Goal: Task Accomplishment & Management: Complete application form

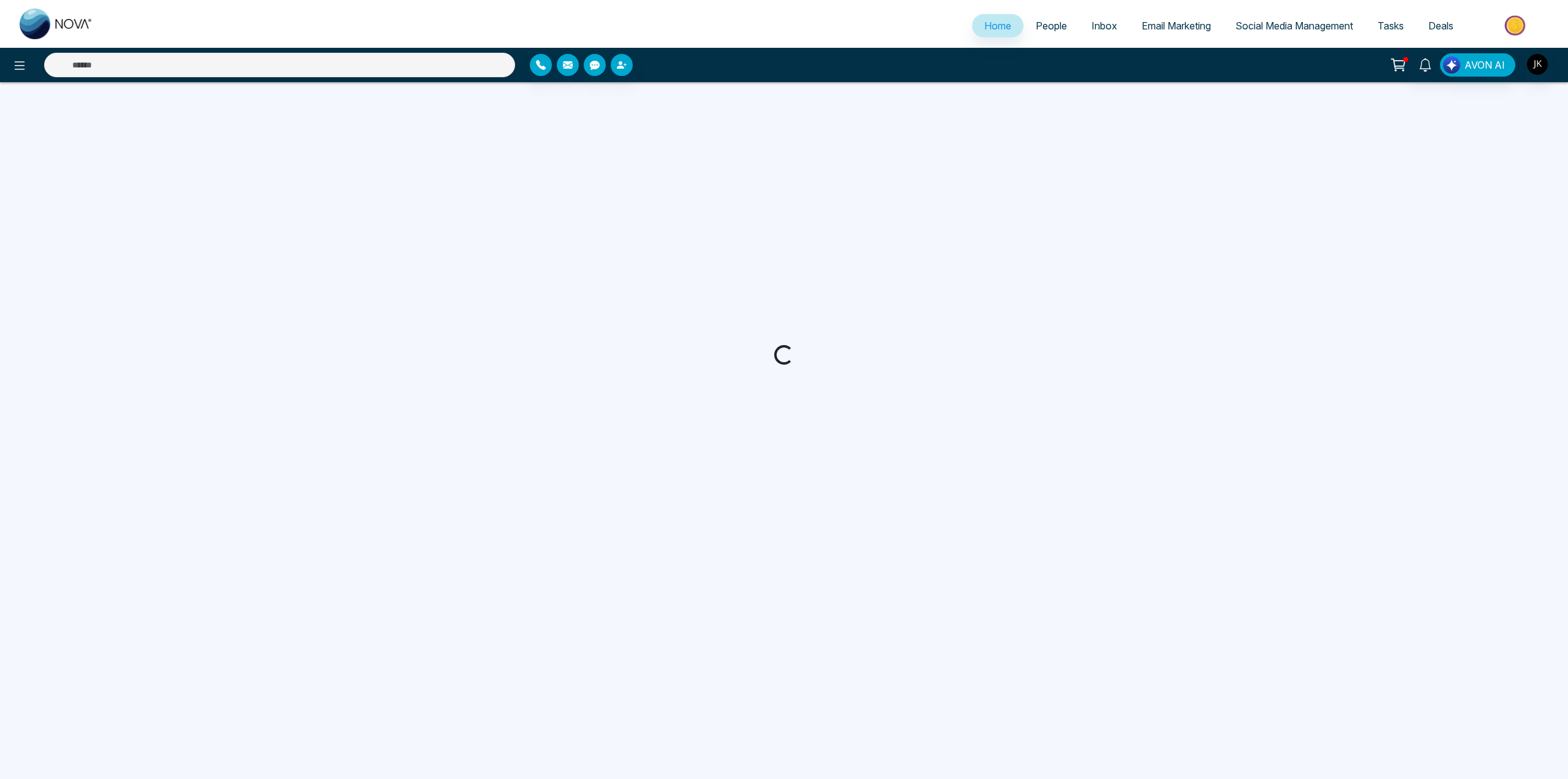
select select "*"
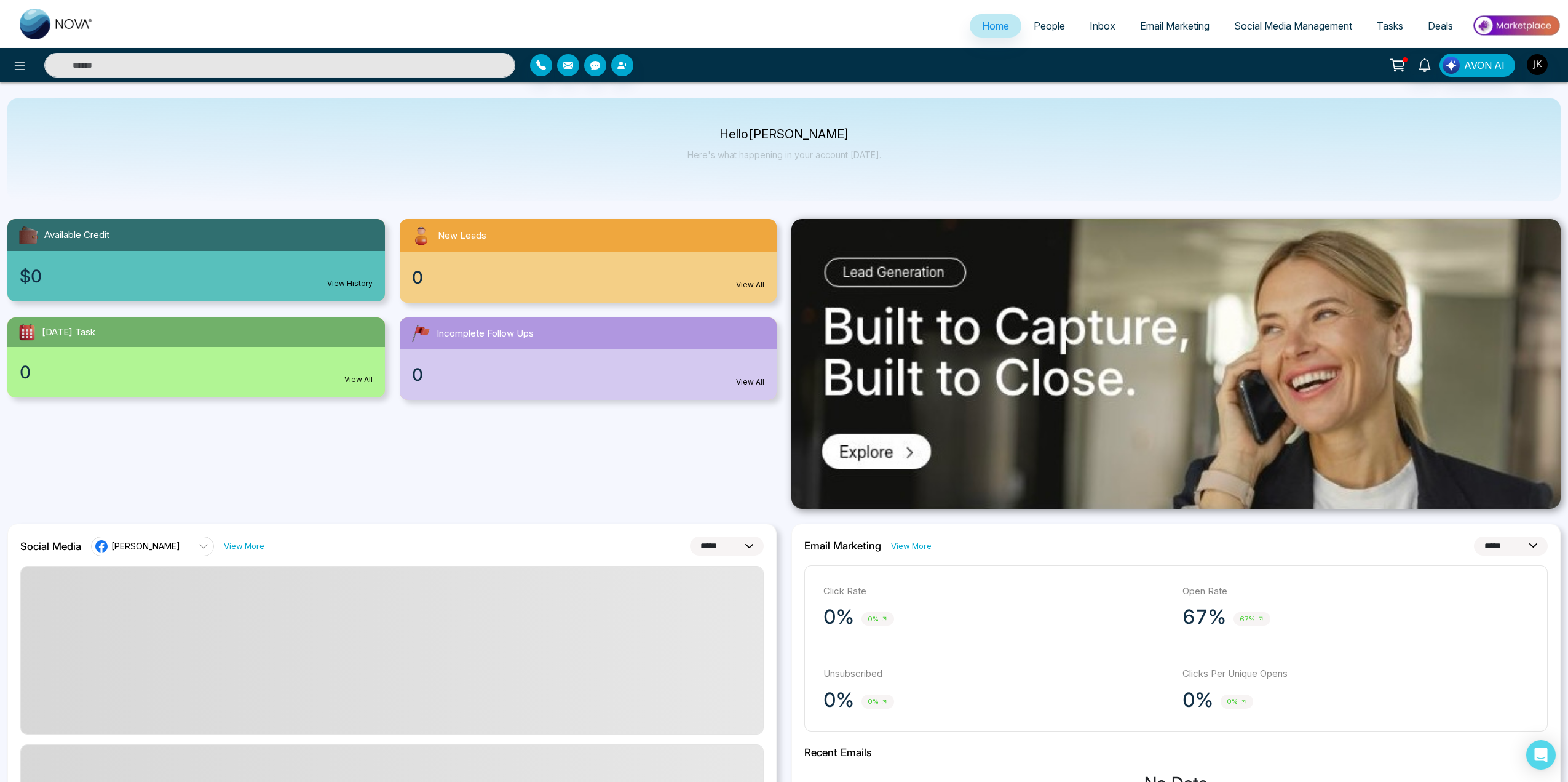
click at [1040, 27] on span "People" at bounding box center [1048, 26] width 31 height 12
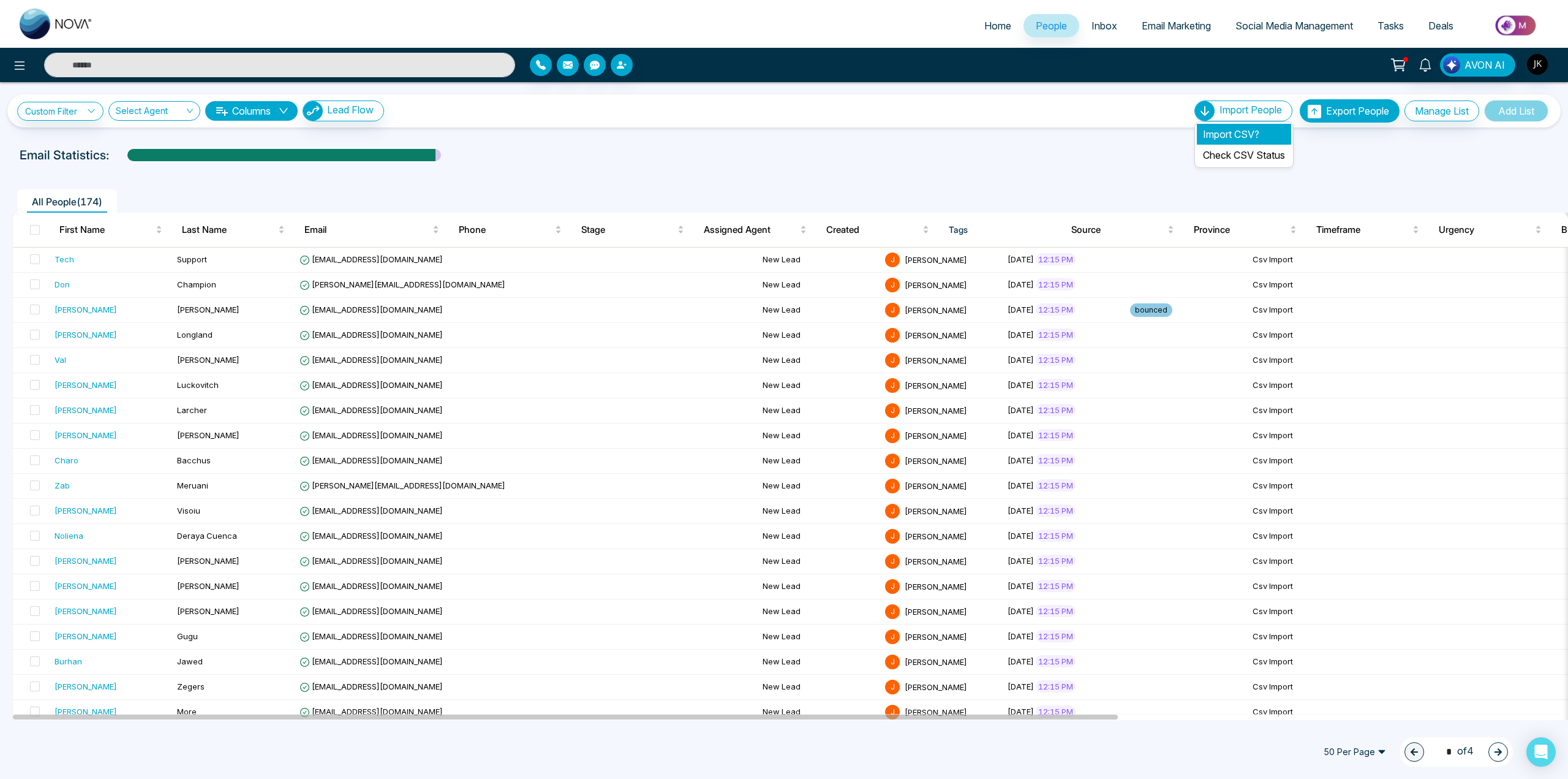
click at [1218, 135] on li "Import CSV?" at bounding box center [1243, 134] width 94 height 21
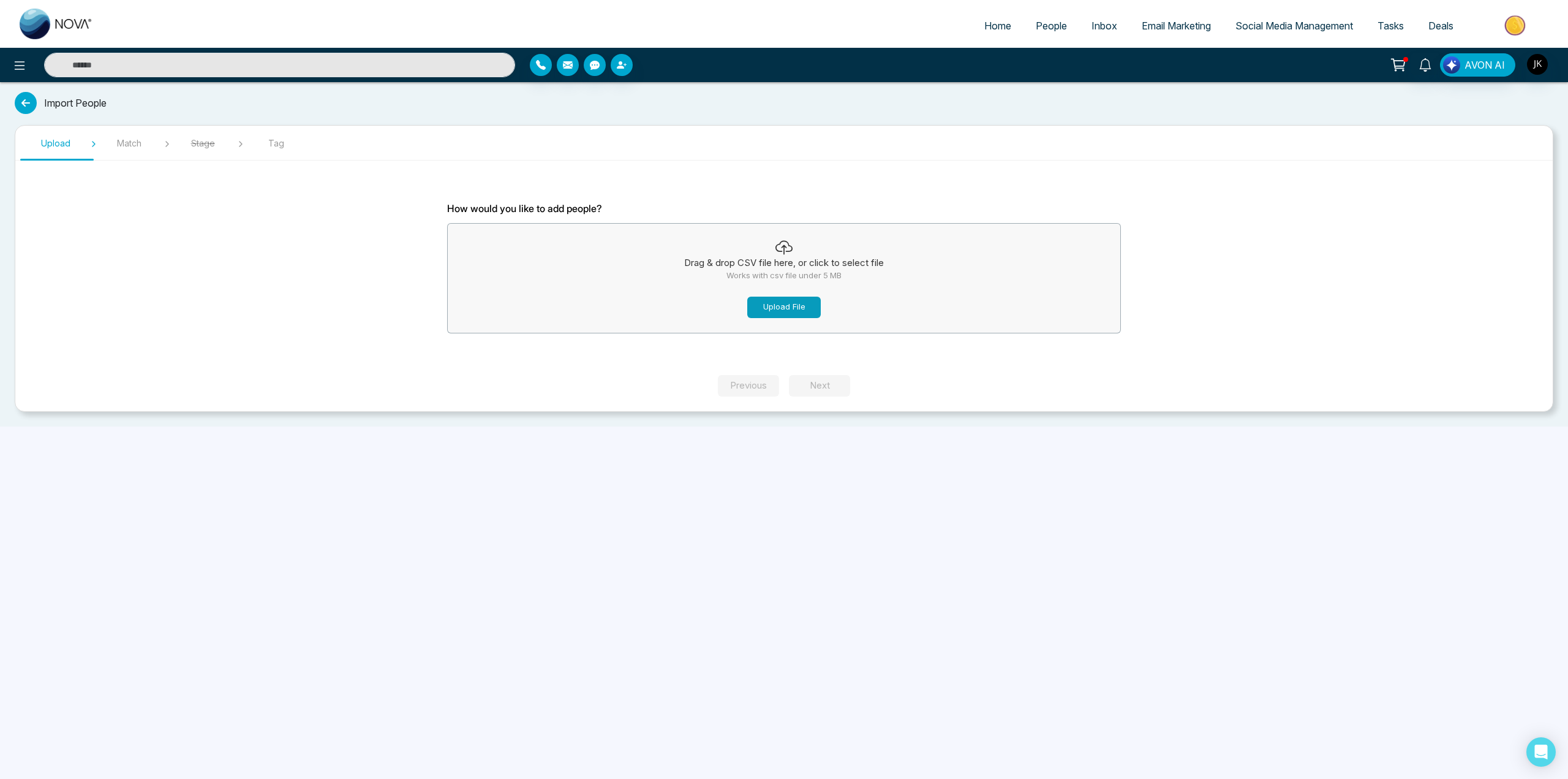
click at [777, 305] on button "Upload File" at bounding box center [783, 307] width 73 height 21
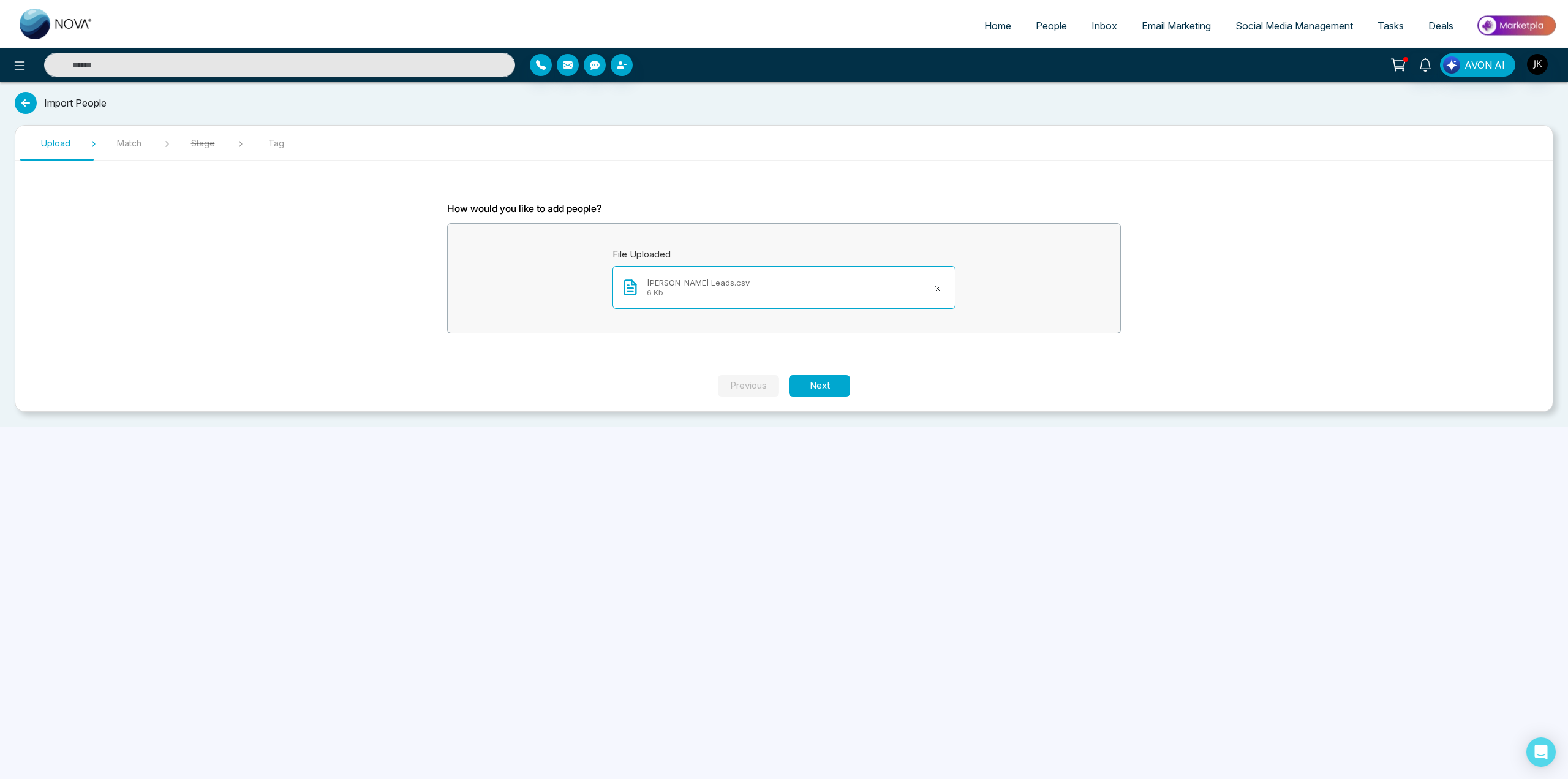
click at [278, 148] on span "Tag" at bounding box center [275, 143] width 61 height 13
click at [278, 143] on span "Tag" at bounding box center [275, 143] width 61 height 13
click at [133, 152] on section "Upload Match Stage Tag How would you like to add people? File Uploaded [PERSON_…" at bounding box center [784, 268] width 1538 height 287
click at [836, 376] on button "Next" at bounding box center [818, 386] width 61 height 21
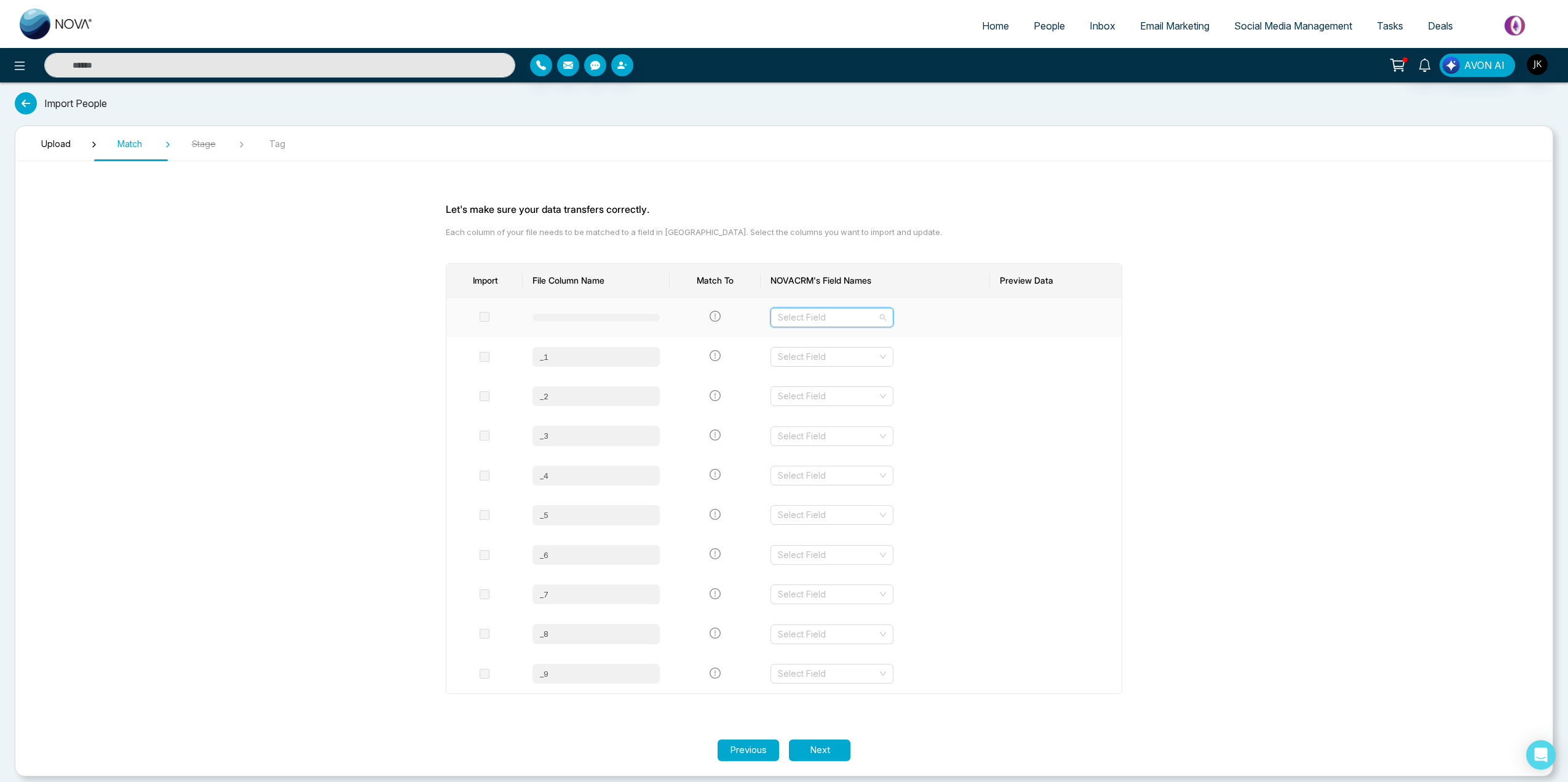
click at [876, 322] on input "search" at bounding box center [827, 317] width 99 height 19
click at [983, 290] on th "NOVACRM's Field Names" at bounding box center [875, 281] width 229 height 34
click at [553, 315] on div at bounding box center [596, 317] width 127 height 7
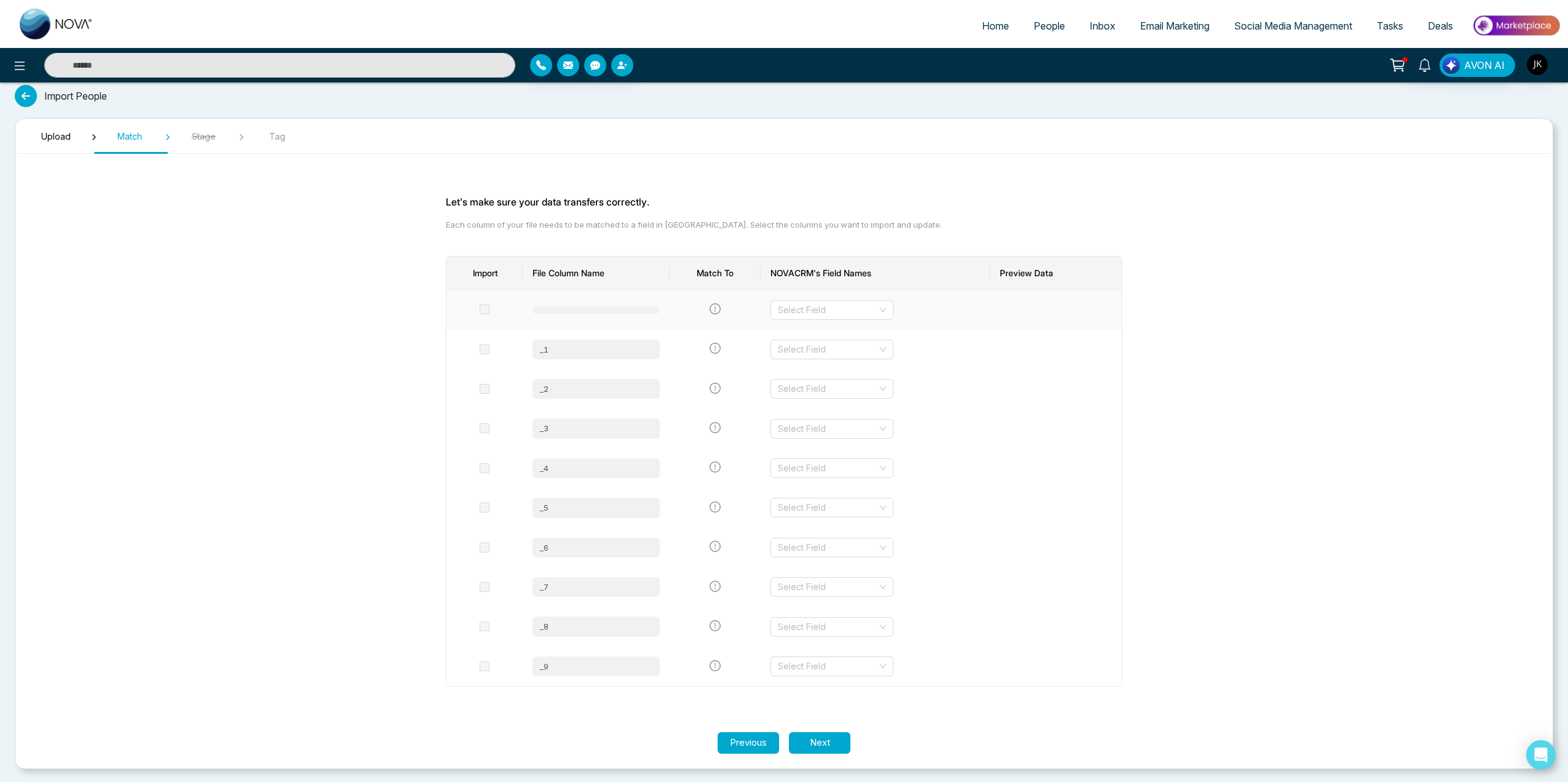
scroll to position [9, 0]
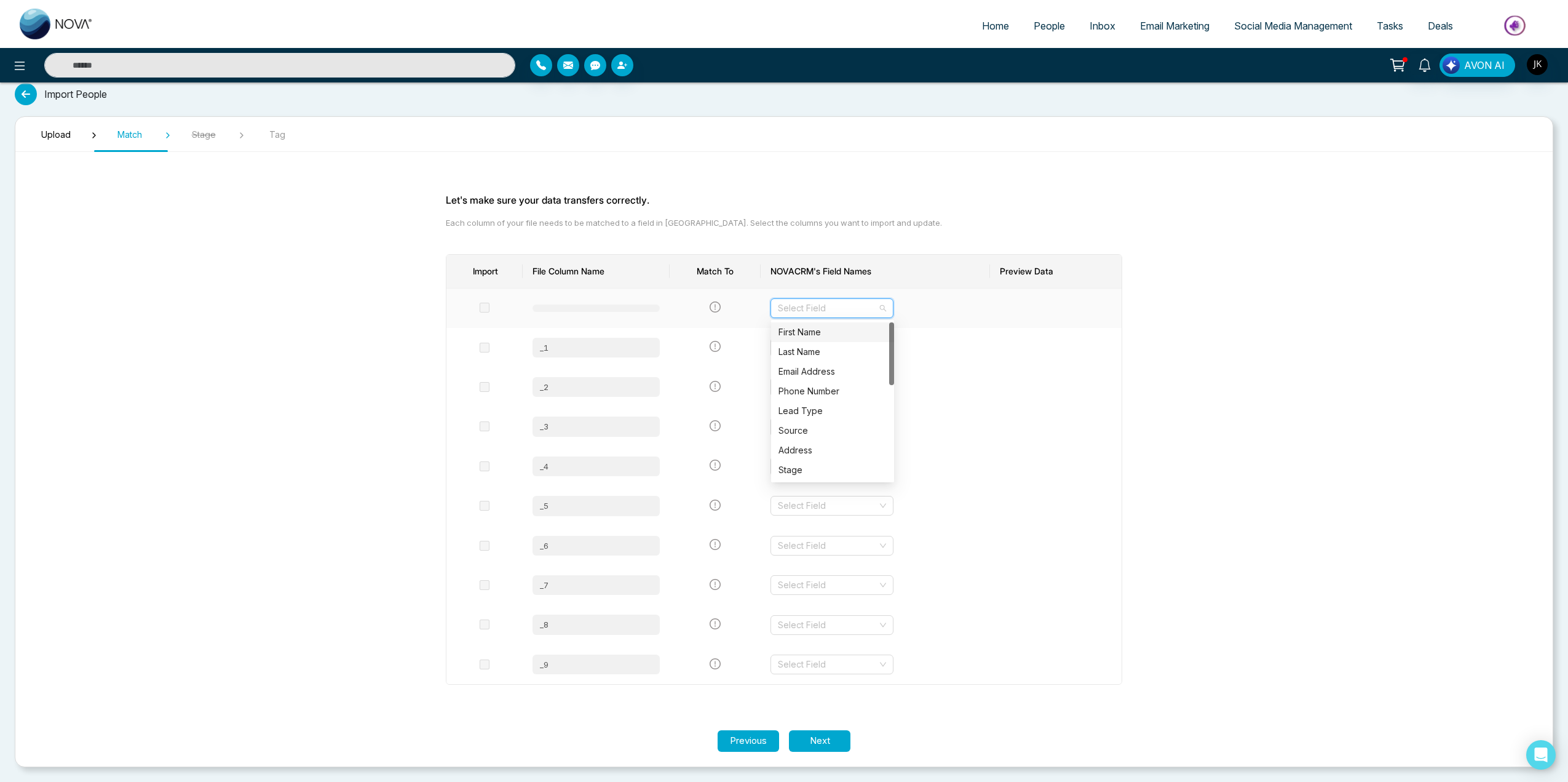
click at [856, 309] on input "search" at bounding box center [827, 307] width 99 height 19
click at [846, 330] on div "First Name" at bounding box center [832, 331] width 108 height 13
click at [846, 337] on td "Select Field" at bounding box center [875, 347] width 229 height 39
click at [882, 352] on div "Select Field" at bounding box center [831, 347] width 123 height 19
click at [853, 371] on div "Last Name" at bounding box center [832, 371] width 108 height 13
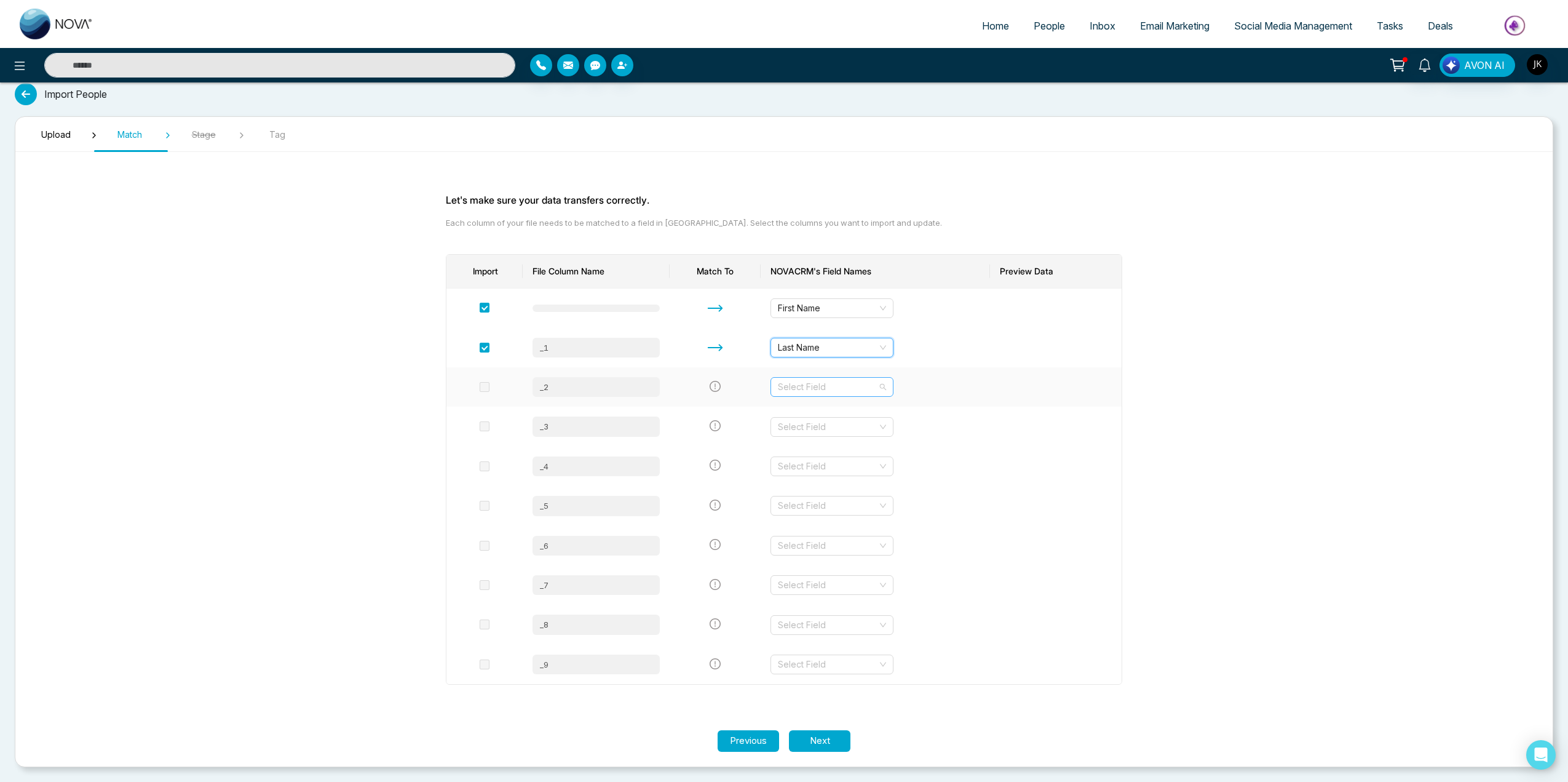
click at [882, 385] on div "Select Field" at bounding box center [831, 387] width 123 height 19
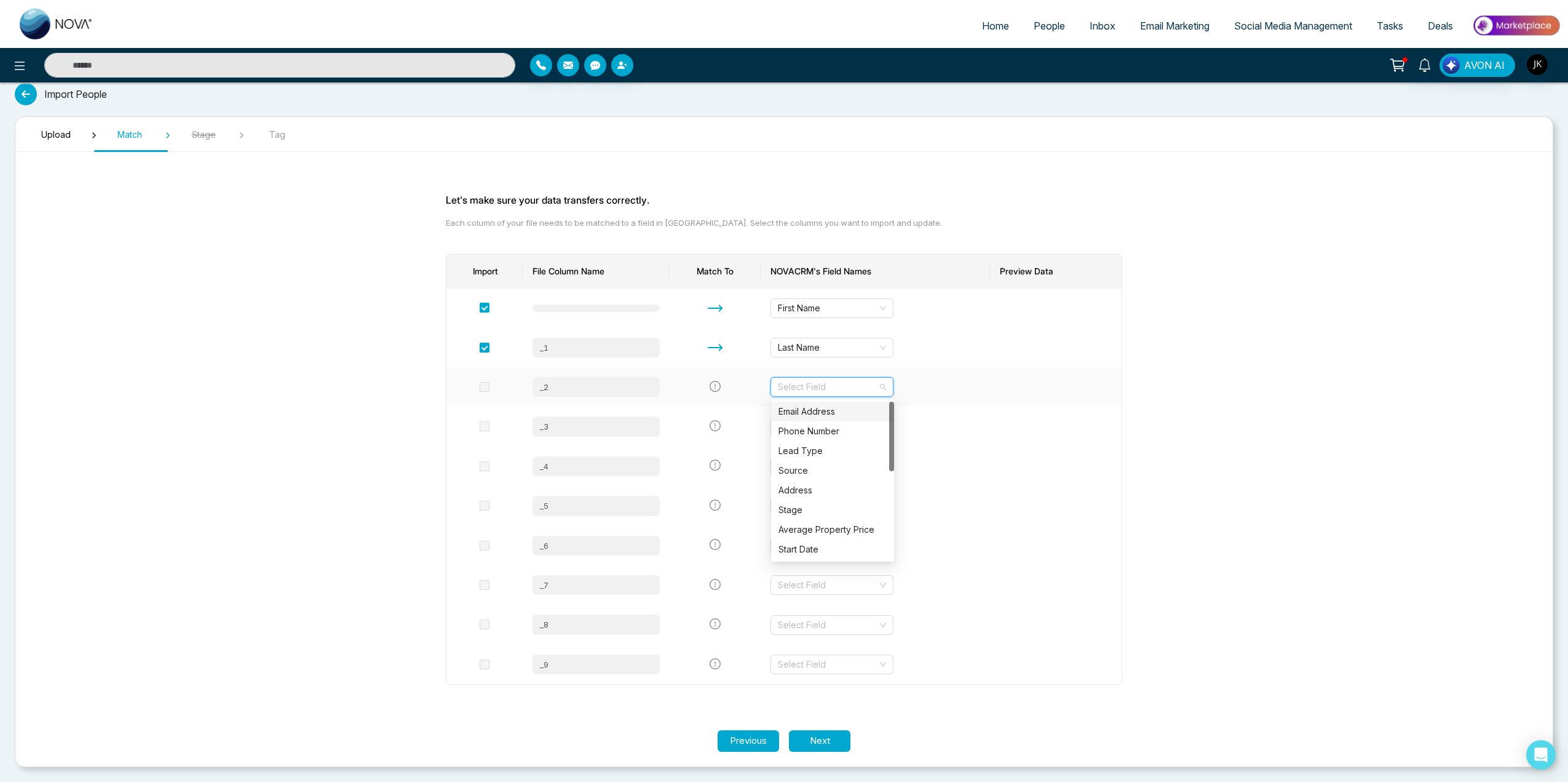
click at [879, 407] on div "Email Address" at bounding box center [832, 411] width 108 height 13
click at [885, 426] on div "Select Field" at bounding box center [831, 427] width 123 height 19
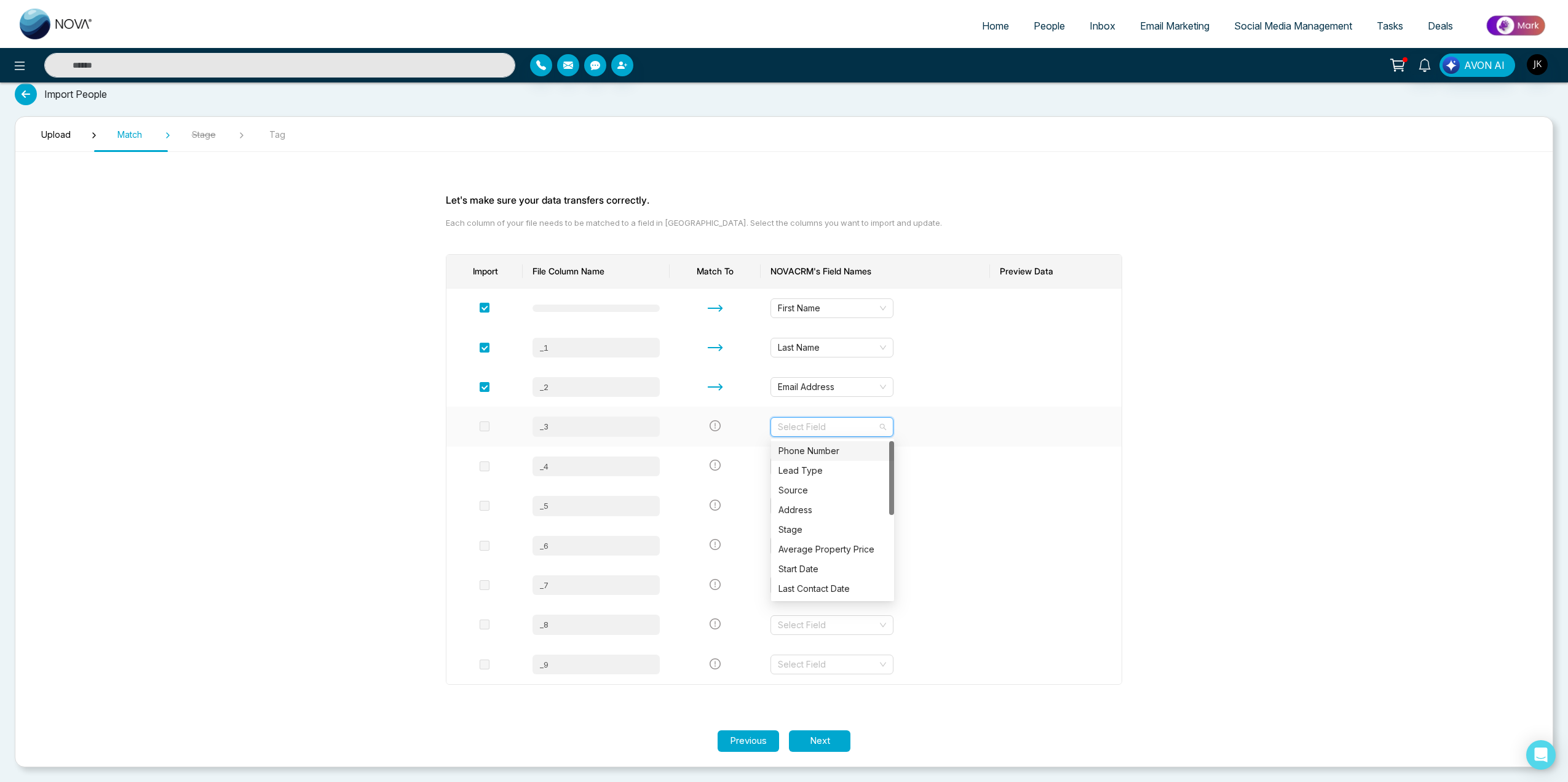
click at [860, 448] on div "Phone Number" at bounding box center [832, 450] width 108 height 13
click at [886, 466] on div "Select Field" at bounding box center [831, 466] width 123 height 19
click at [820, 509] on div "Source" at bounding box center [832, 509] width 108 height 13
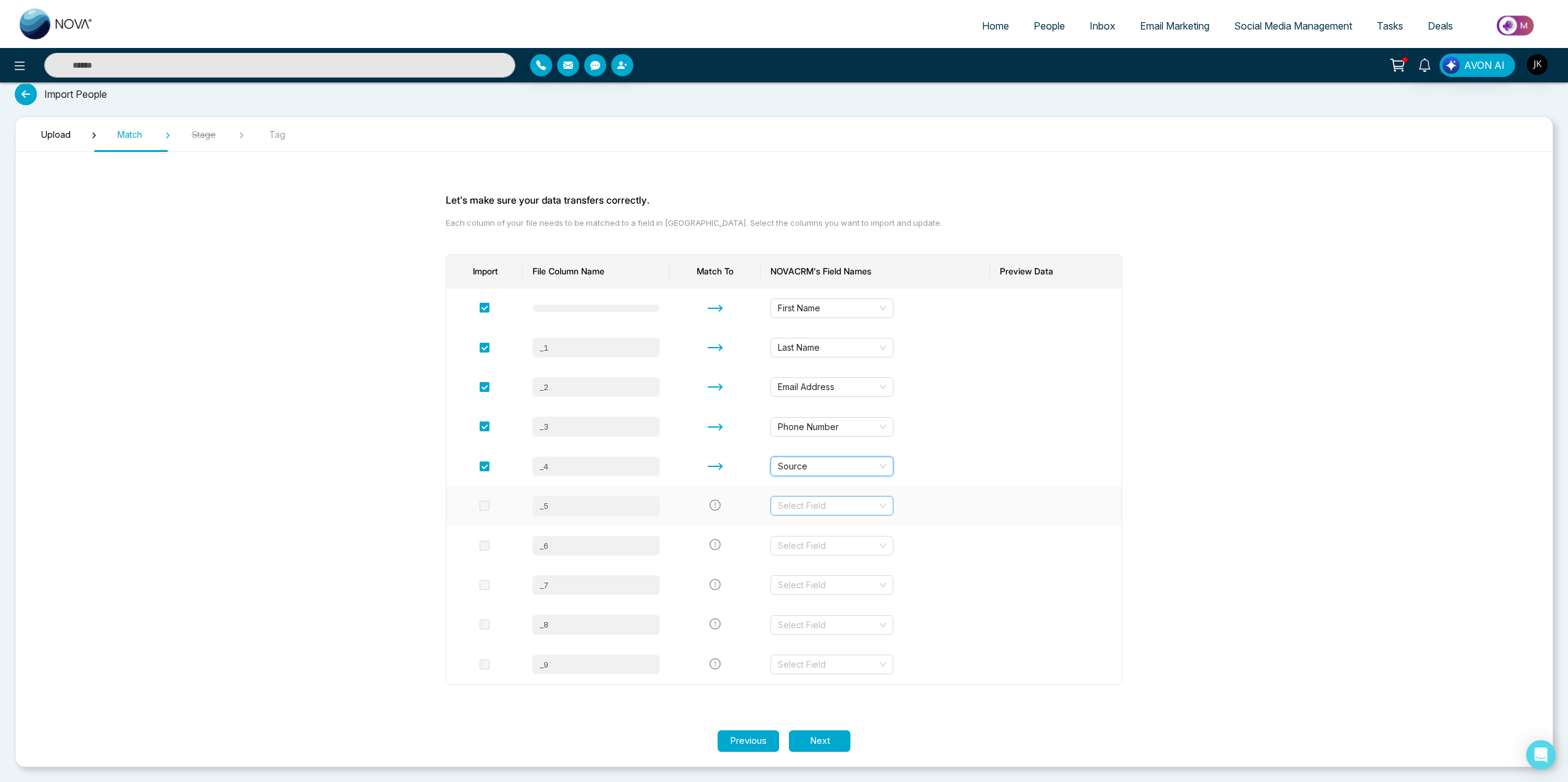
click at [835, 510] on input "search" at bounding box center [827, 505] width 99 height 19
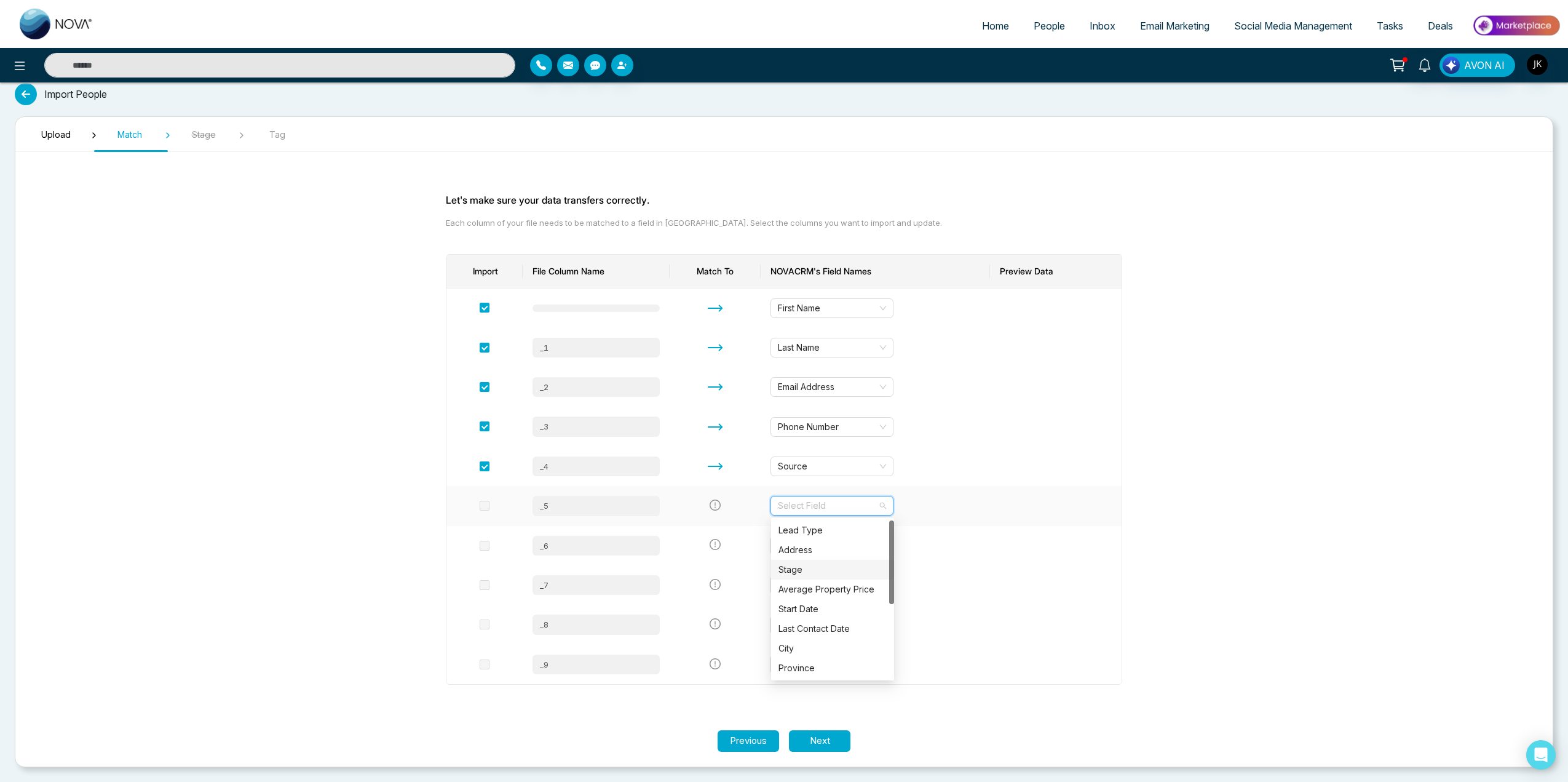
click at [804, 569] on div "Stage" at bounding box center [832, 569] width 108 height 13
click at [888, 546] on div "Select Field" at bounding box center [831, 546] width 123 height 19
click at [996, 511] on td at bounding box center [1055, 506] width 132 height 39
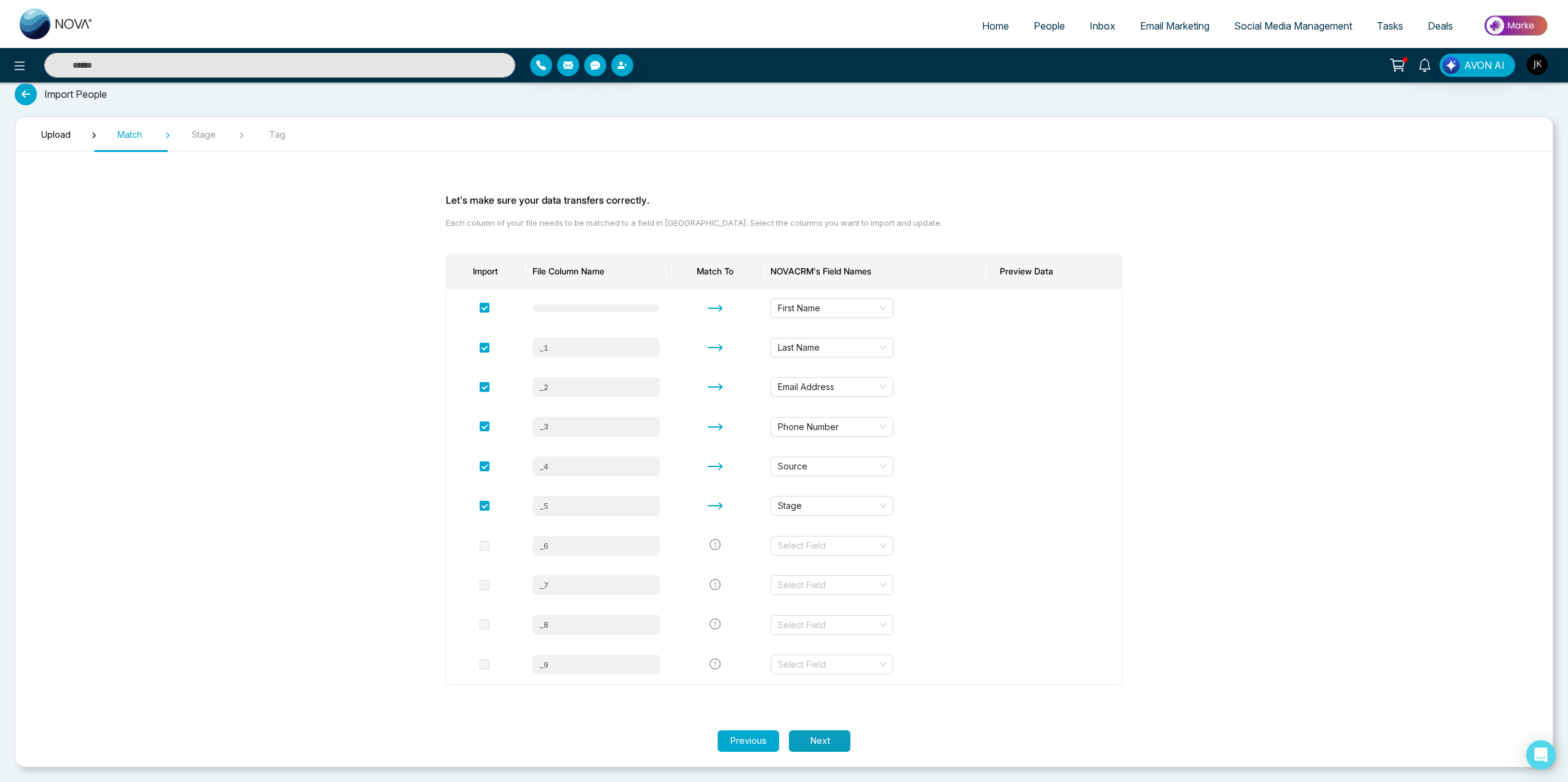
click at [833, 739] on button "Next" at bounding box center [819, 740] width 61 height 21
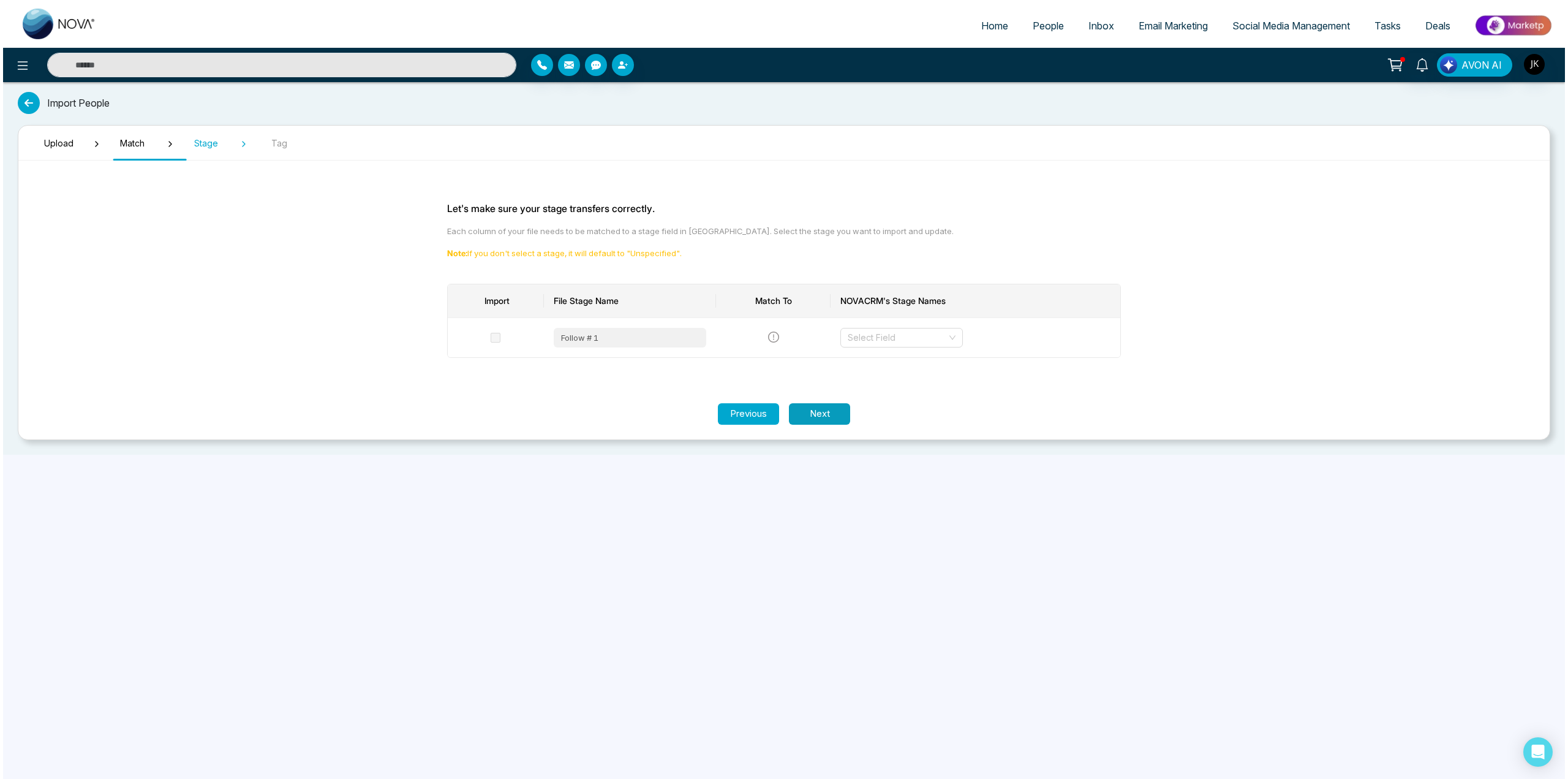
scroll to position [0, 0]
click at [946, 347] on div "Select Field" at bounding box center [901, 338] width 123 height 19
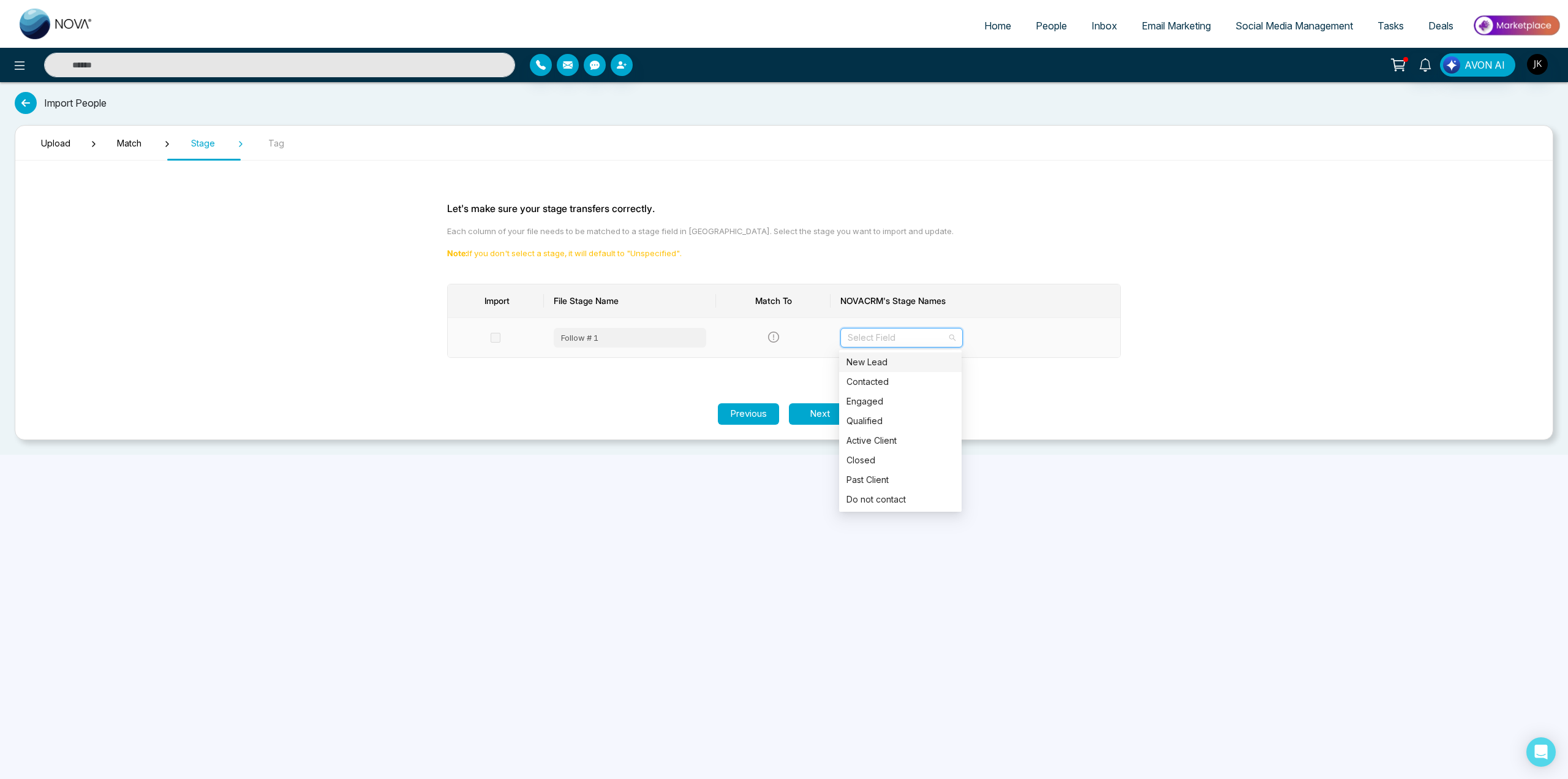
click at [885, 363] on div "New Lead" at bounding box center [900, 362] width 108 height 13
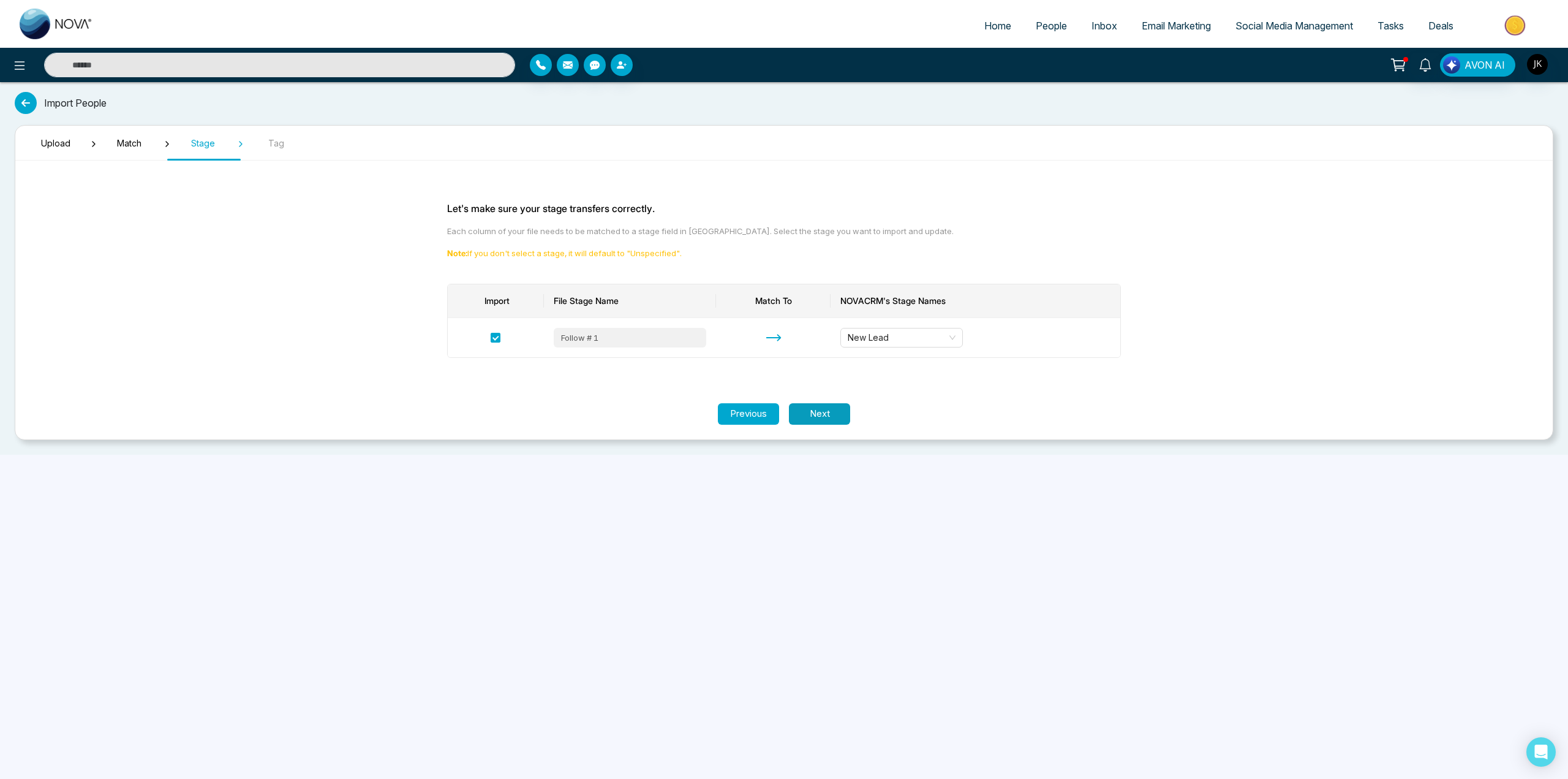
click at [815, 413] on button "Next" at bounding box center [818, 414] width 61 height 21
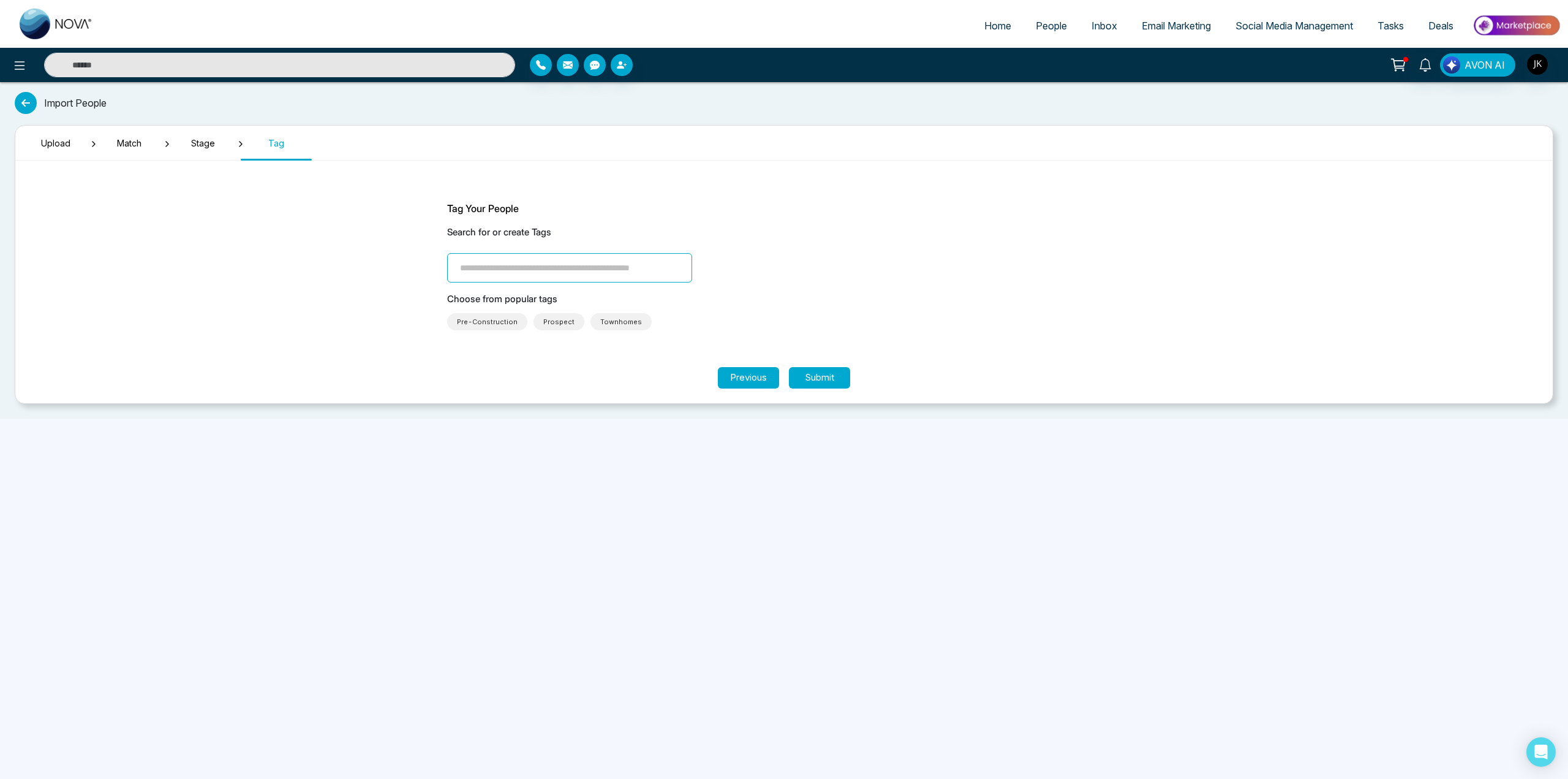
click at [518, 278] on input "search" at bounding box center [570, 267] width 245 height 29
type input "*****"
click at [831, 380] on button "Submit" at bounding box center [818, 378] width 61 height 21
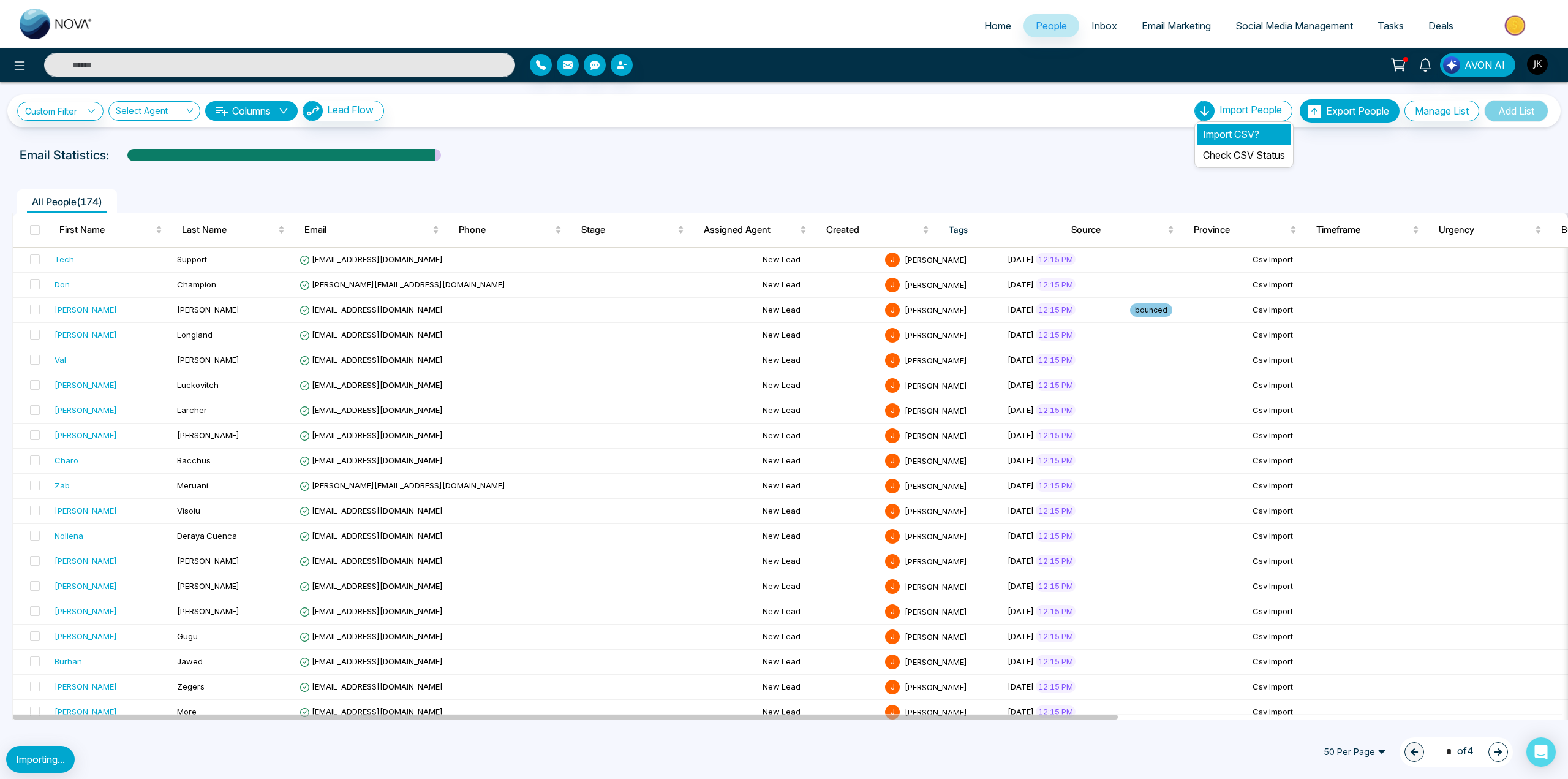
click at [1219, 127] on li "Import CSV?" at bounding box center [1243, 134] width 94 height 21
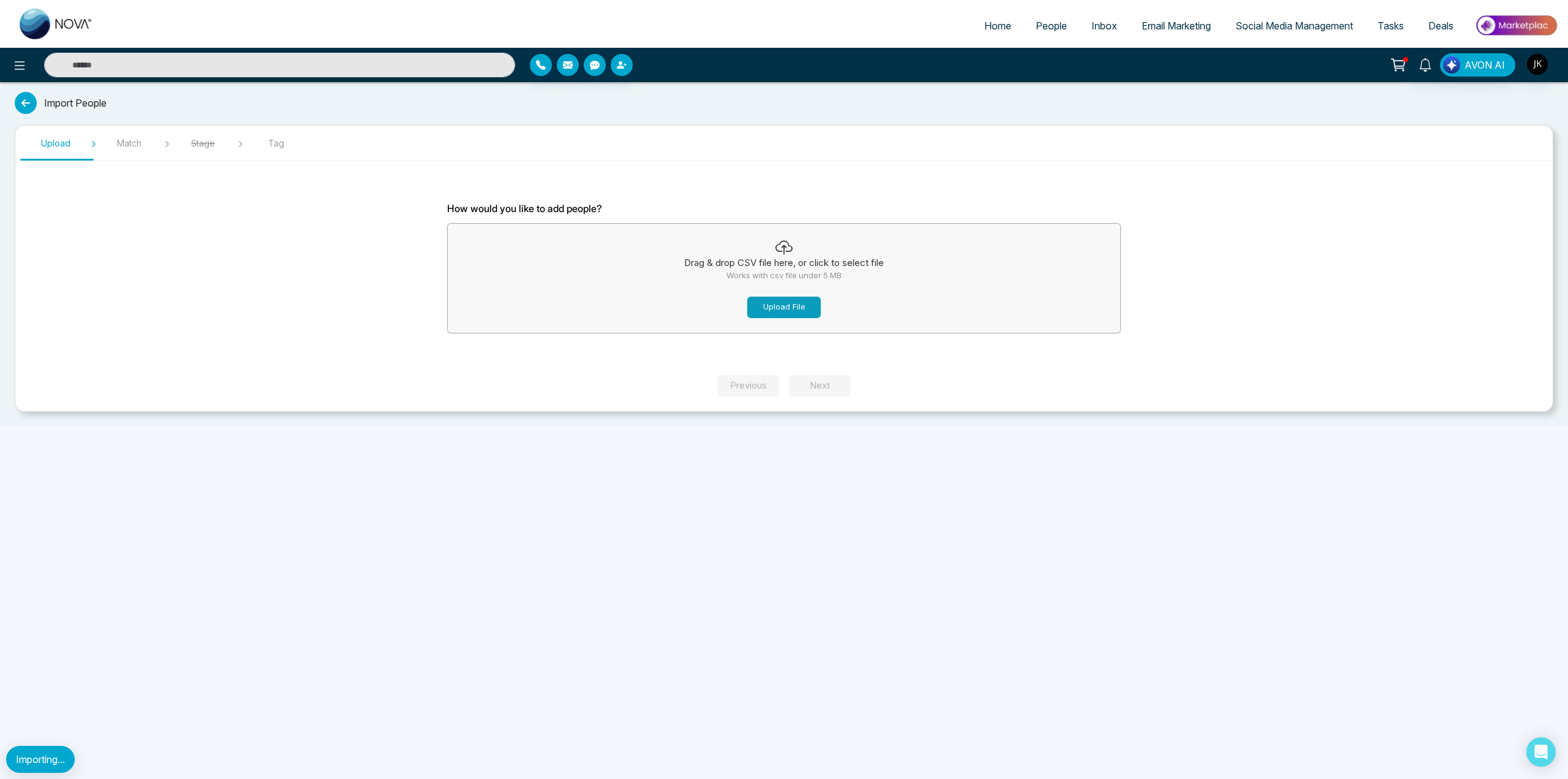
click at [775, 304] on button "Upload File" at bounding box center [783, 307] width 73 height 21
click at [760, 302] on button "Upload File" at bounding box center [783, 307] width 73 height 21
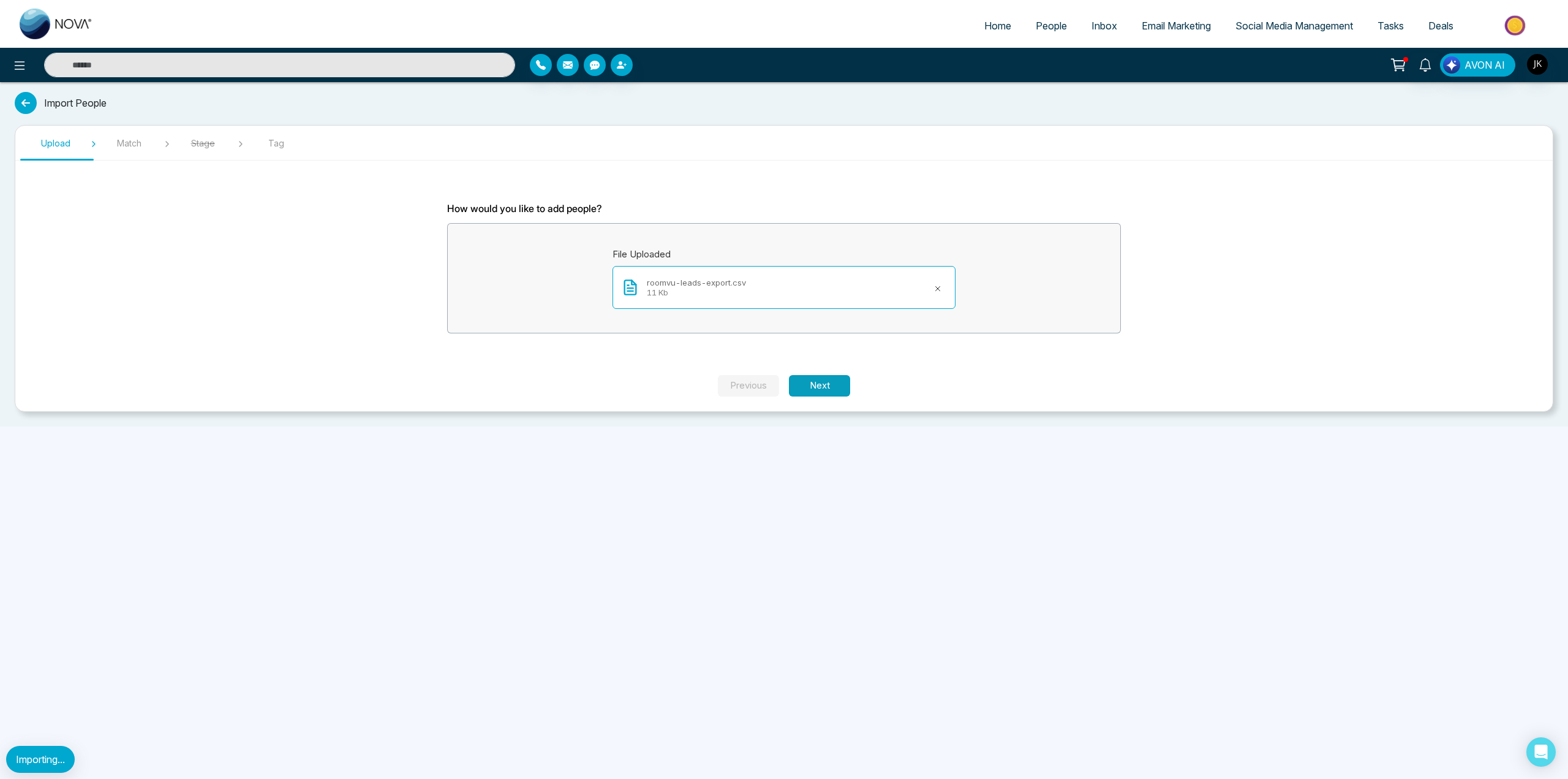
click at [827, 388] on button "Next" at bounding box center [818, 386] width 61 height 21
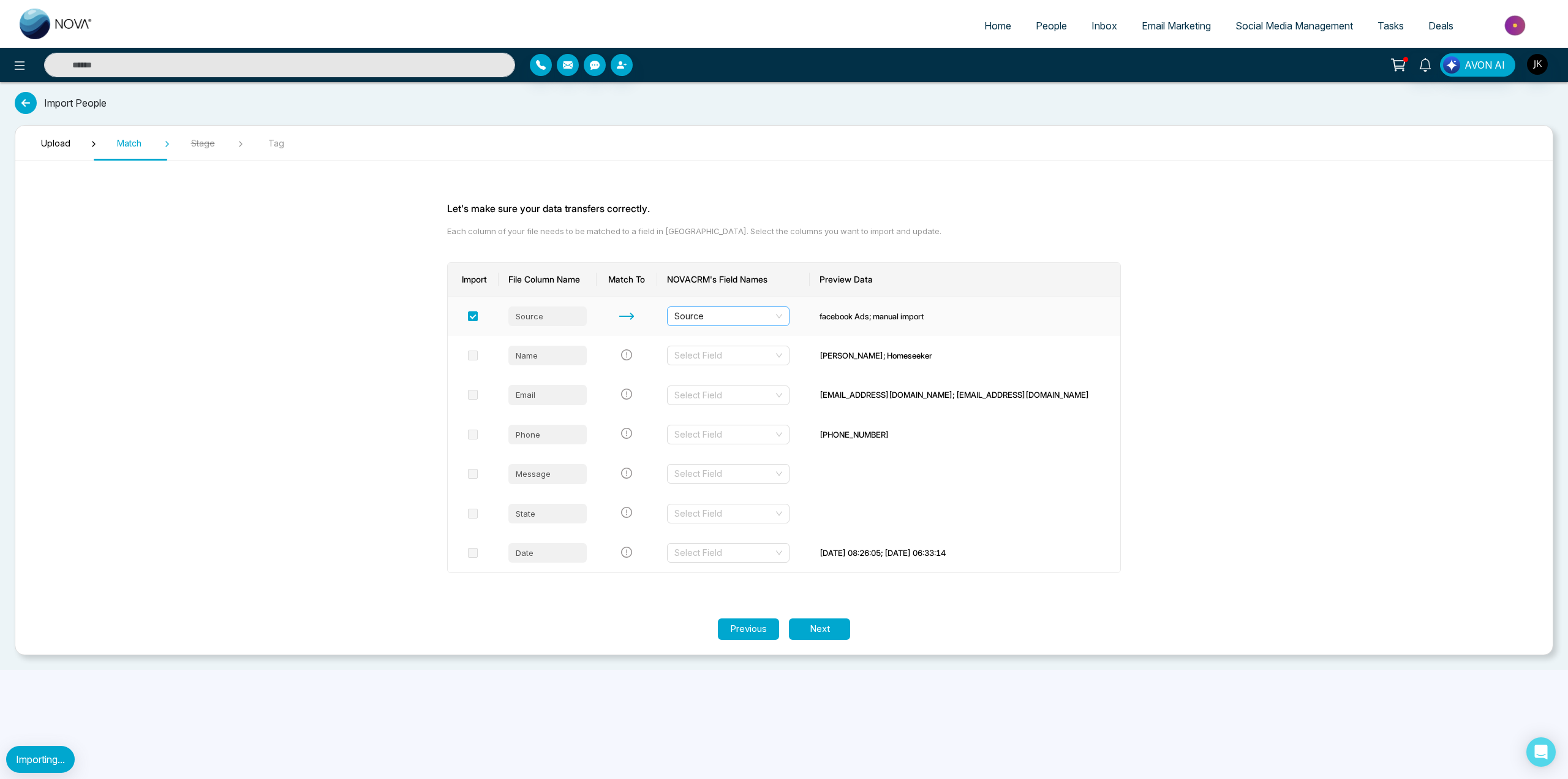
click at [782, 322] on span "Source" at bounding box center [728, 316] width 108 height 19
click at [790, 341] on div "First Name" at bounding box center [755, 340] width 108 height 13
click at [773, 348] on input "search" at bounding box center [724, 355] width 99 height 19
click at [780, 378] on div "Last Name" at bounding box center [755, 379] width 108 height 13
click at [773, 392] on input "search" at bounding box center [724, 394] width 99 height 19
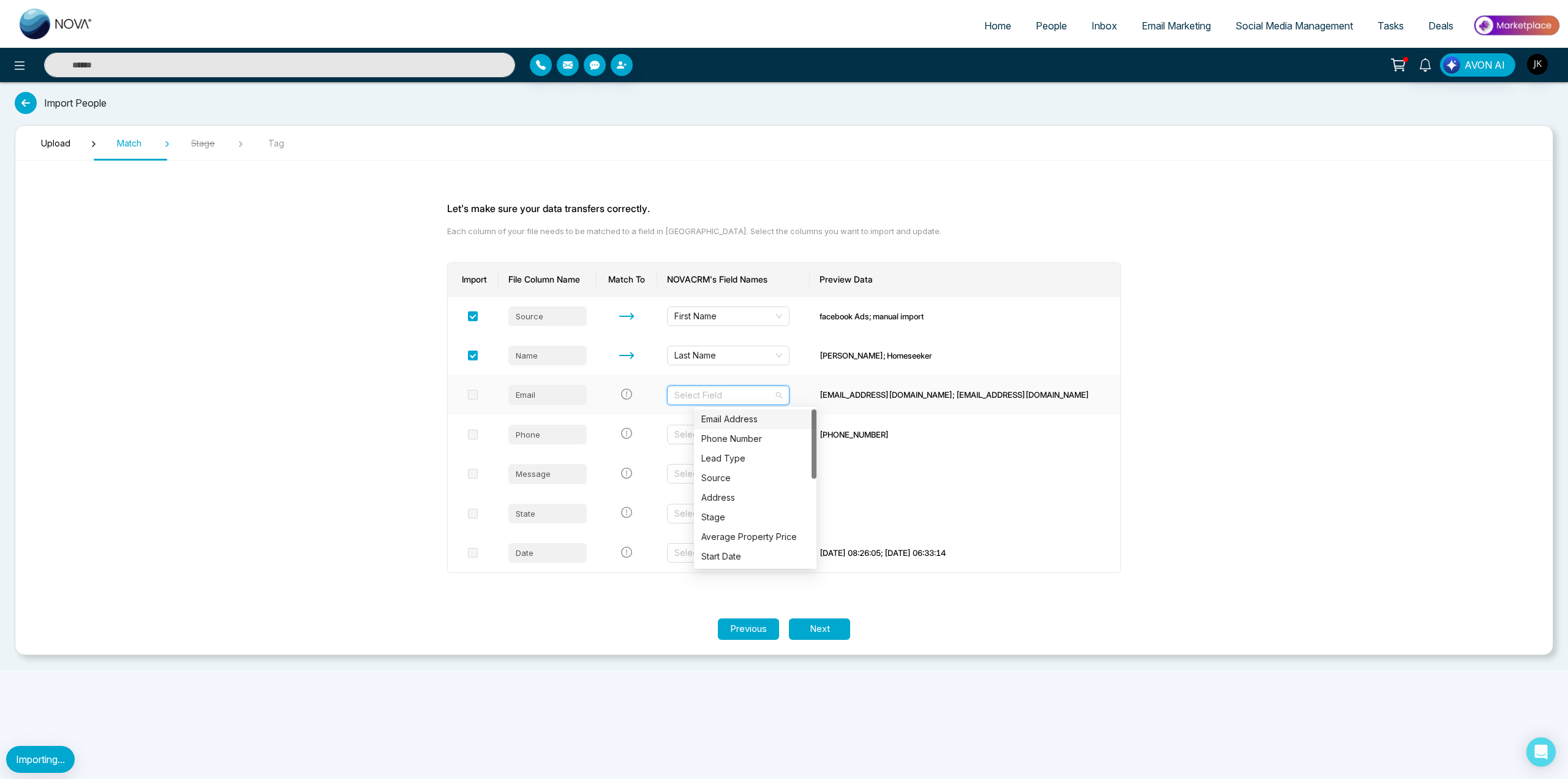
click at [765, 418] on div "Email Address" at bounding box center [755, 418] width 108 height 13
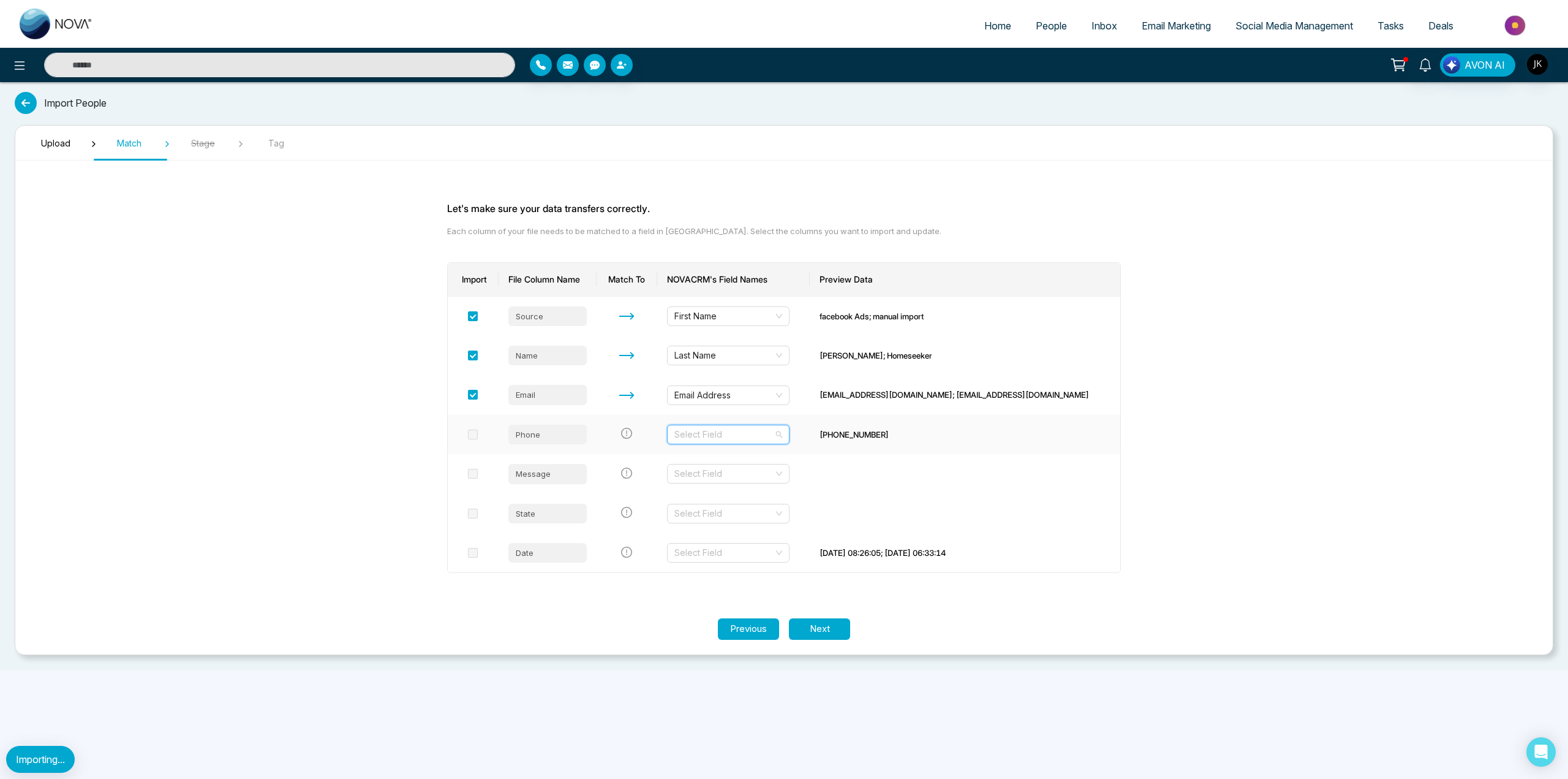
click at [765, 435] on input "search" at bounding box center [724, 434] width 99 height 19
click at [734, 542] on div "Stage" at bounding box center [755, 536] width 108 height 13
click at [831, 646] on section "Upload Match Stage Tag Let's make sure your data transfers correctly. Each colu…" at bounding box center [784, 390] width 1538 height 530
click at [831, 630] on button "Next" at bounding box center [818, 629] width 61 height 21
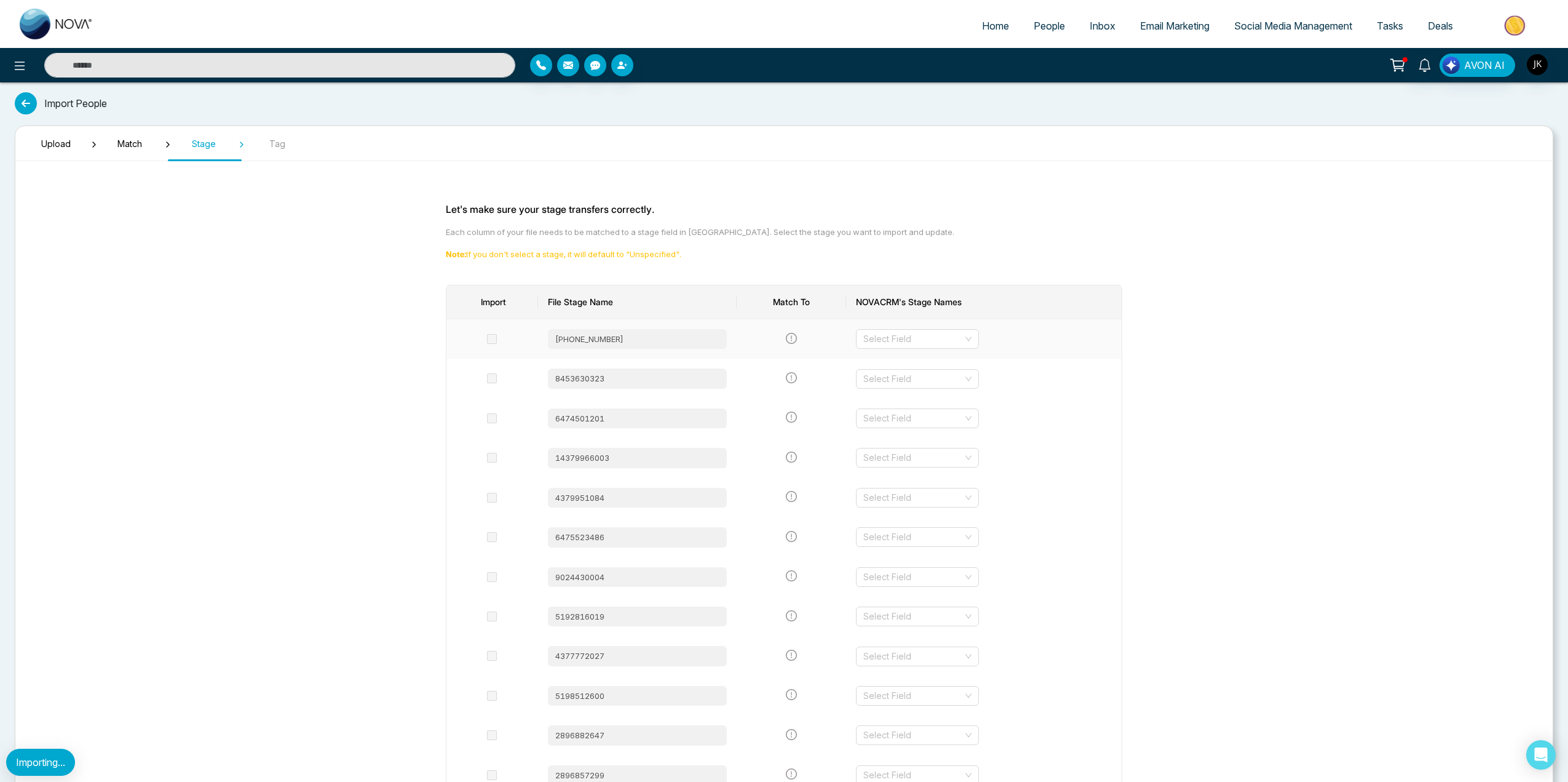
click at [496, 337] on span at bounding box center [491, 338] width 10 height 10
click at [496, 307] on th "Import" at bounding box center [491, 302] width 91 height 34
click at [496, 304] on th "Import" at bounding box center [491, 302] width 91 height 34
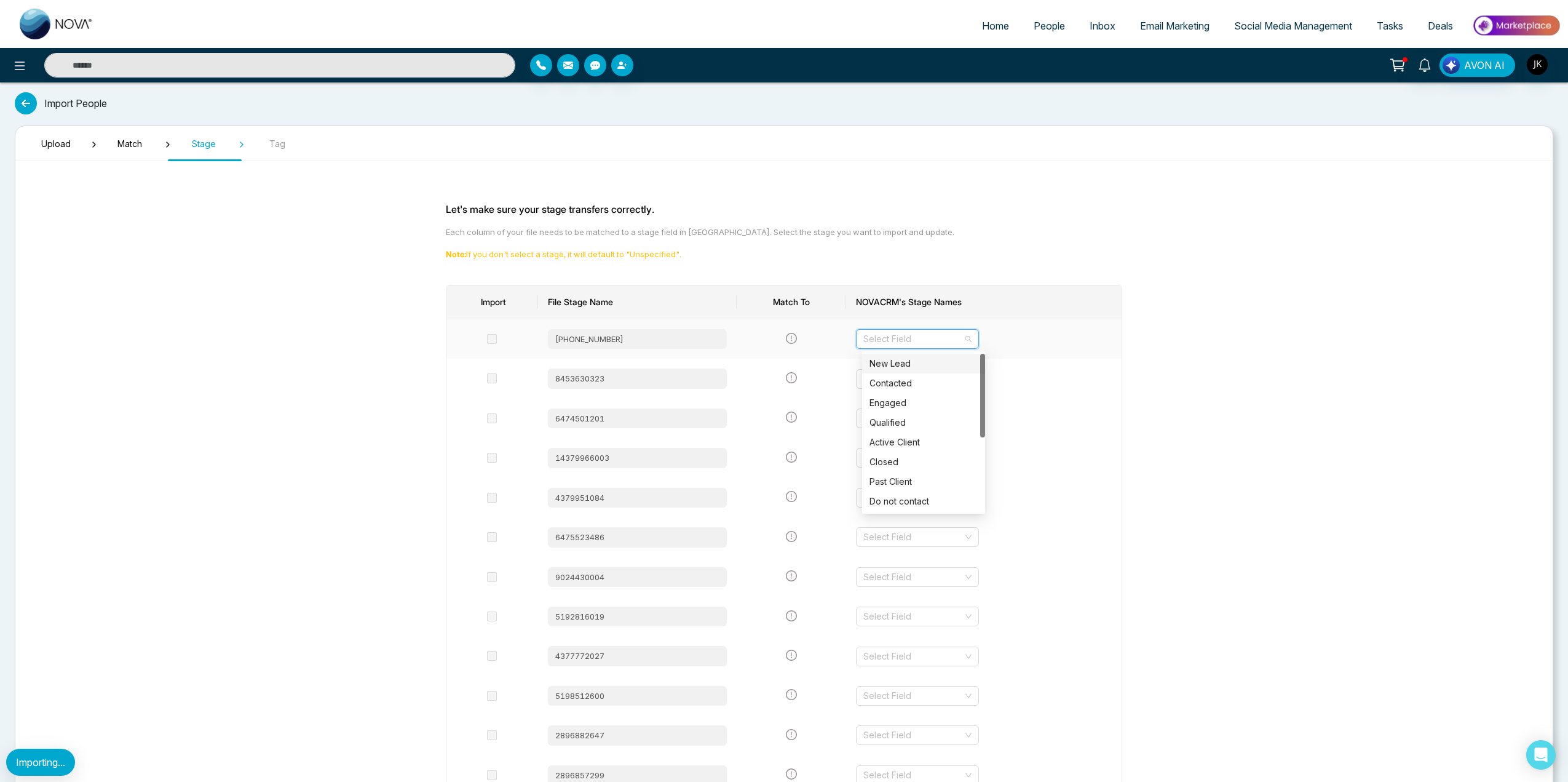
click at [957, 345] on input "search" at bounding box center [913, 338] width 99 height 19
click at [944, 357] on div "New Lead" at bounding box center [923, 363] width 108 height 13
click at [971, 341] on span "New Lead" at bounding box center [917, 338] width 108 height 19
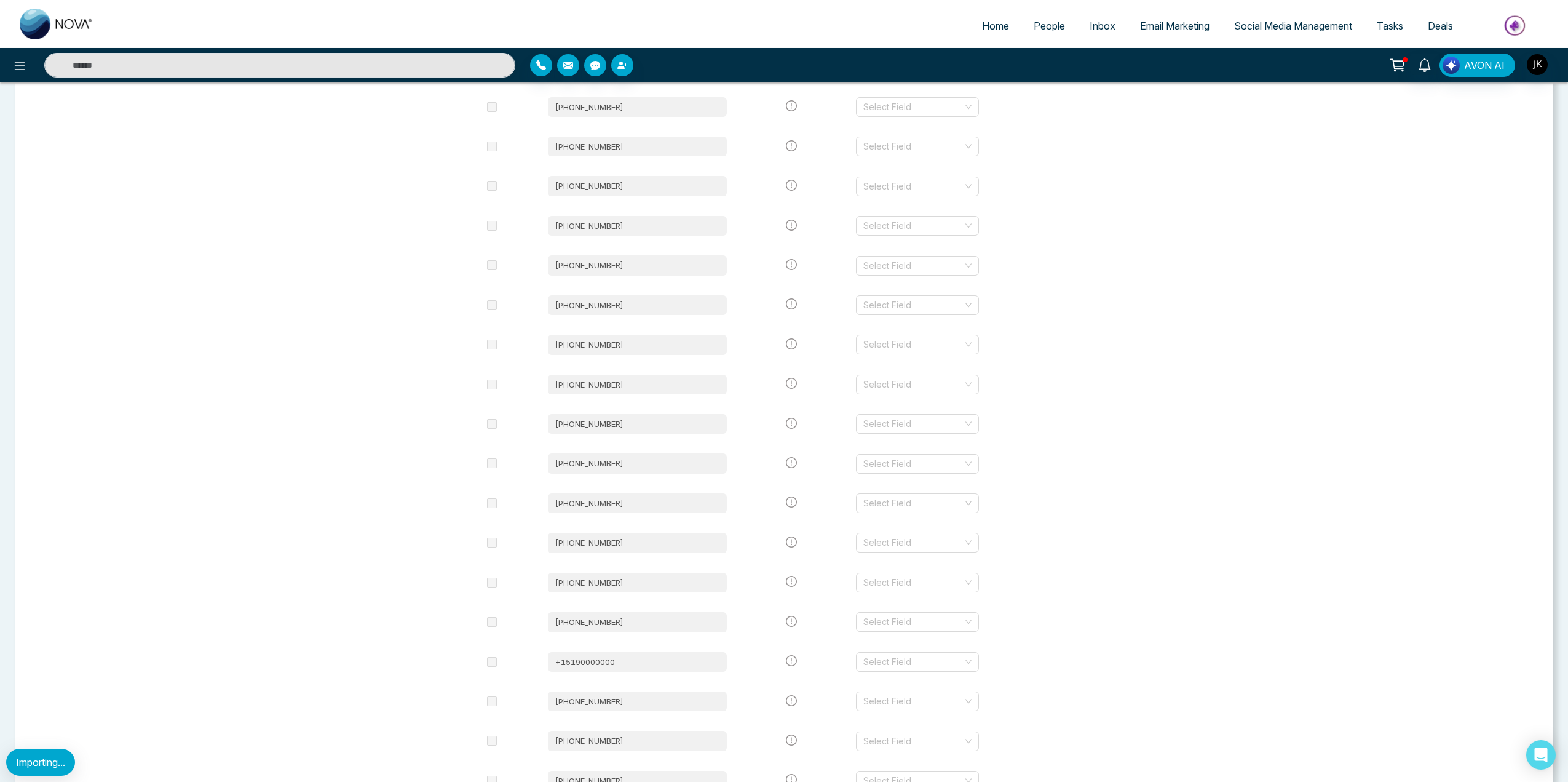
scroll to position [3438, 0]
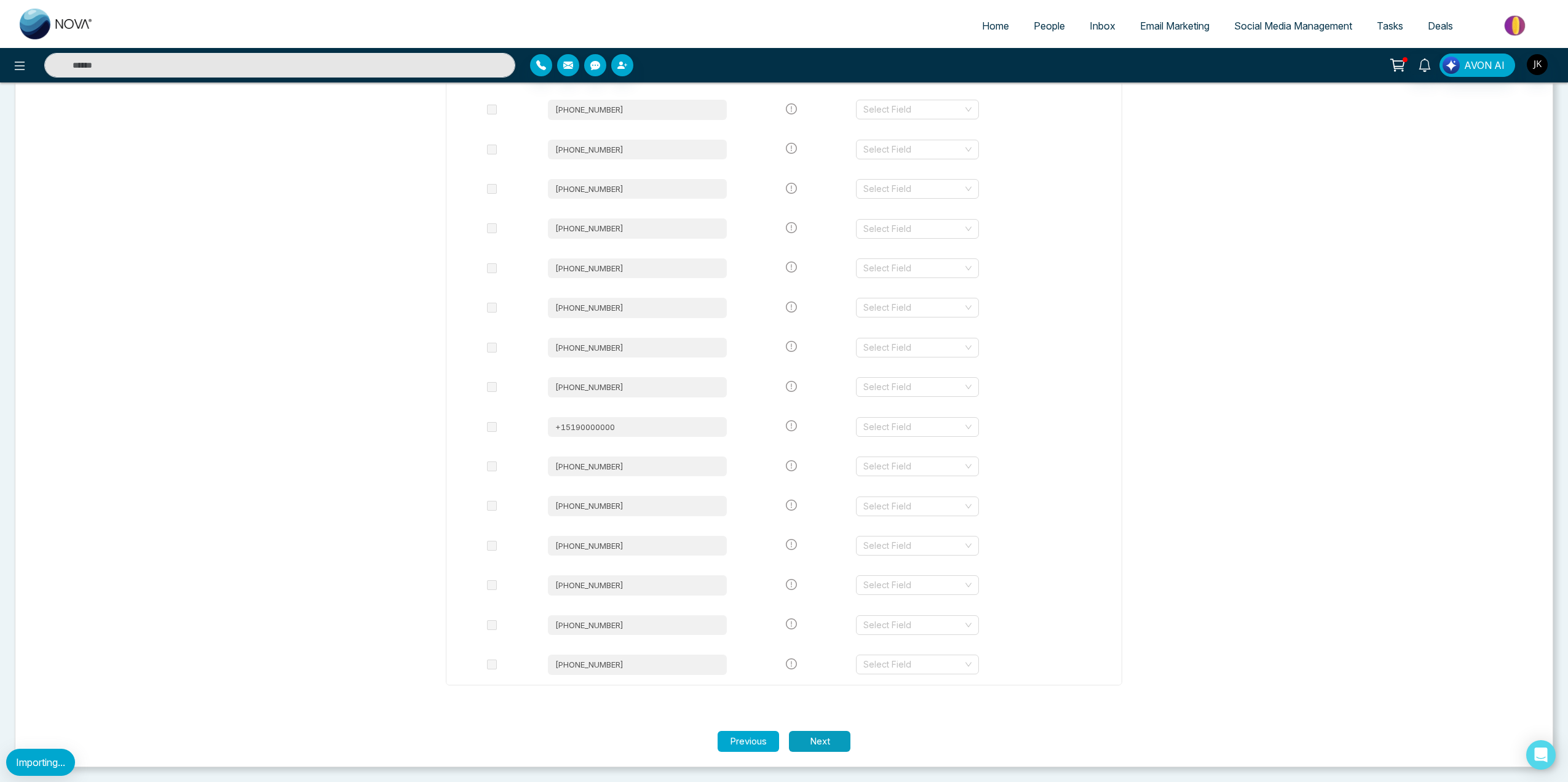
click at [846, 744] on button "Next" at bounding box center [819, 741] width 61 height 21
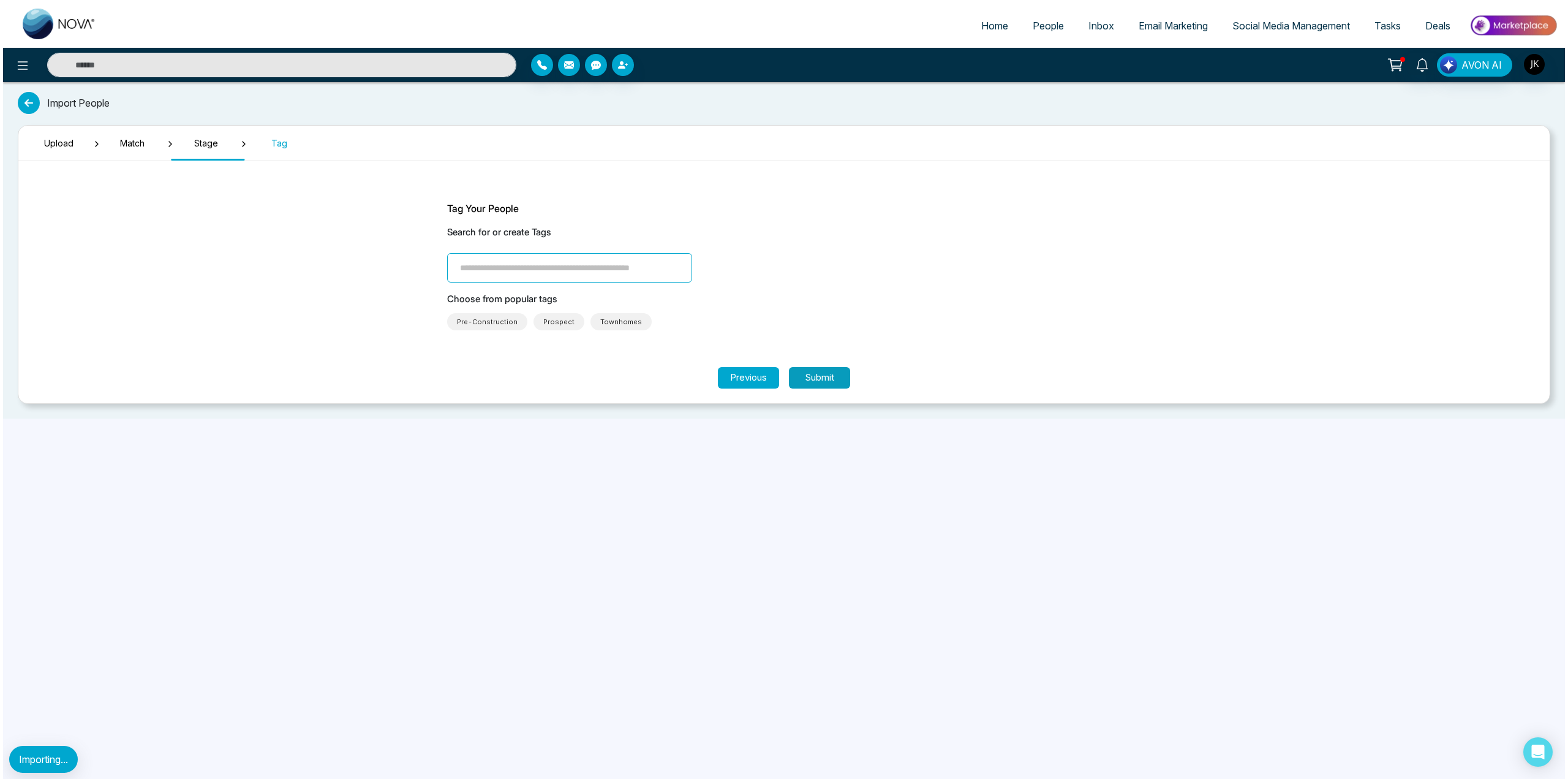
scroll to position [0, 0]
click at [831, 376] on button "Submit" at bounding box center [818, 378] width 61 height 21
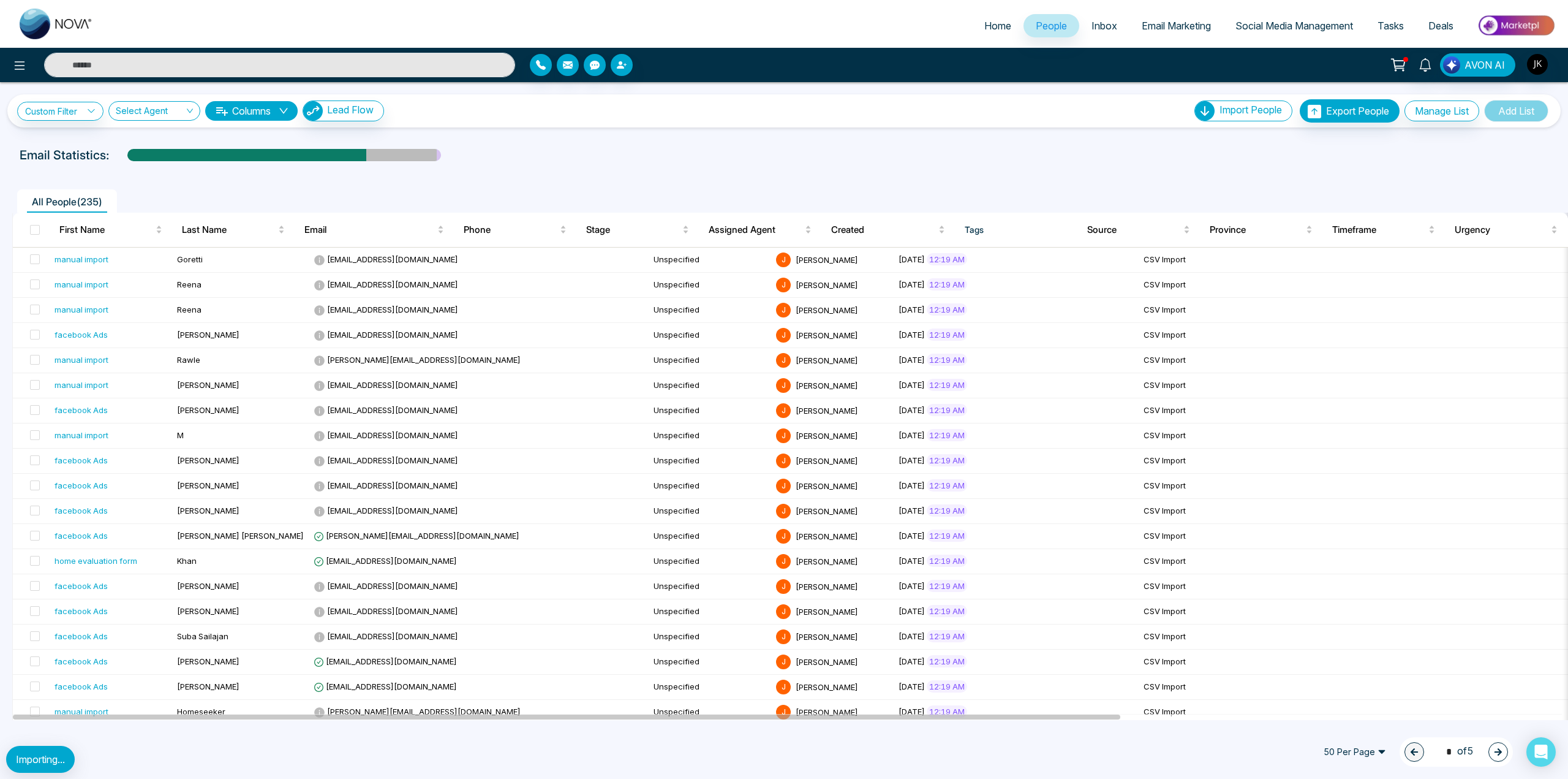
click at [55, 749] on div "Importing..." at bounding box center [41, 759] width 69 height 27
click at [1217, 134] on li "Import CSV?" at bounding box center [1243, 134] width 94 height 21
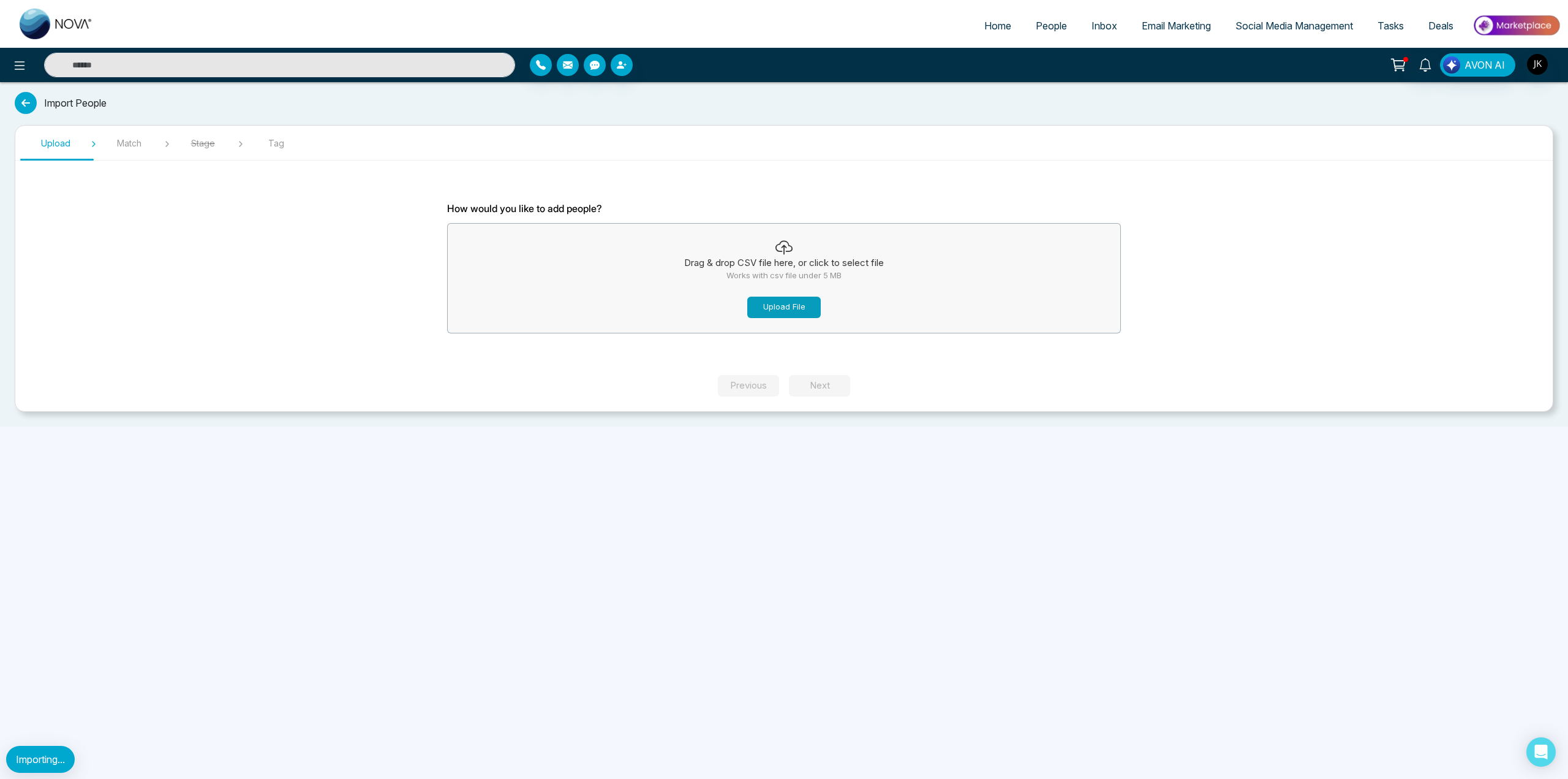
click at [789, 311] on button "Upload File" at bounding box center [783, 307] width 73 height 21
click at [837, 401] on section "Upload Match Stage Tag How would you like to add people? File Uploaded Clients …" at bounding box center [784, 268] width 1538 height 287
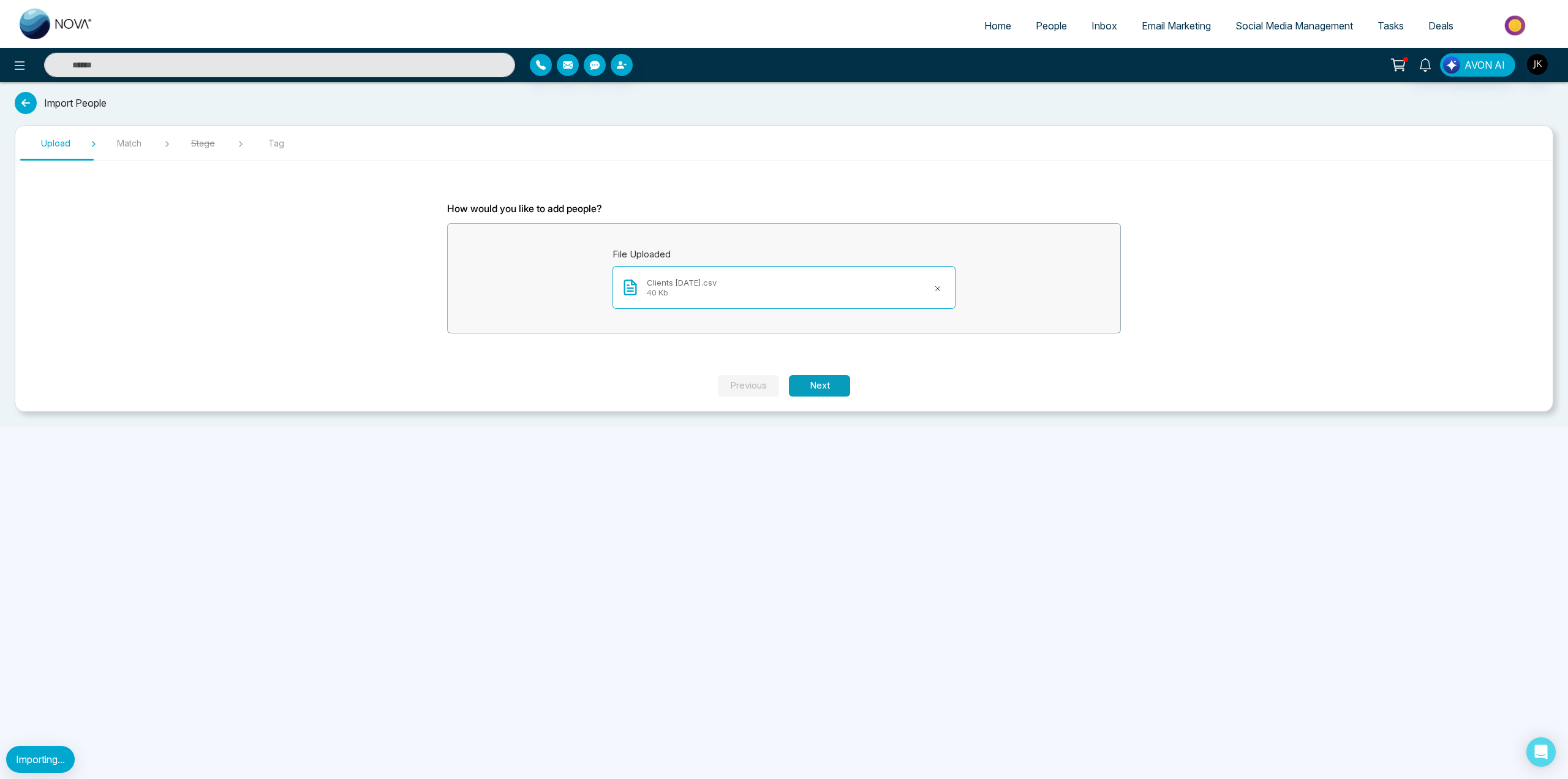
click at [826, 381] on button "Next" at bounding box center [818, 386] width 61 height 21
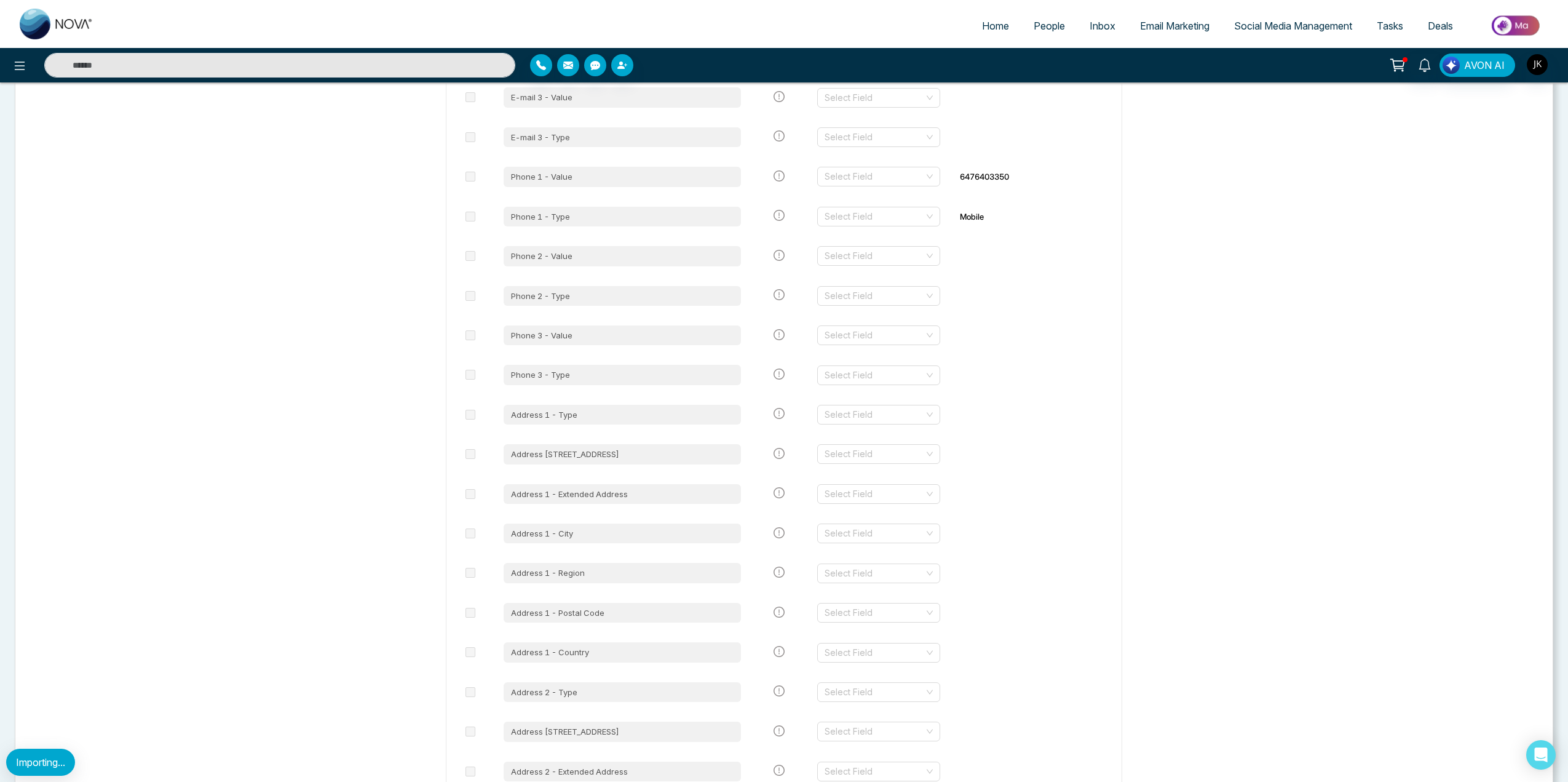
scroll to position [1475, 0]
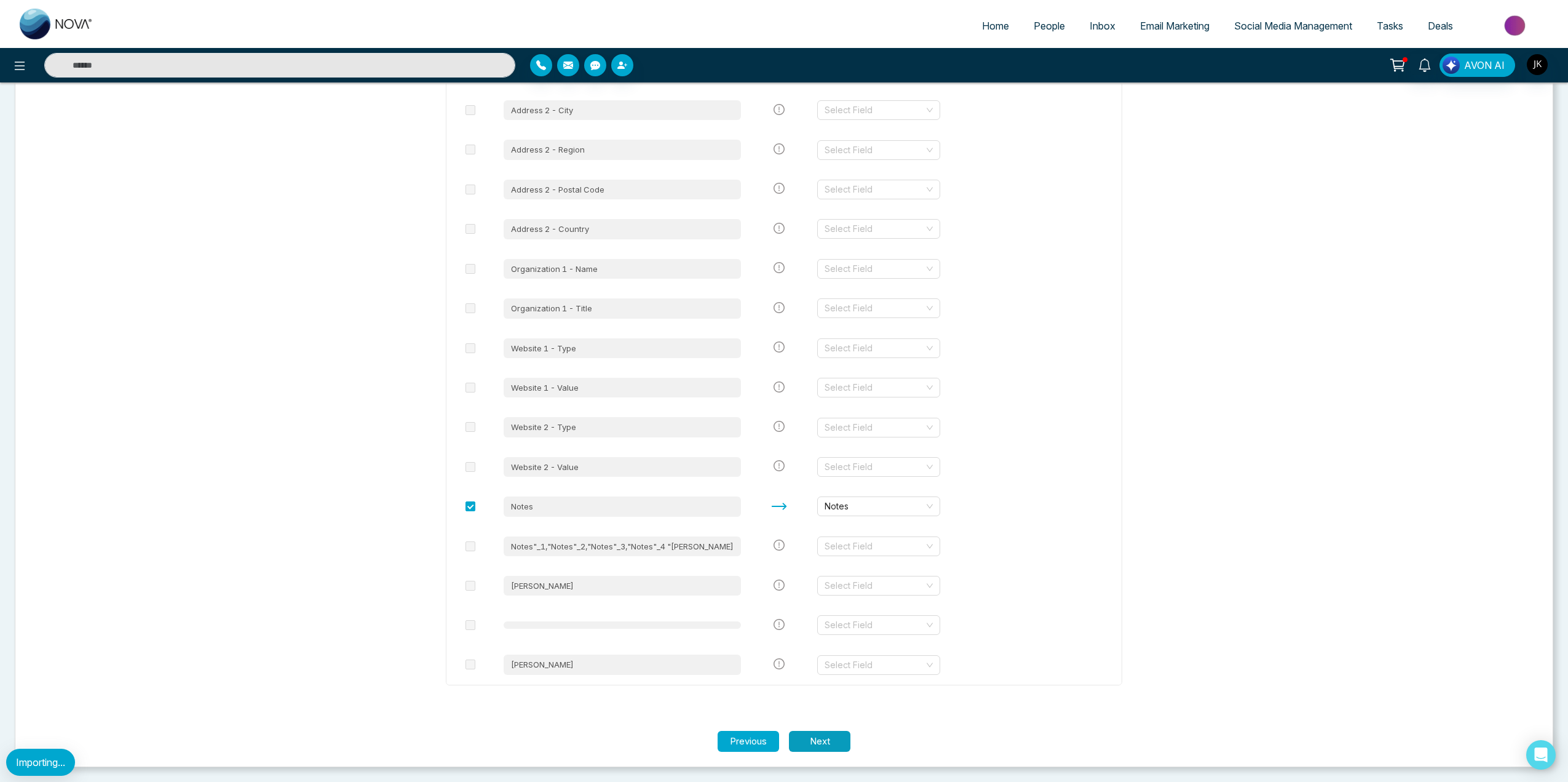
click at [812, 741] on button "Next" at bounding box center [819, 741] width 61 height 21
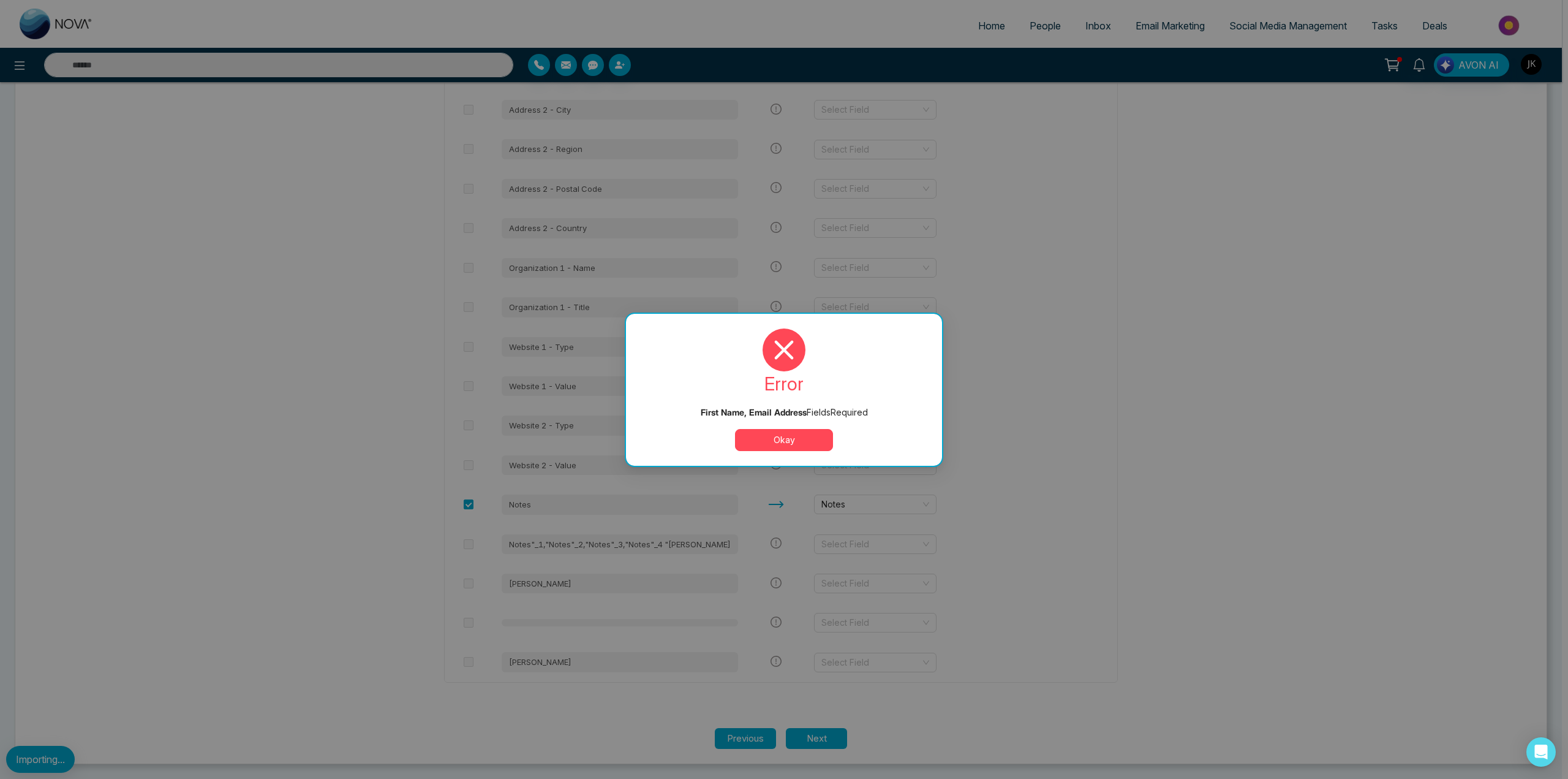
click at [788, 446] on button "Okay" at bounding box center [783, 439] width 98 height 22
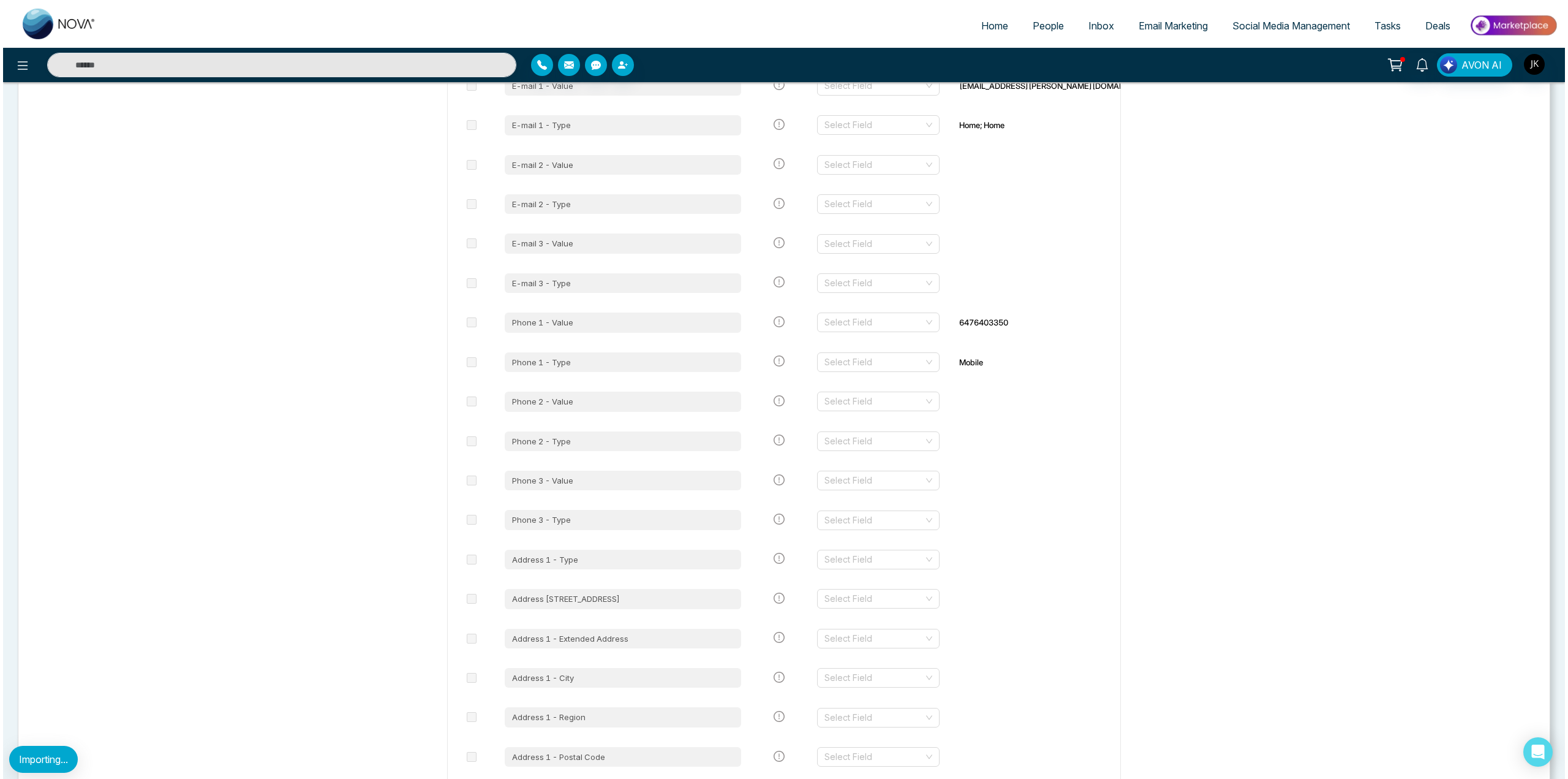
scroll to position [0, 0]
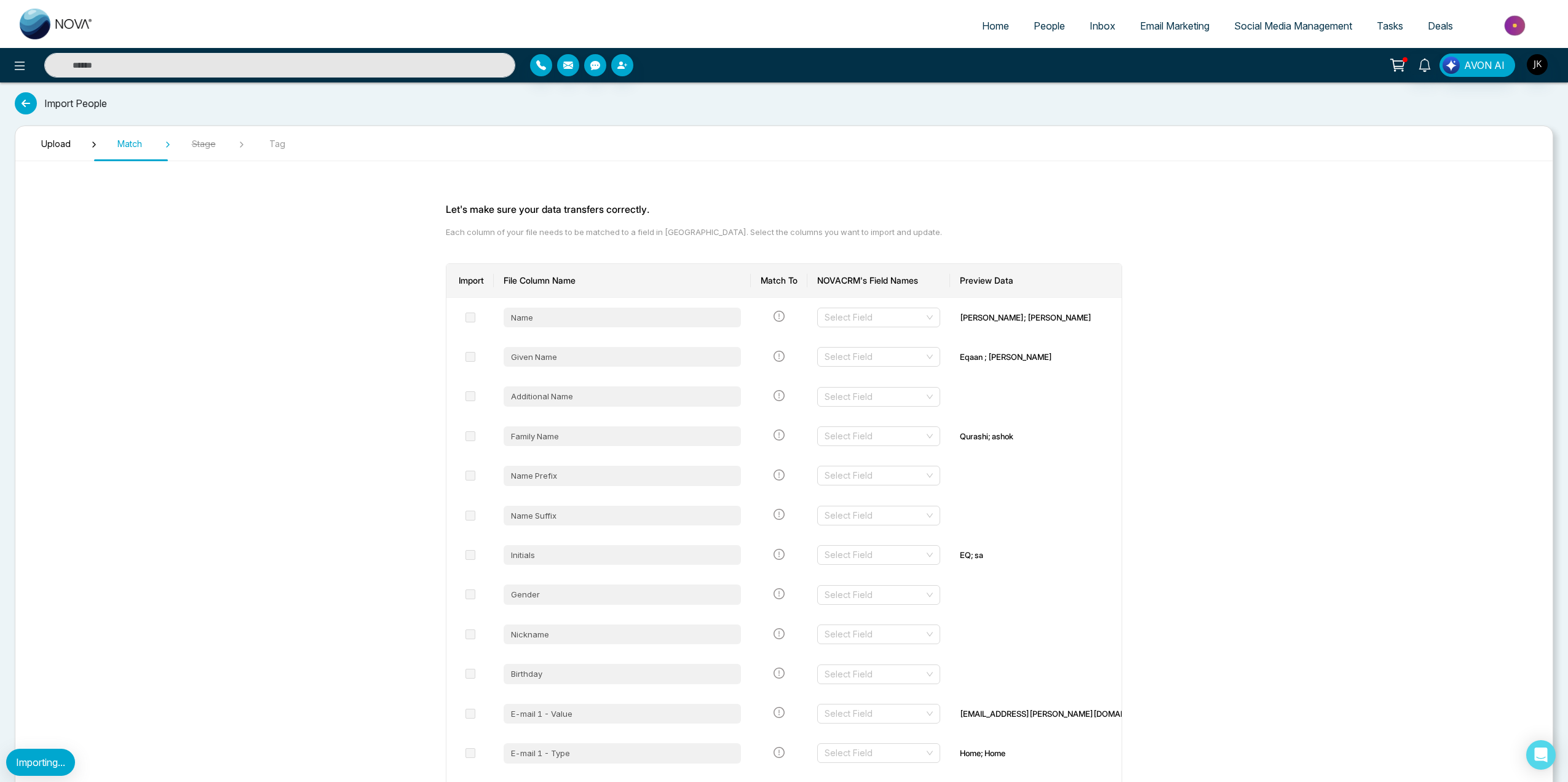
click at [31, 99] on icon at bounding box center [26, 103] width 22 height 22
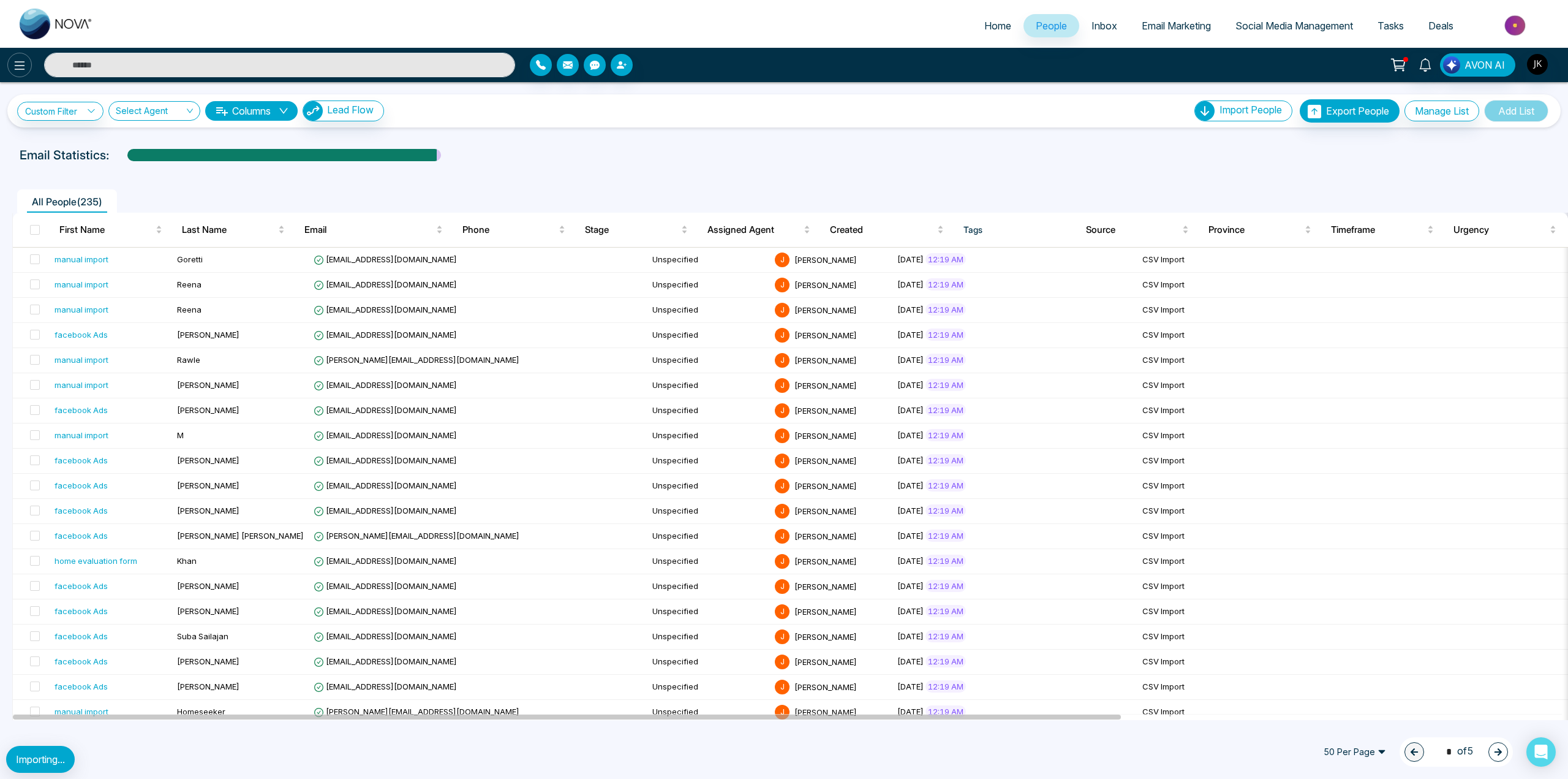
click at [18, 56] on button at bounding box center [19, 65] width 25 height 25
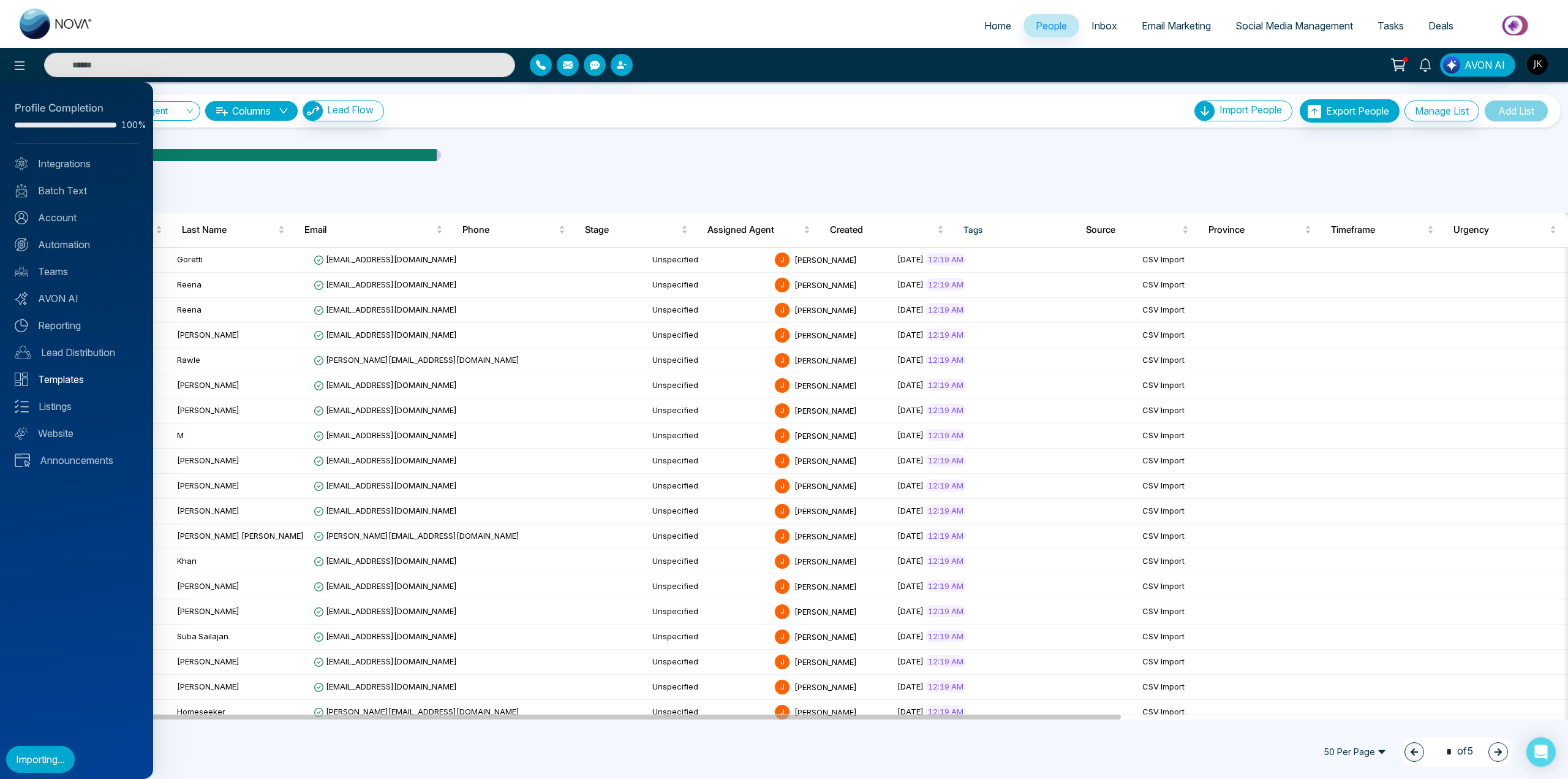
click at [61, 382] on link "Templates" at bounding box center [77, 379] width 123 height 15
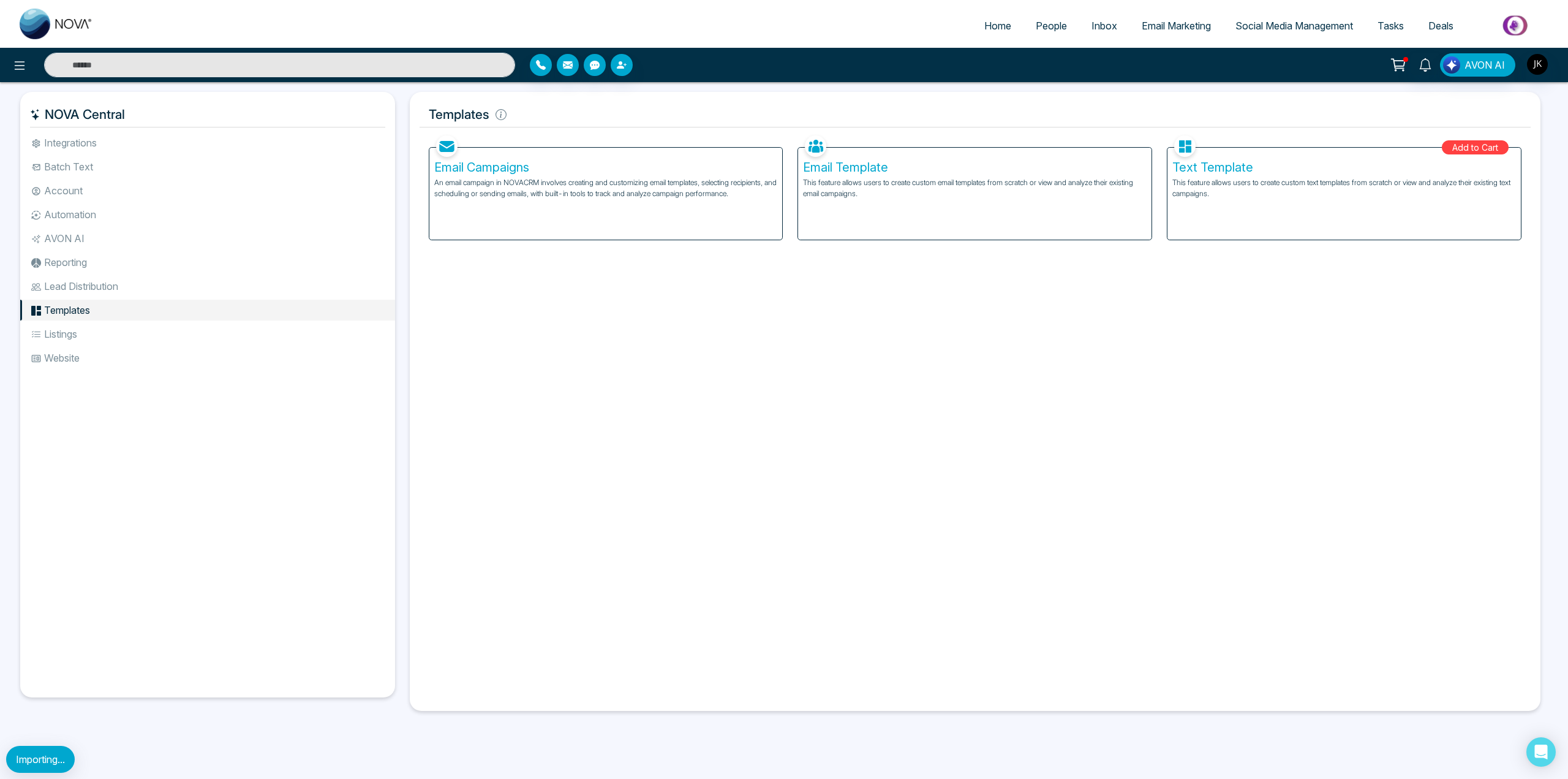
click at [69, 360] on li "Website" at bounding box center [207, 358] width 375 height 21
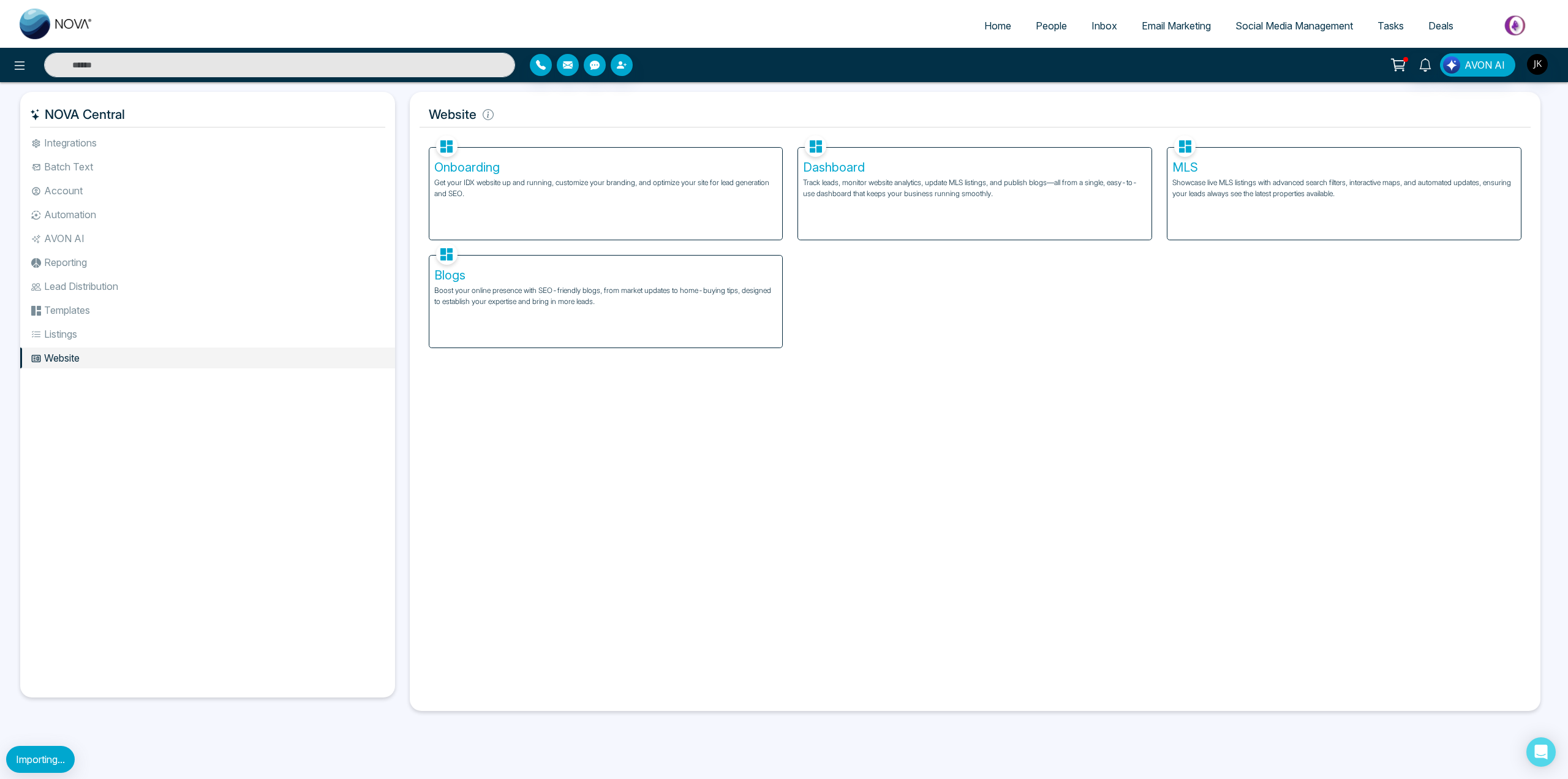
click at [482, 223] on div "Onboarding Get your IDX website up and running, customize your branding, and op…" at bounding box center [606, 193] width 354 height 92
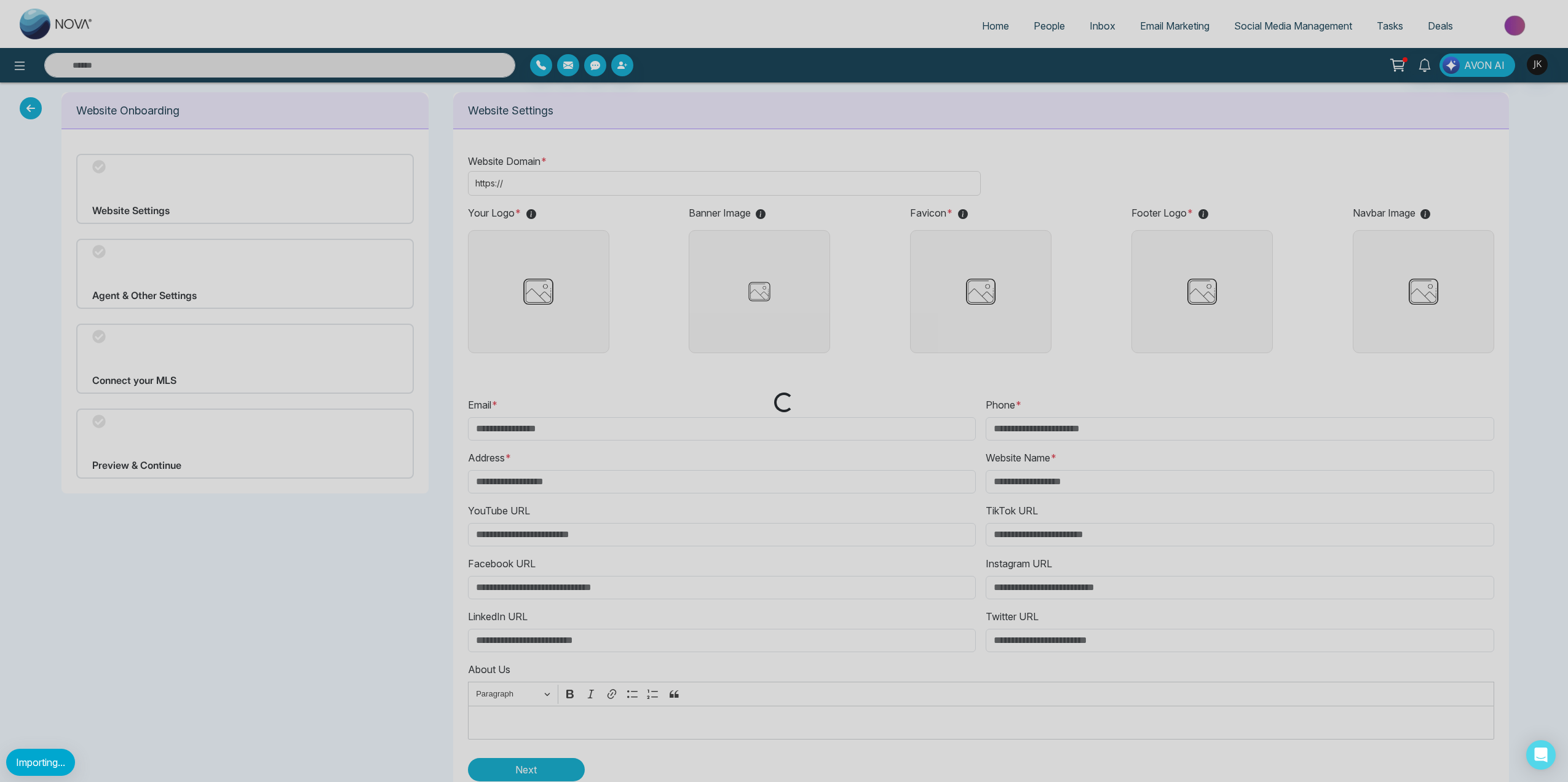
type input "**********"
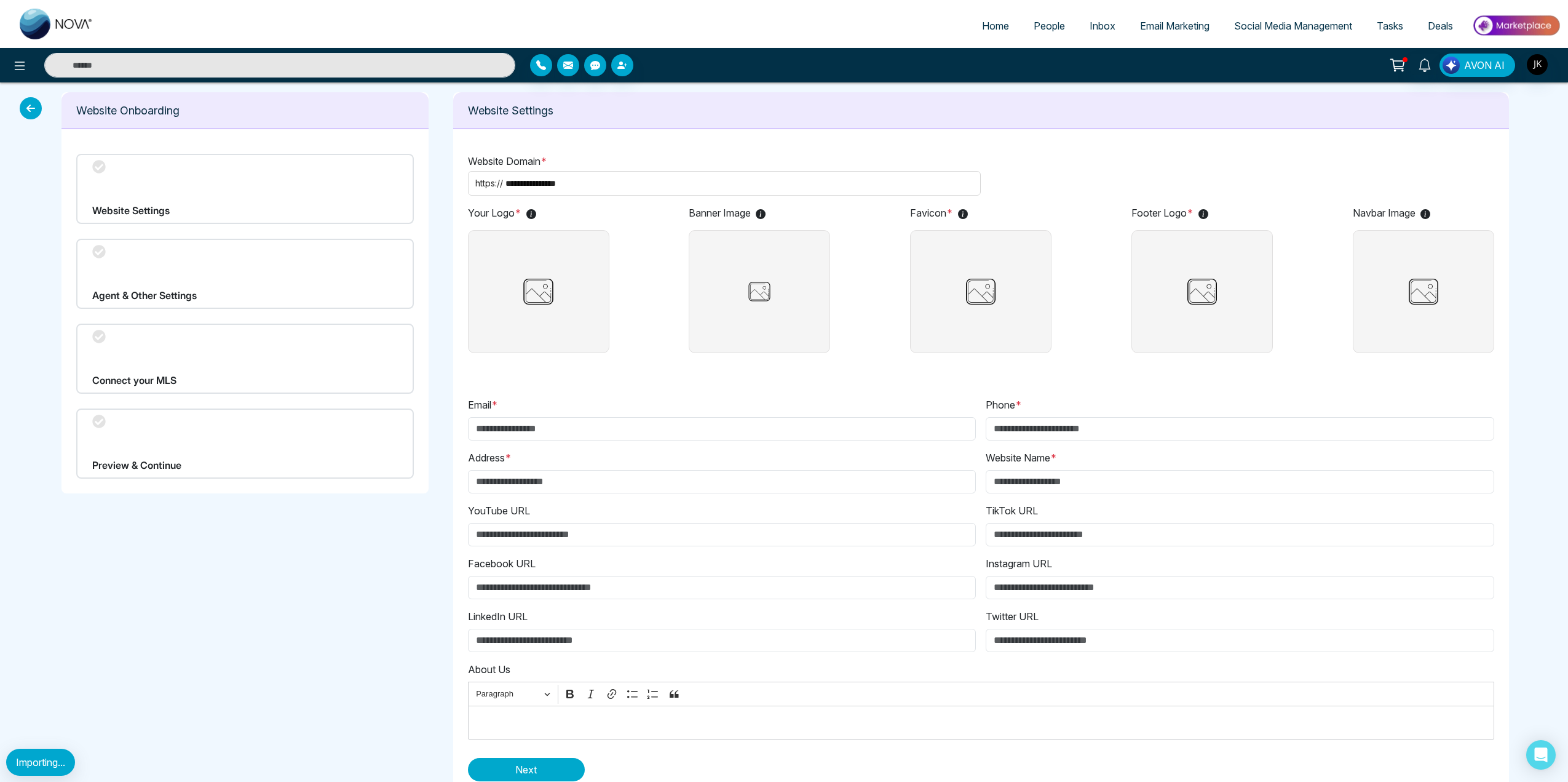
click at [23, 108] on icon at bounding box center [30, 108] width 22 height 22
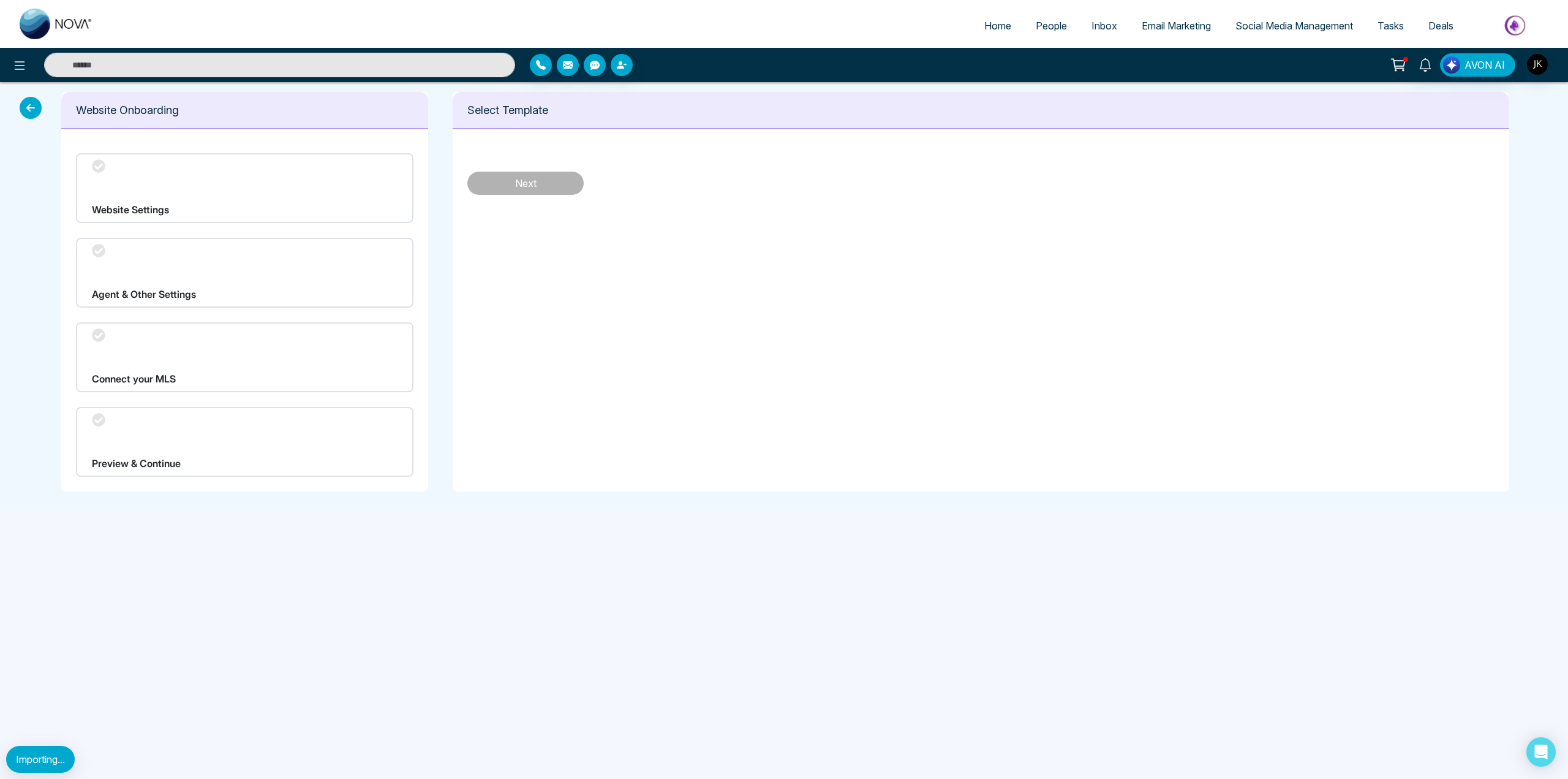
click at [23, 108] on icon at bounding box center [30, 108] width 22 height 22
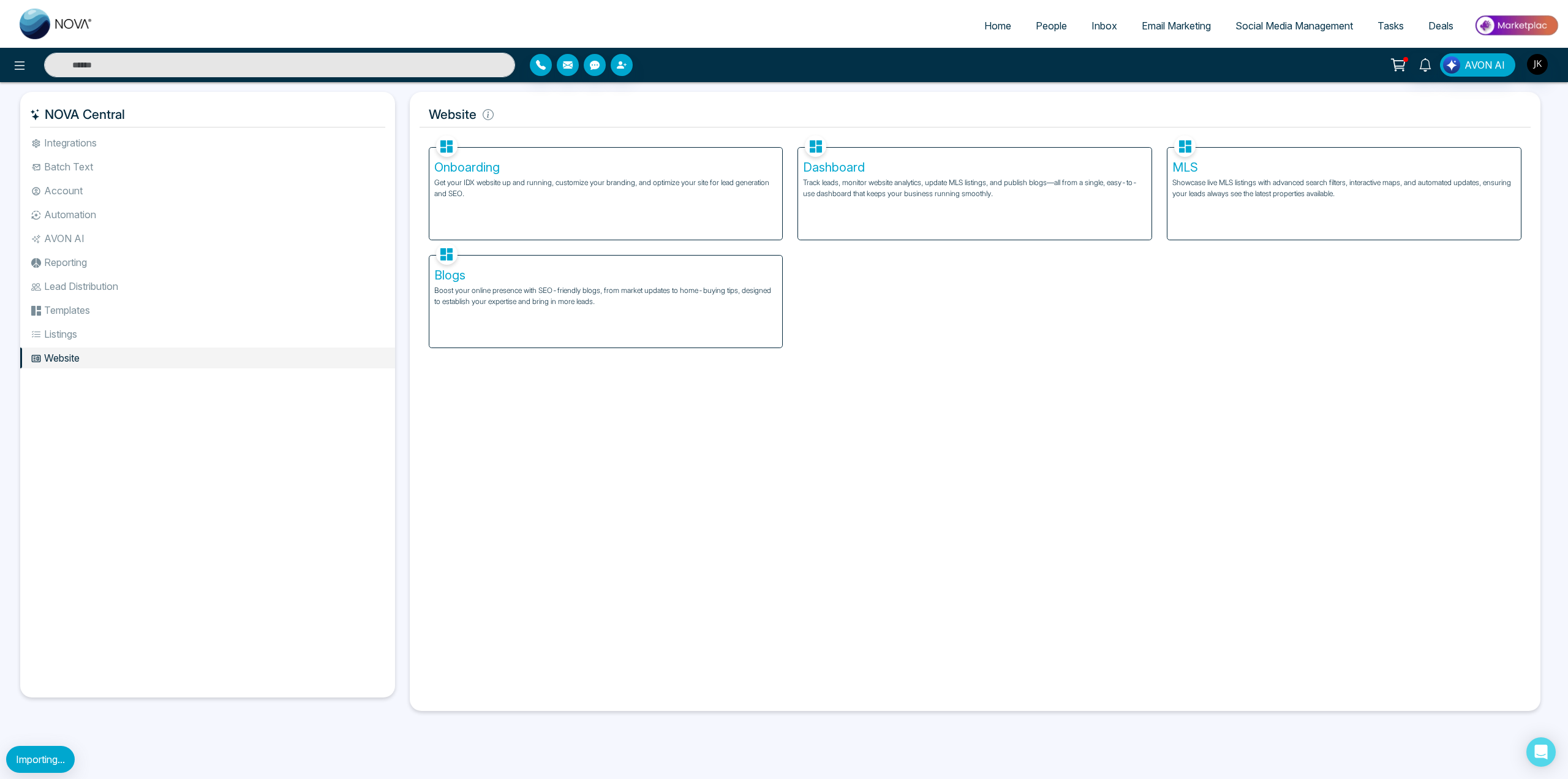
click at [48, 189] on li "Account" at bounding box center [207, 191] width 375 height 21
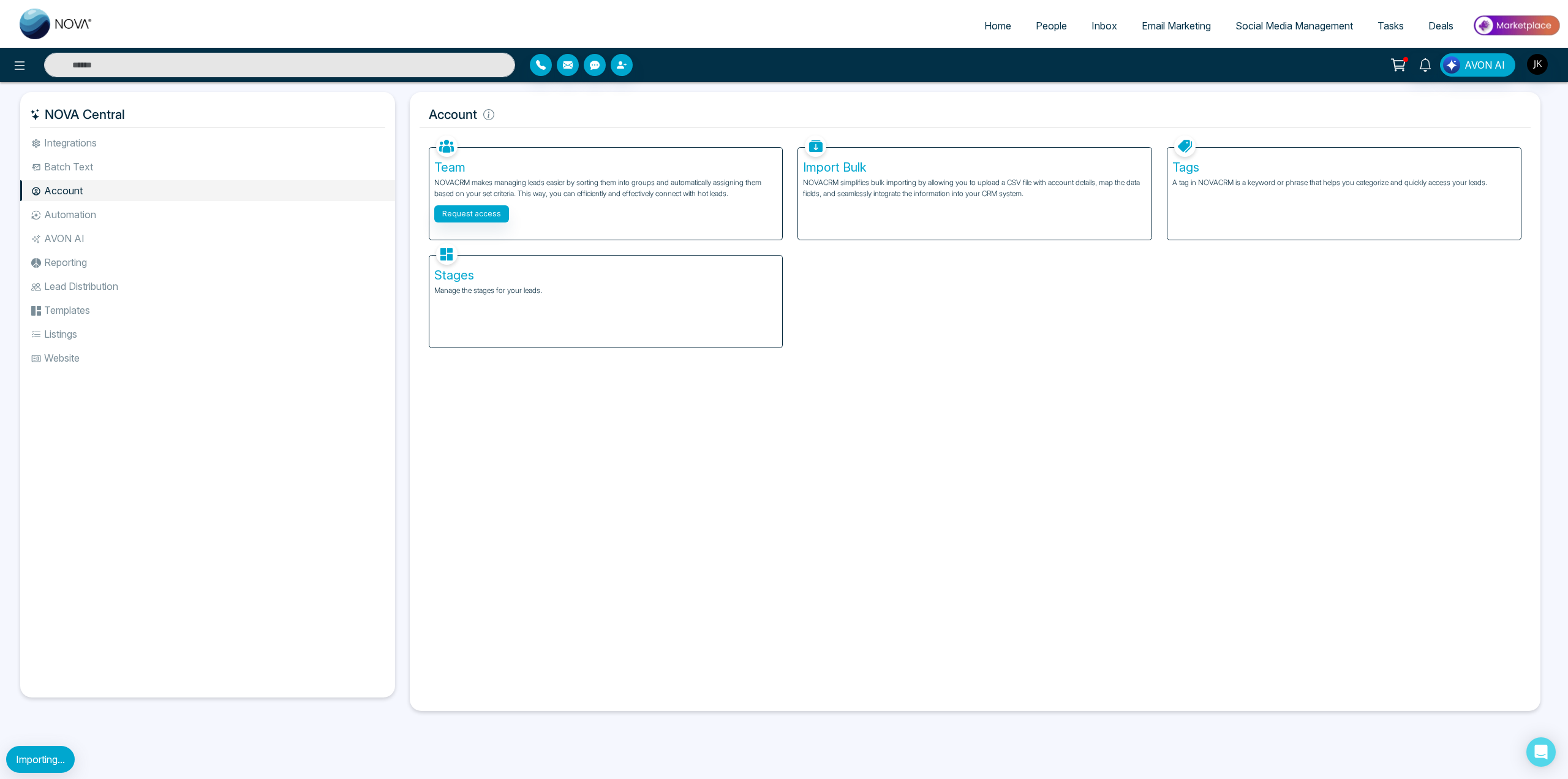
click at [71, 139] on li "Integrations" at bounding box center [207, 143] width 375 height 21
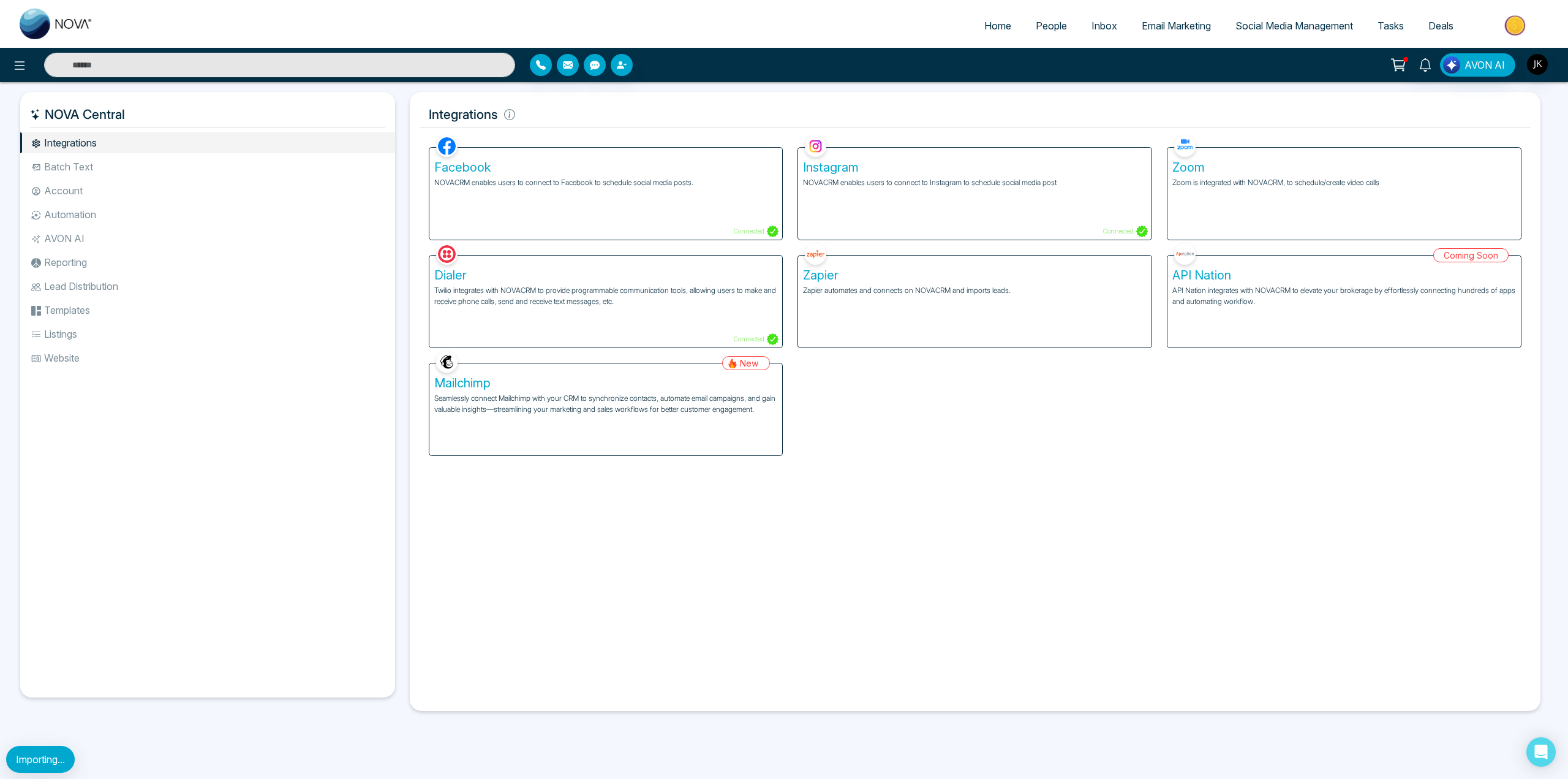
click at [71, 168] on li "Batch Text" at bounding box center [207, 167] width 375 height 21
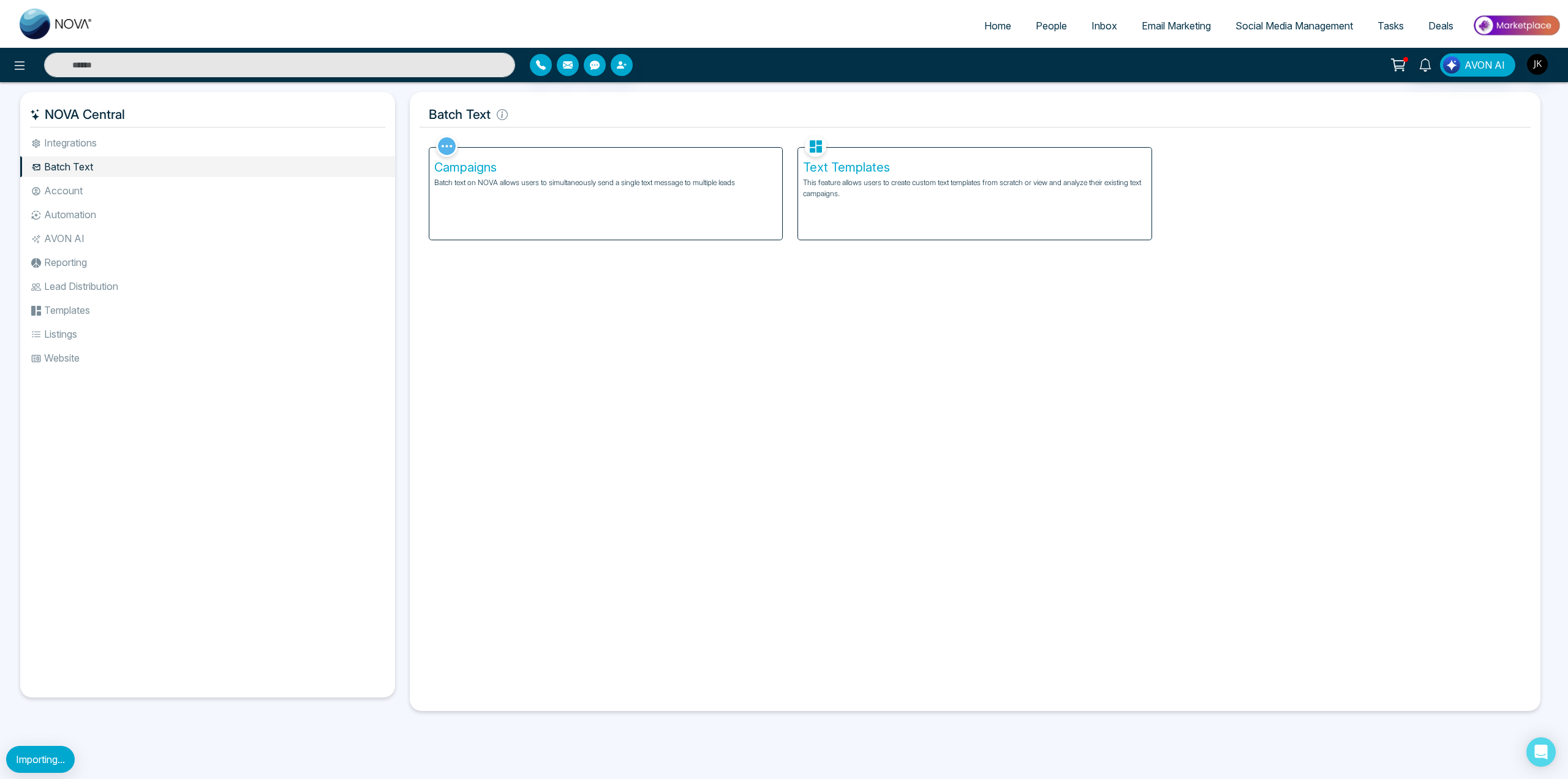
click at [60, 185] on li "Account" at bounding box center [207, 191] width 375 height 21
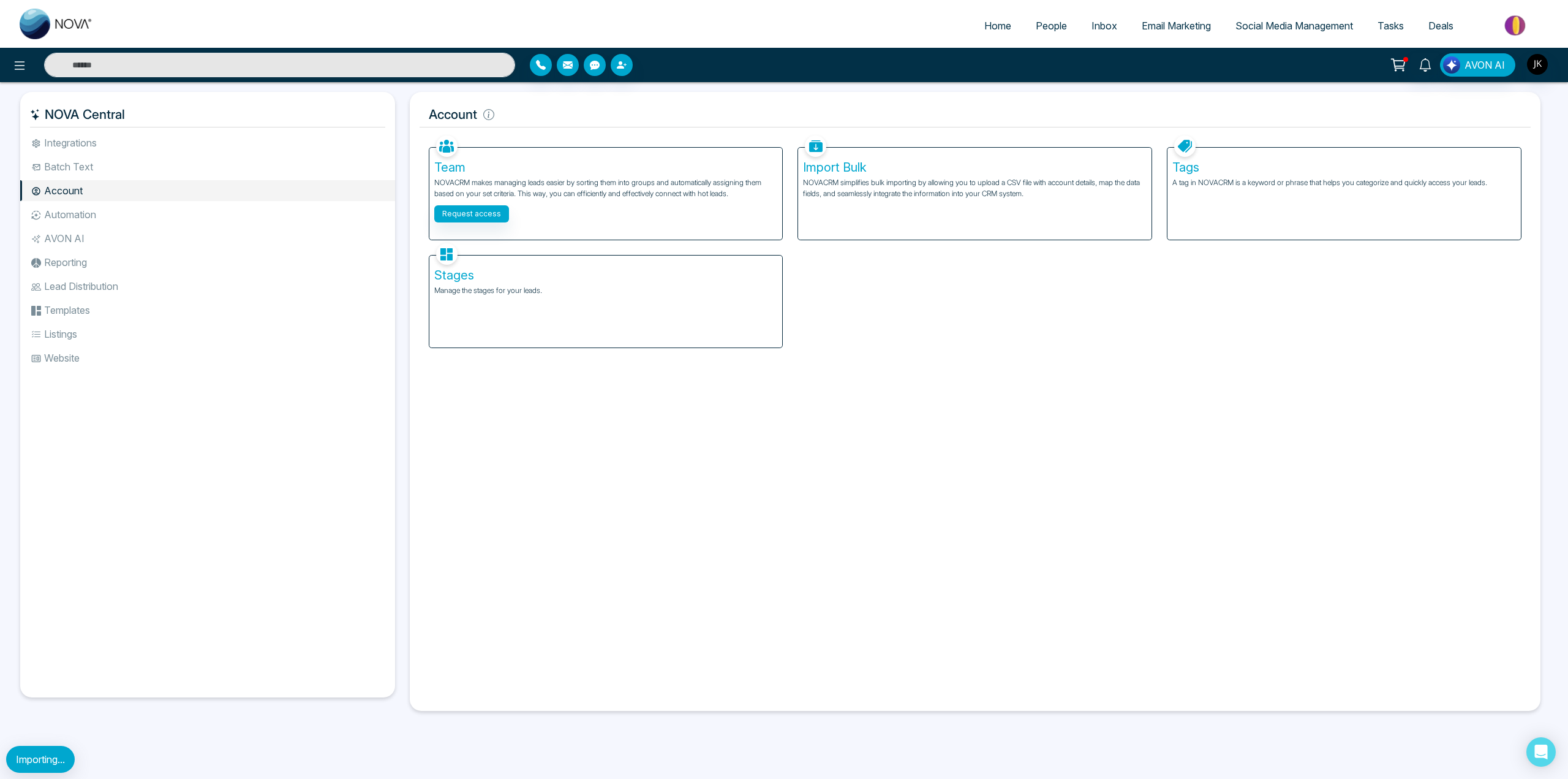
click at [56, 212] on li "Automation" at bounding box center [207, 214] width 375 height 21
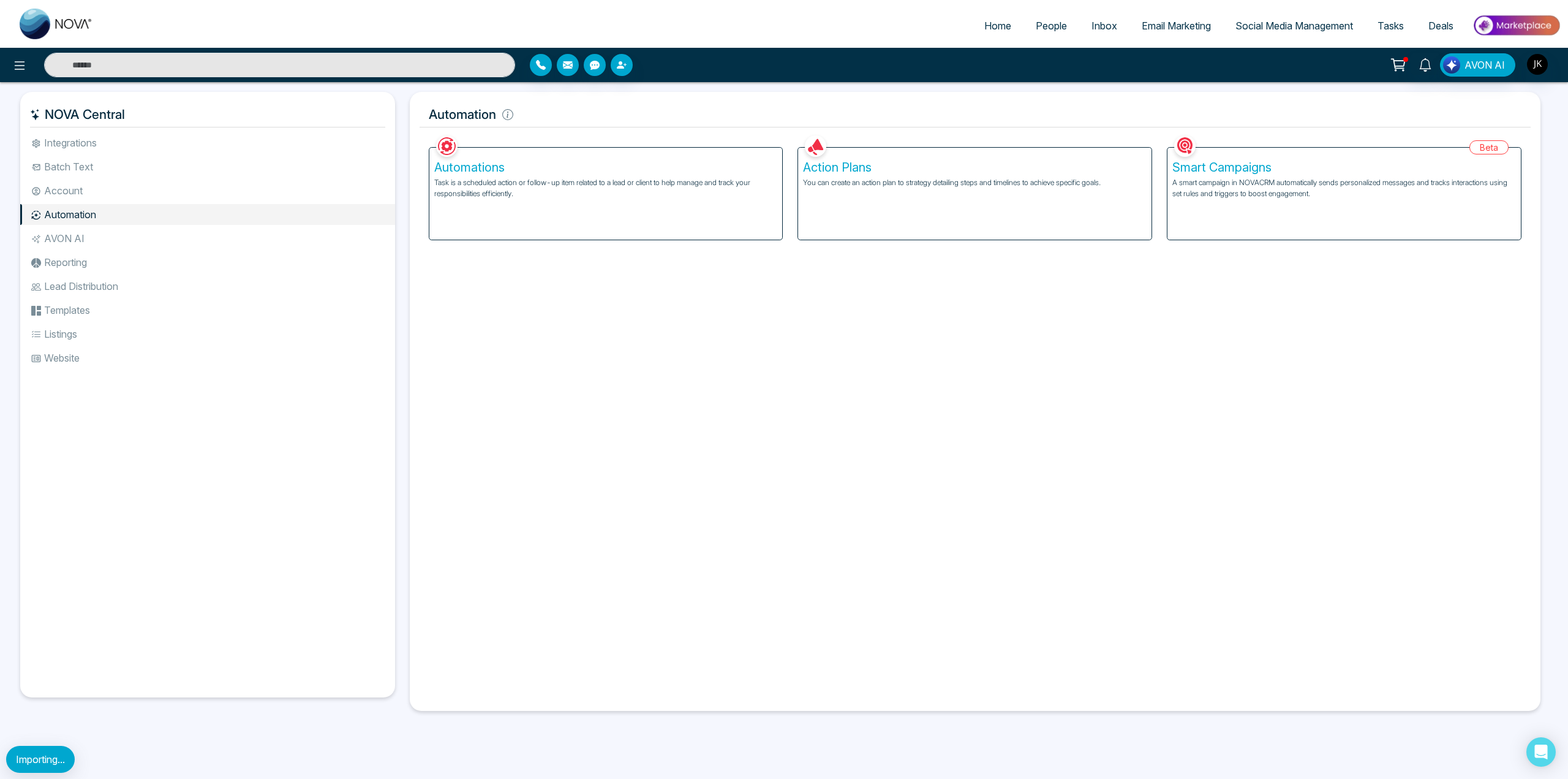
click at [59, 242] on li "AVON AI" at bounding box center [207, 238] width 375 height 21
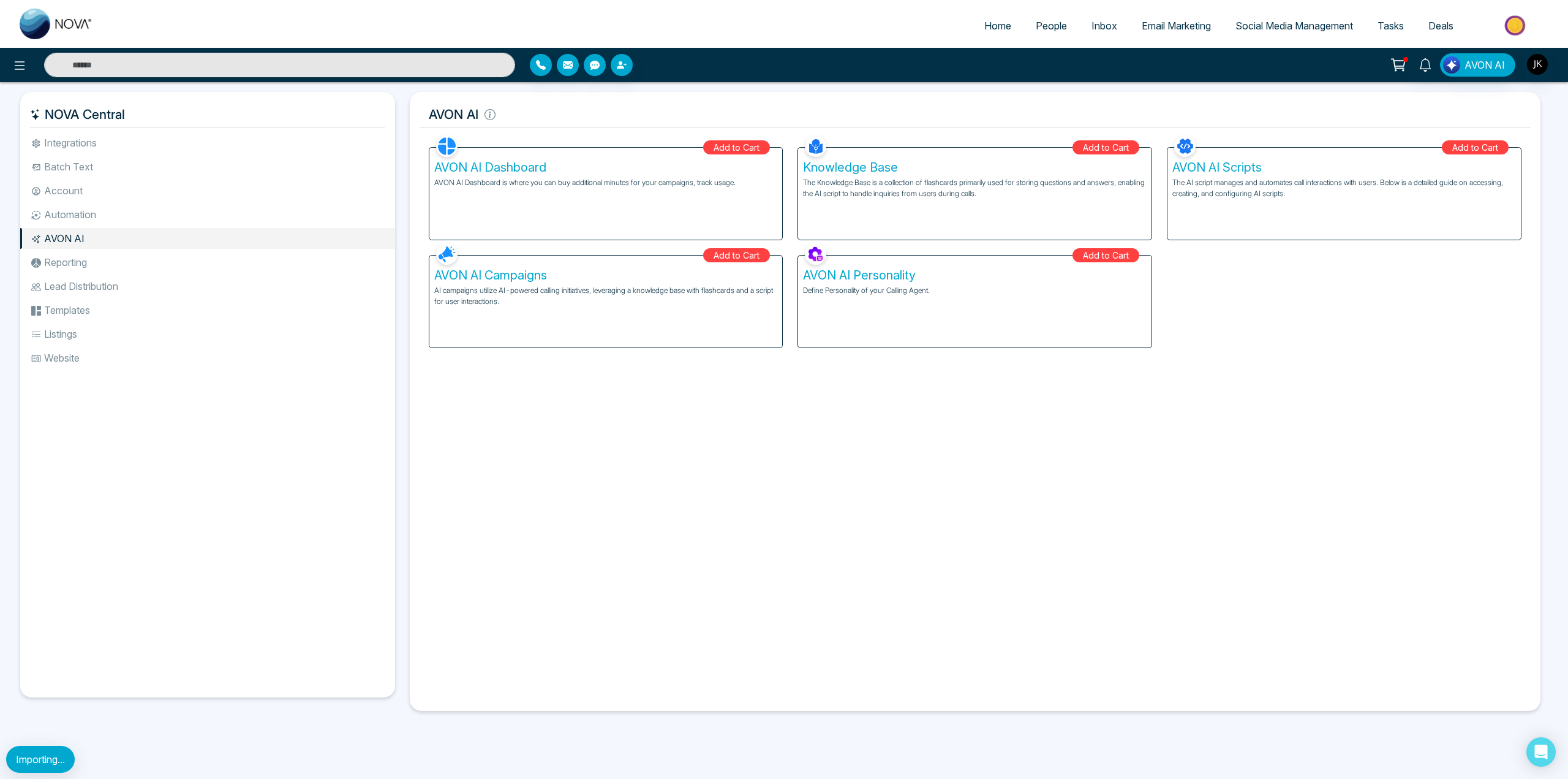
click at [87, 262] on li "Reporting" at bounding box center [207, 262] width 375 height 21
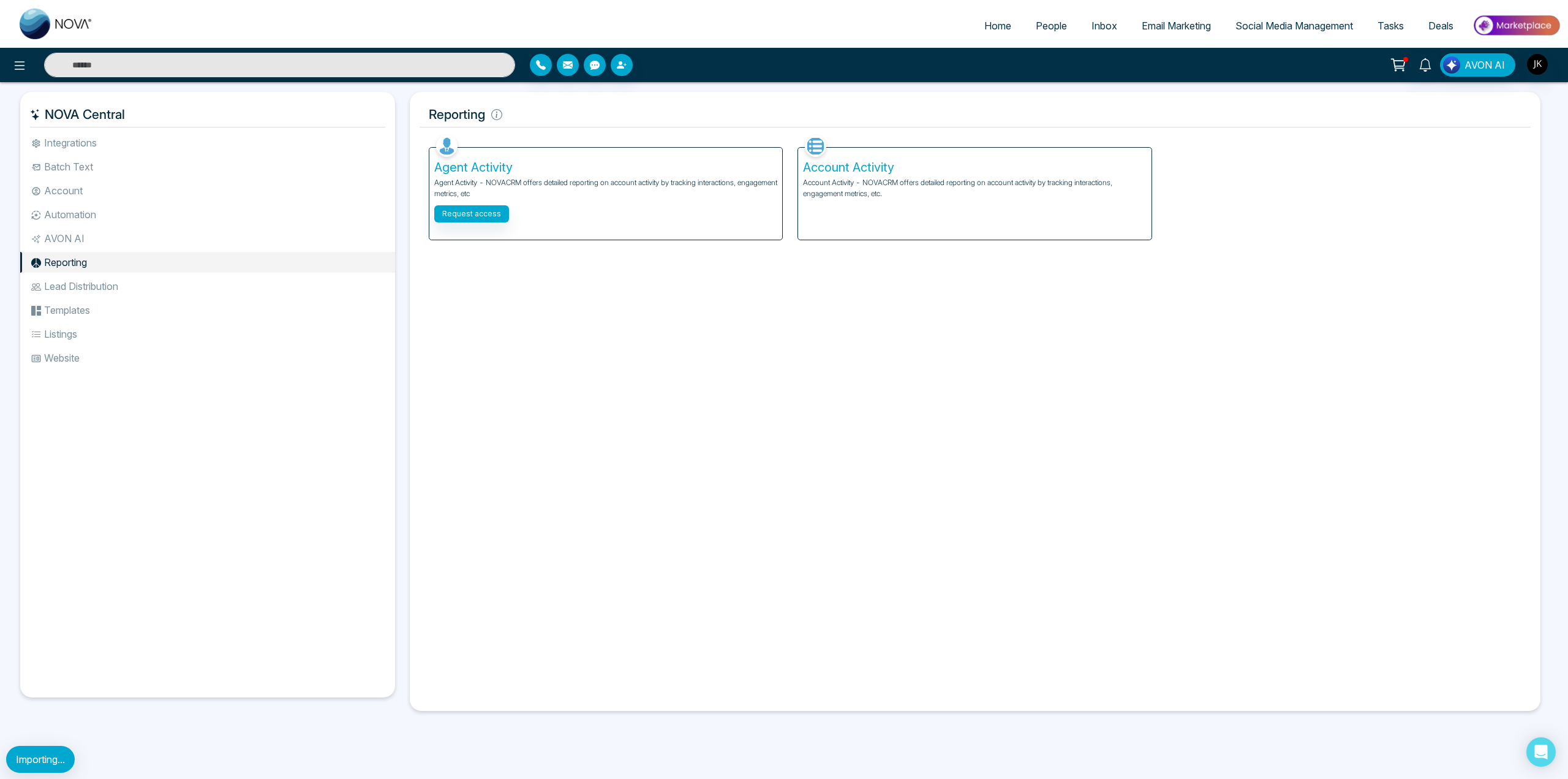
click at [73, 135] on li "Integrations" at bounding box center [207, 143] width 375 height 21
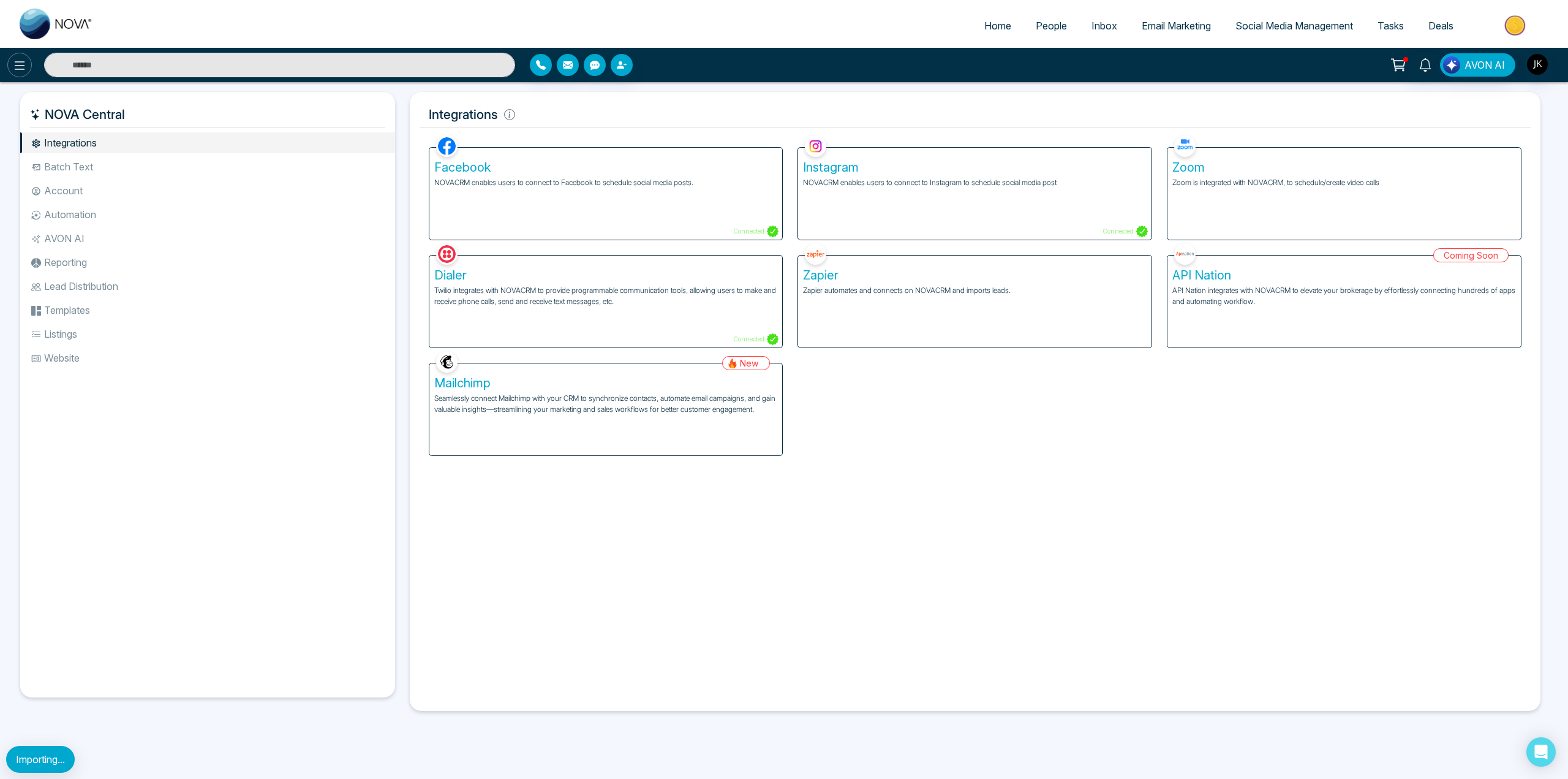
click at [23, 56] on button at bounding box center [19, 65] width 25 height 25
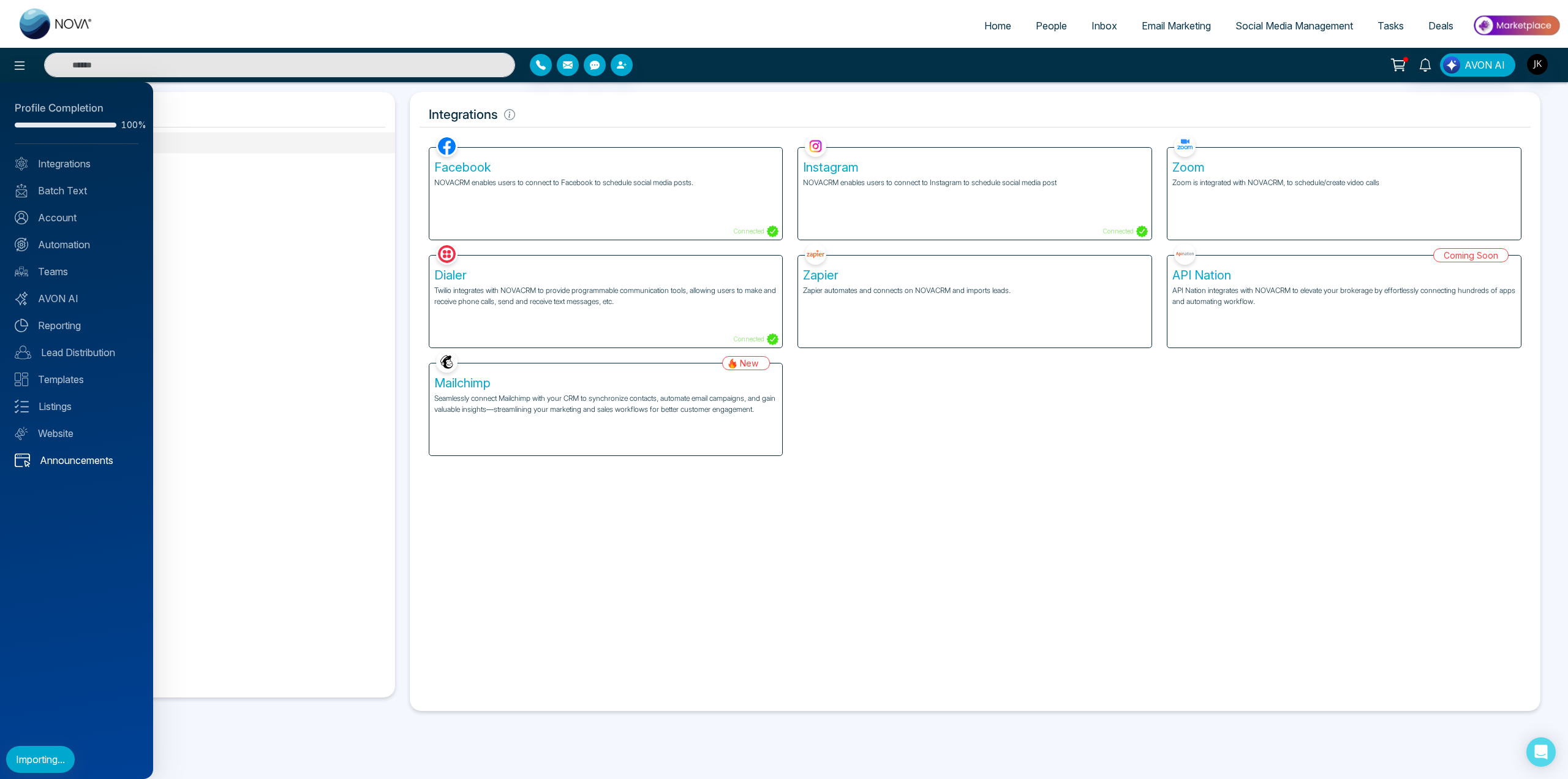
click at [77, 457] on link "Announcements" at bounding box center [77, 460] width 123 height 15
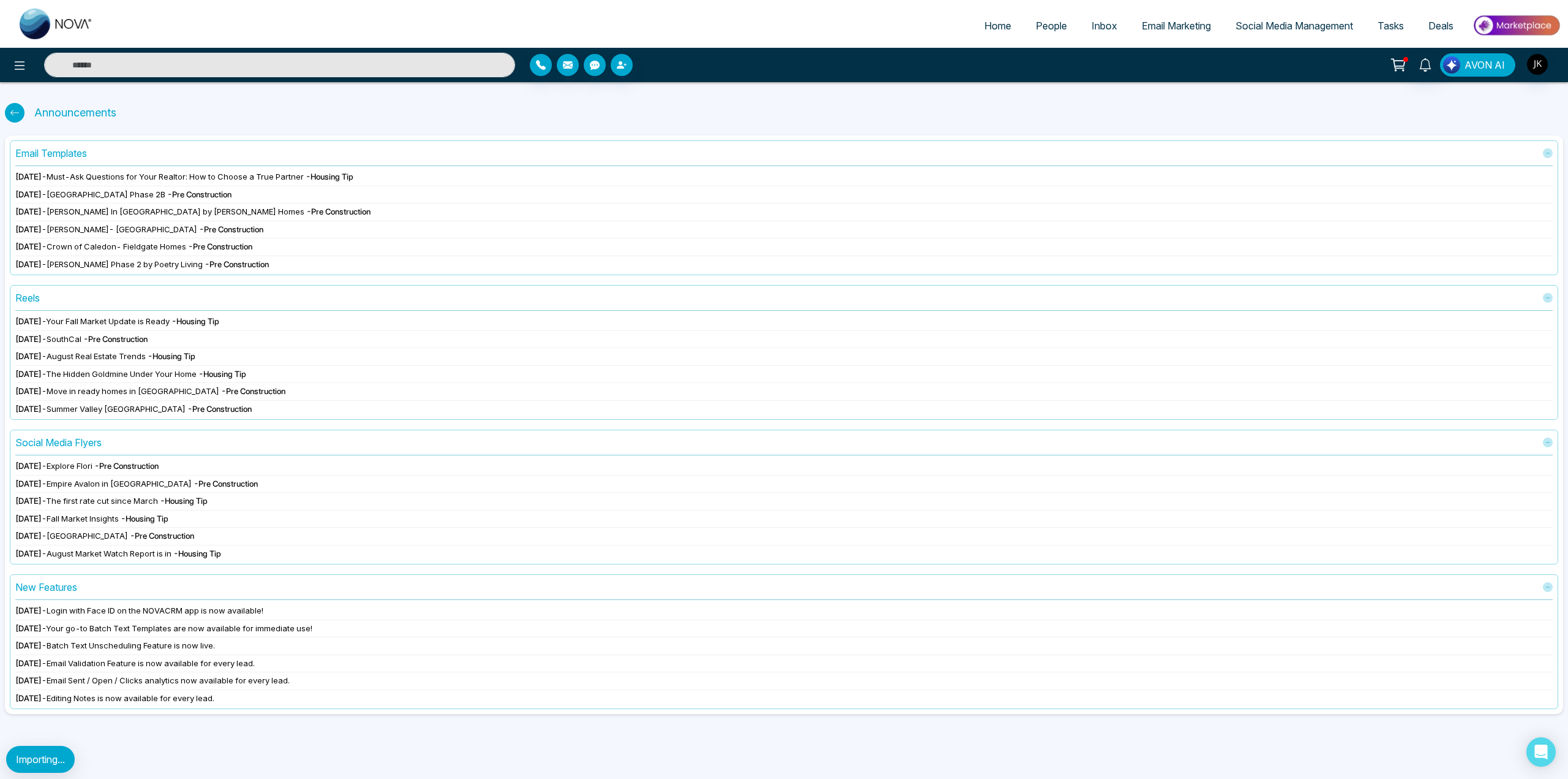
click at [1484, 70] on span "AVON AI" at bounding box center [1484, 64] width 41 height 15
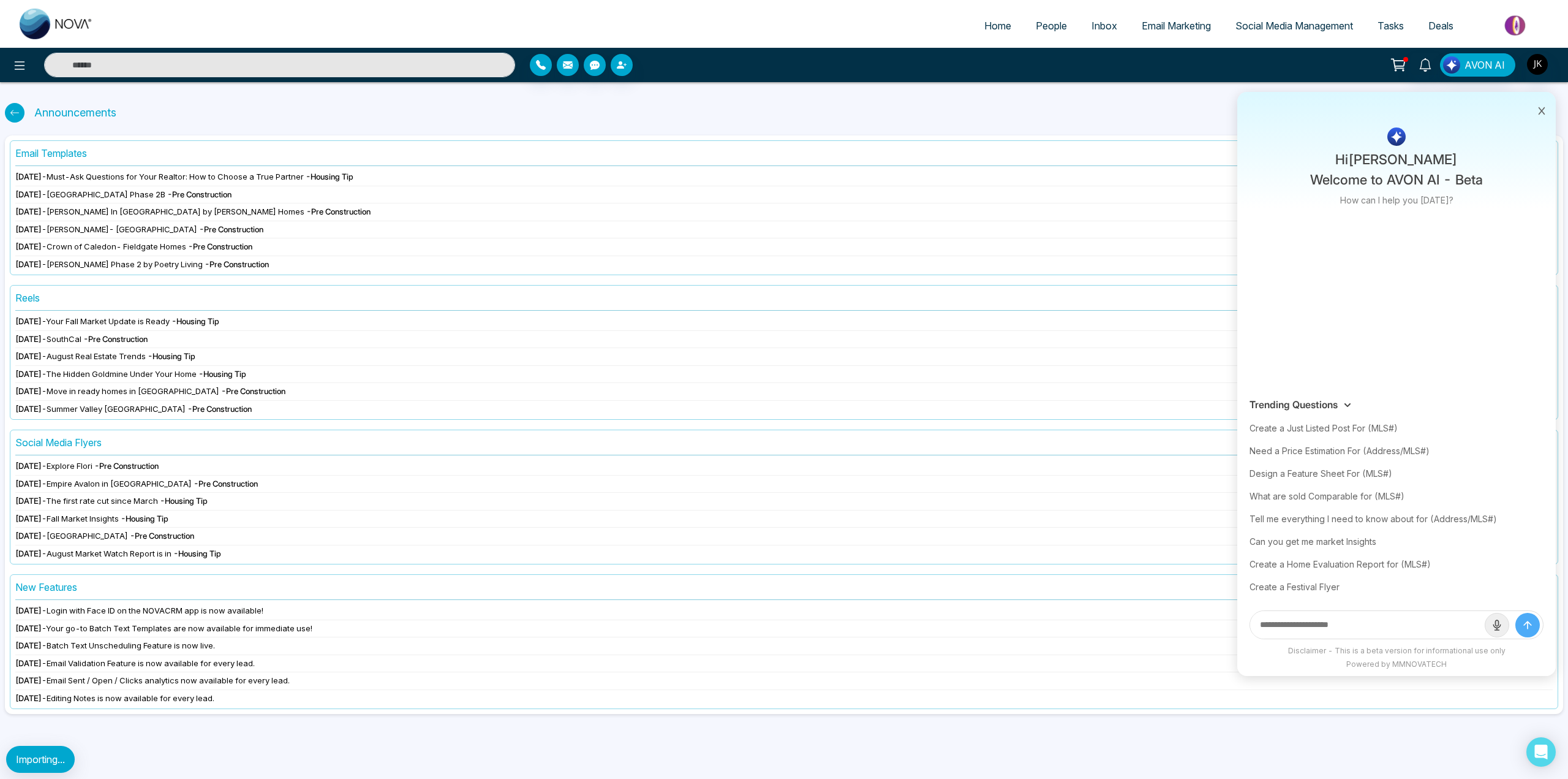
click at [1442, 19] on link "Deals" at bounding box center [1440, 26] width 49 height 23
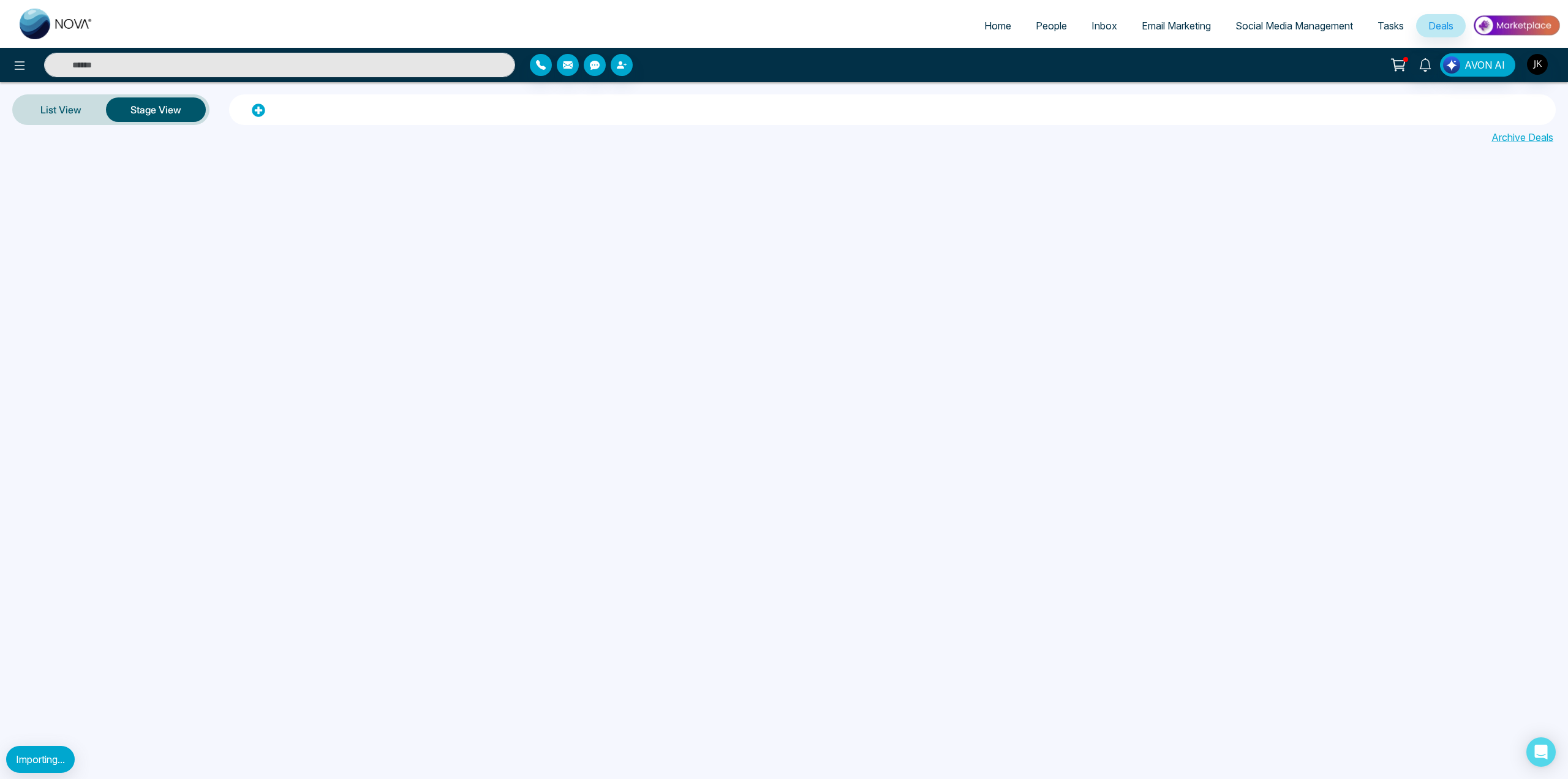
click at [1301, 29] on span "Social Media Management" at bounding box center [1294, 26] width 117 height 12
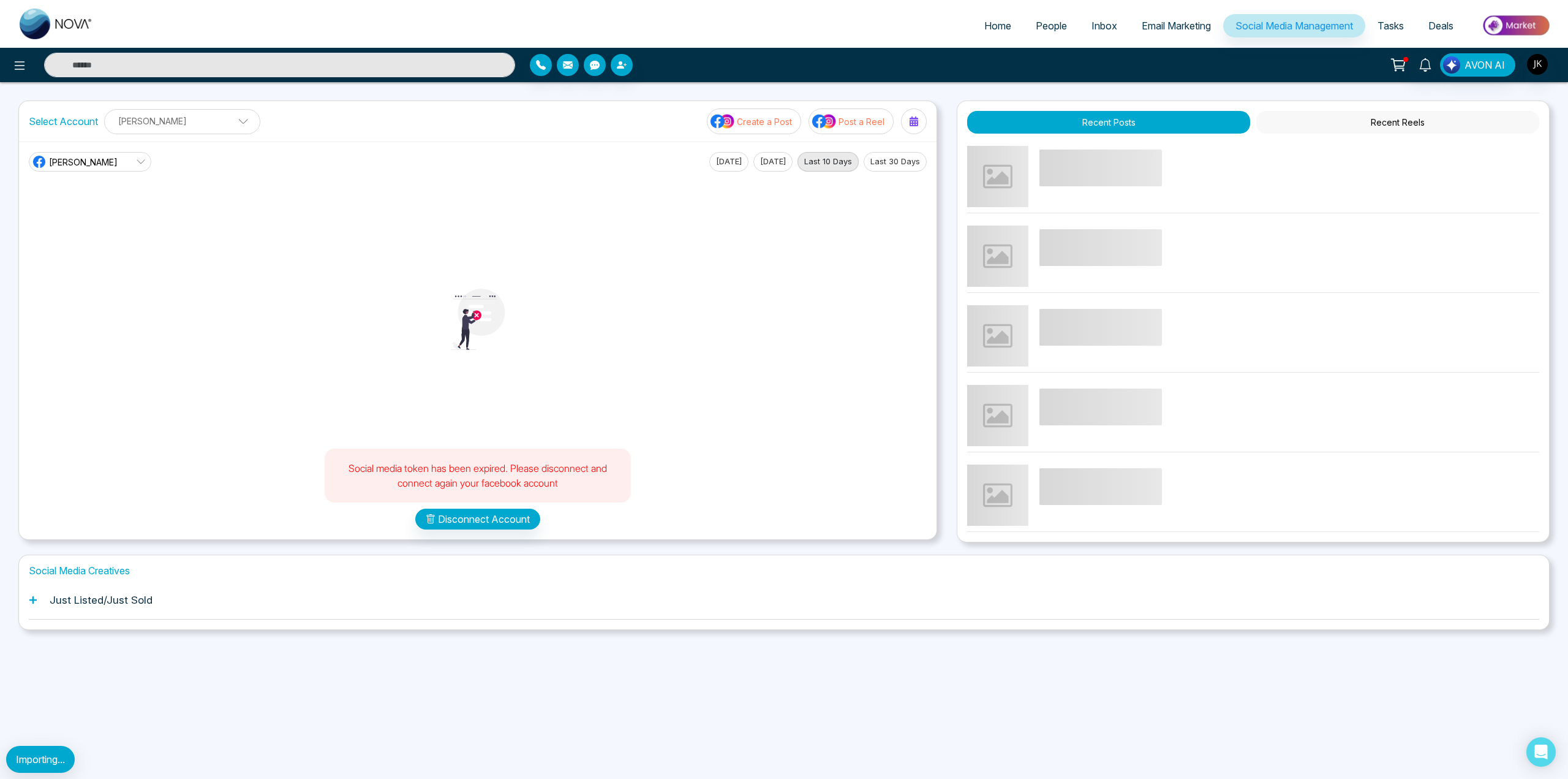
click at [1162, 29] on span "Email Marketing" at bounding box center [1176, 26] width 69 height 12
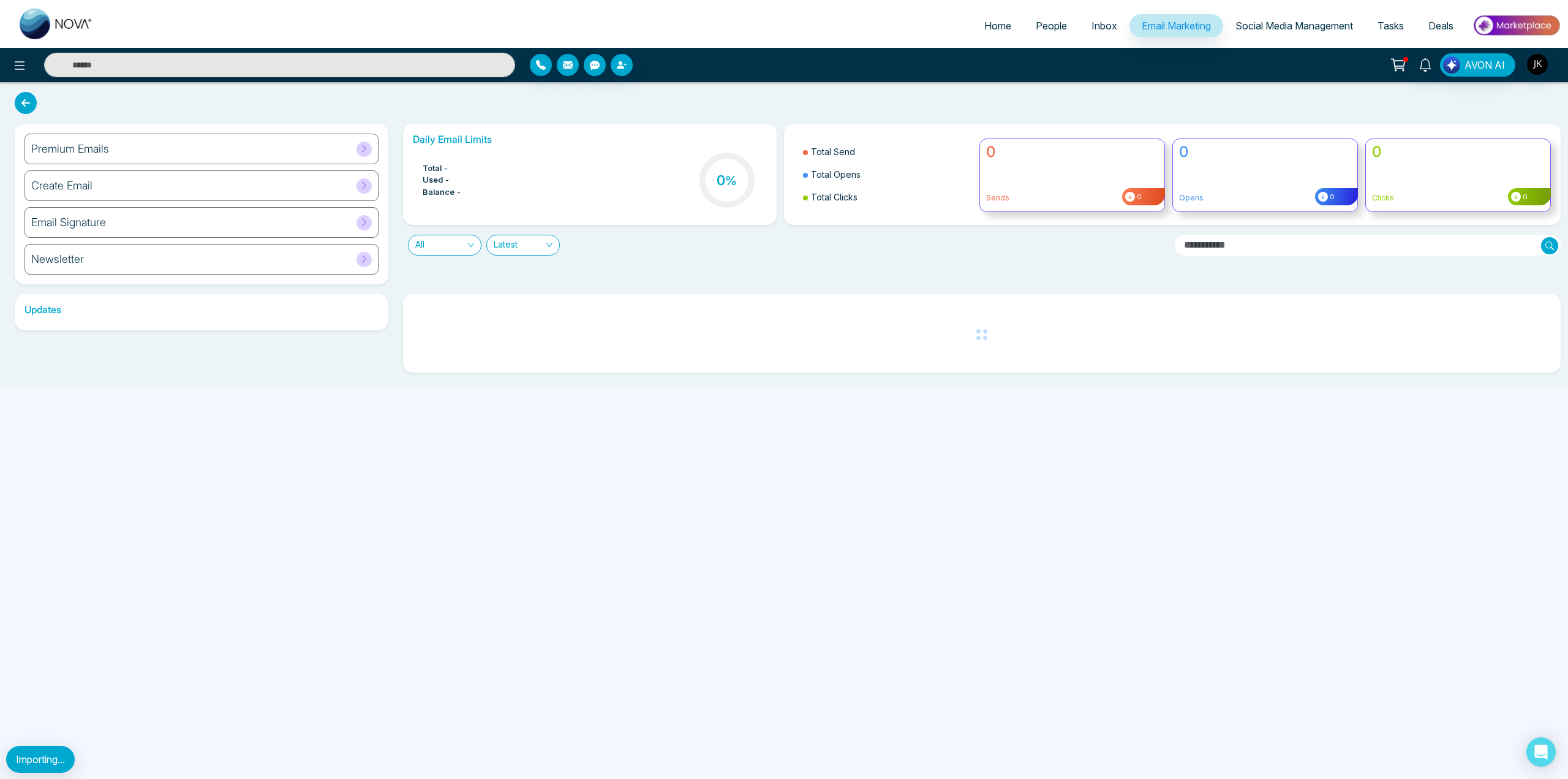
click at [1089, 9] on div "Home People Inbox Email Marketing Social Media Management Tasks Deals" at bounding box center [784, 24] width 1568 height 48
click at [1109, 25] on link "Inbox" at bounding box center [1104, 26] width 50 height 23
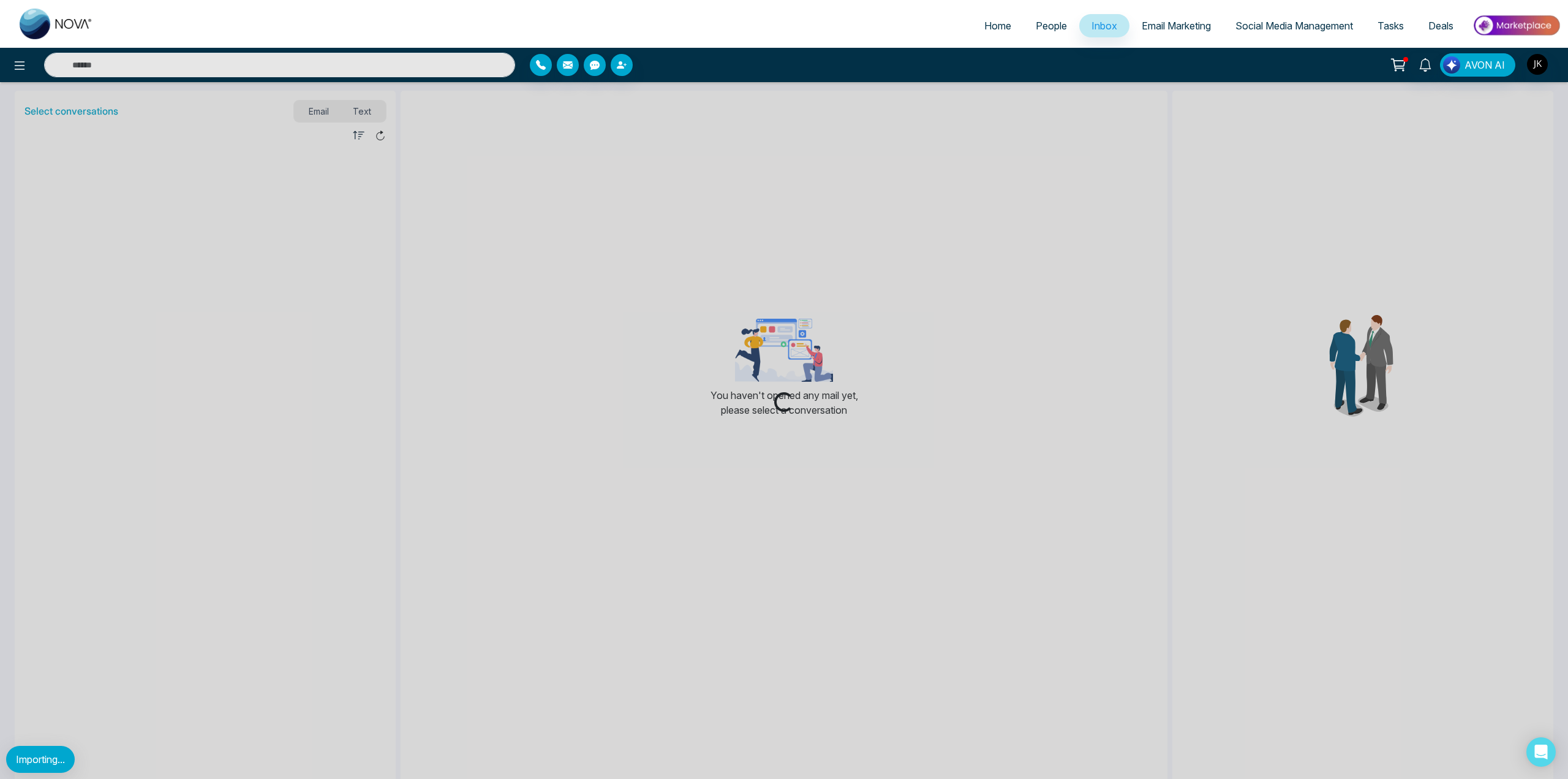
click at [1045, 26] on span "People" at bounding box center [1050, 26] width 31 height 12
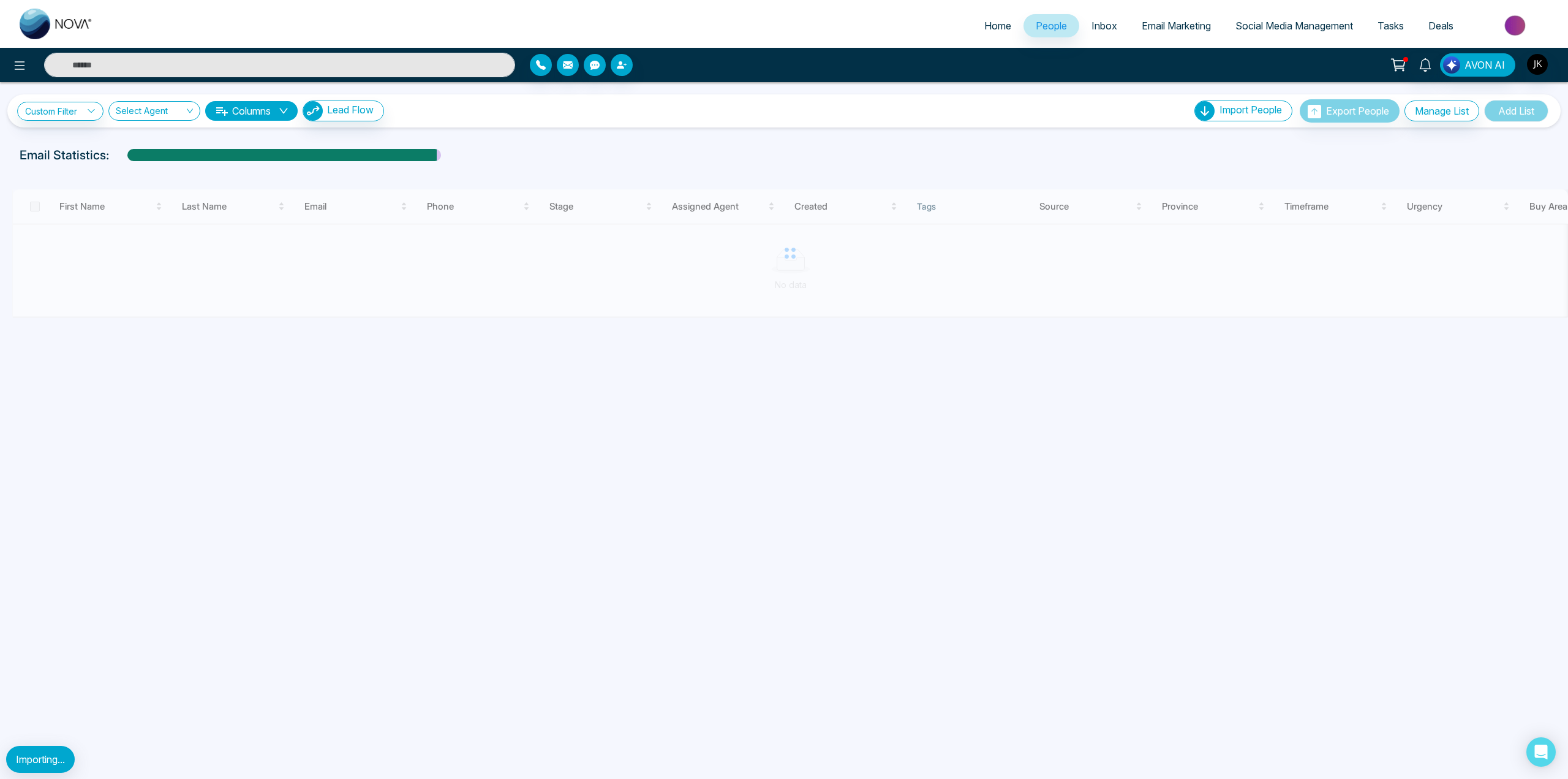
click at [984, 26] on span "Home" at bounding box center [997, 26] width 27 height 12
select select "*"
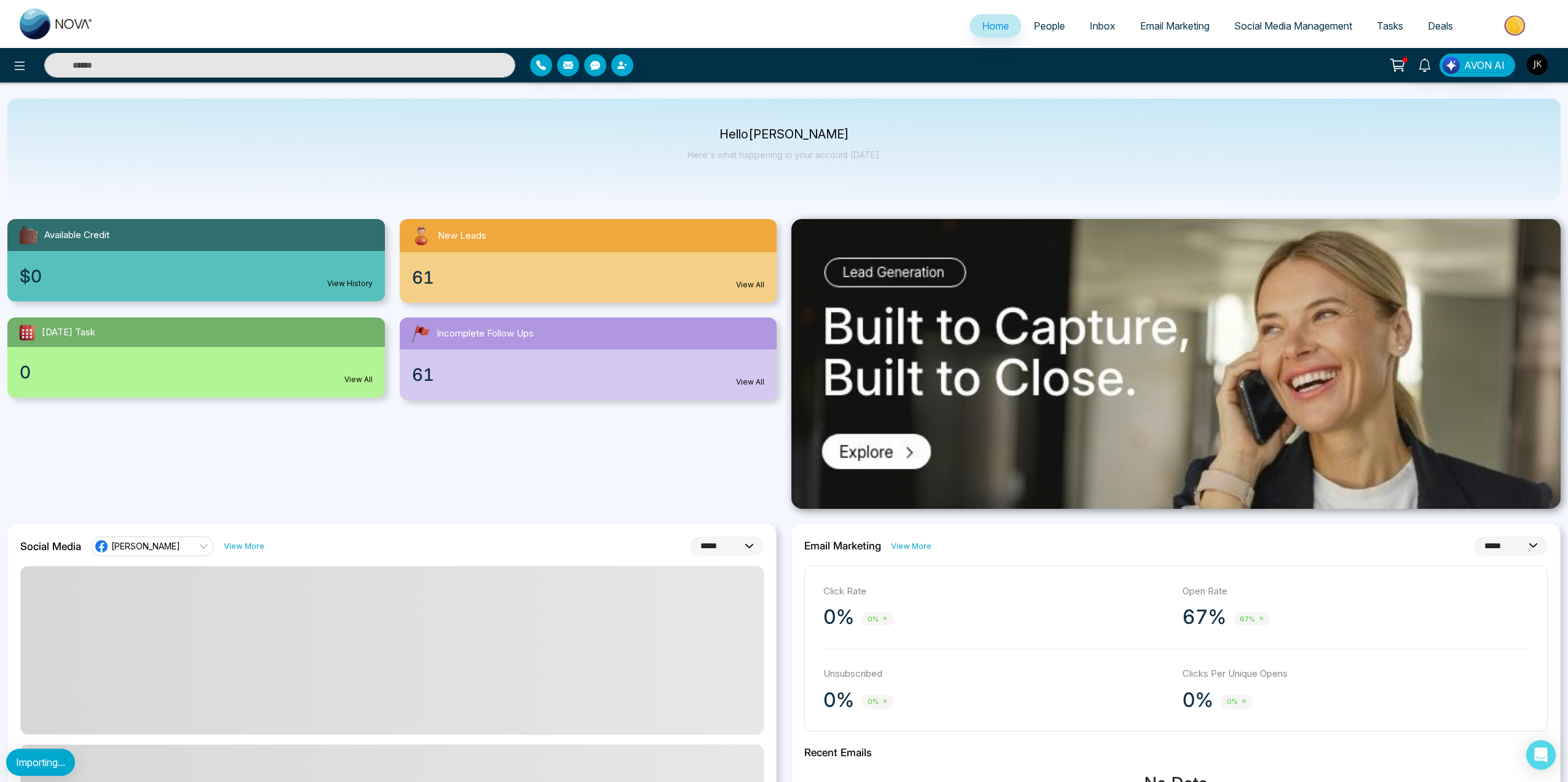
click at [1499, 29] on img at bounding box center [1516, 25] width 89 height 27
